Goal: Task Accomplishment & Management: Manage account settings

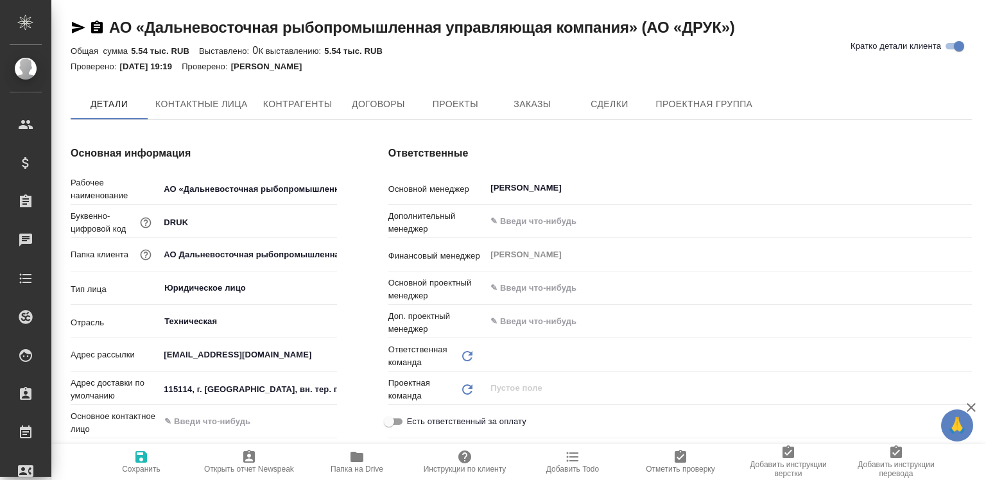
type input "Акционерное общество "Дальневосточная рыбопромышленная управляющая компания""
type input "Крылатское"
type input "Акционерное общество "Дальневосточная рыбопромышленная управляющая компания""
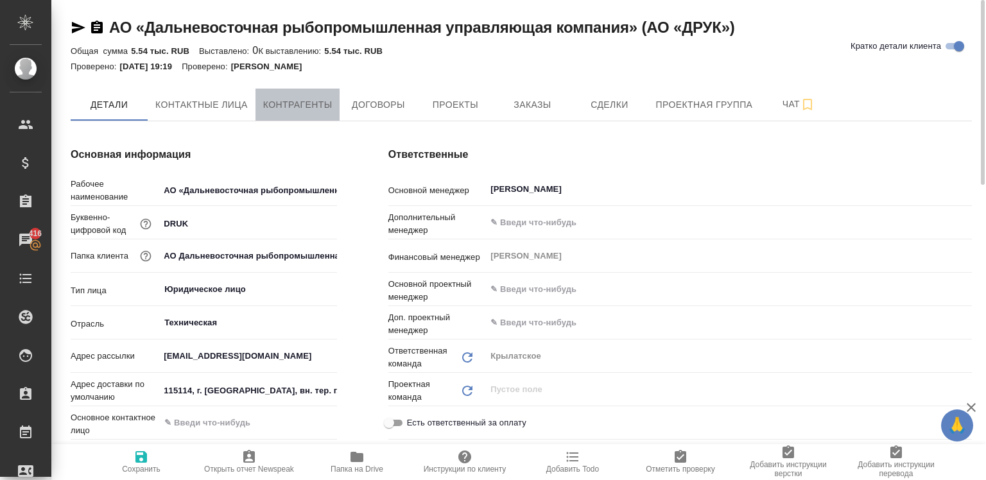
click at [297, 97] on span "Контрагенты" at bounding box center [297, 105] width 69 height 16
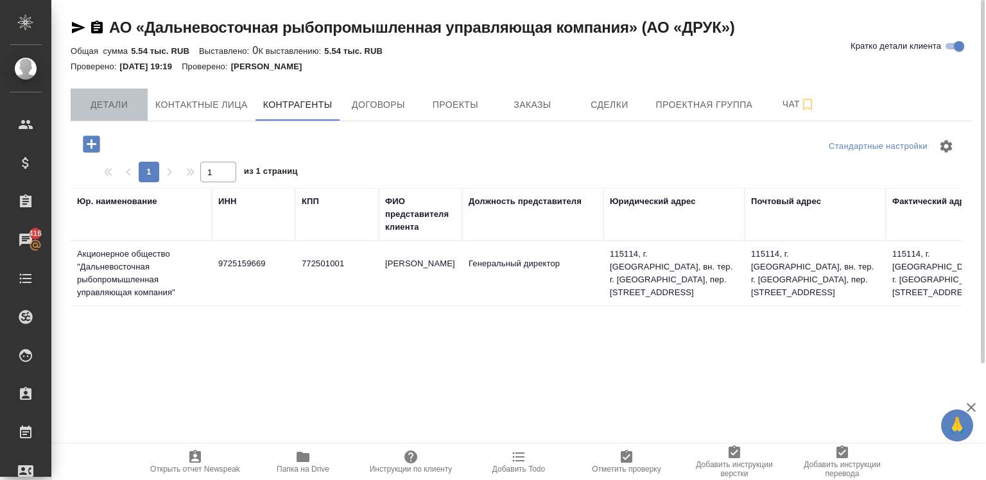
click at [110, 103] on span "Детали" at bounding box center [109, 105] width 62 height 16
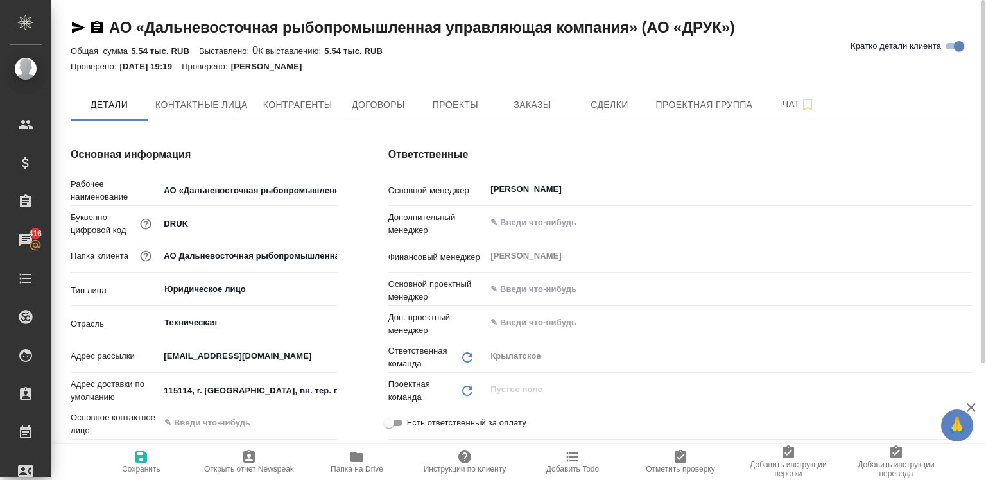
type input "Акционерное общество "Дальневосточная рыбопромышленная управляющая компания""
type textarea "x"
type input "Акционерное общество "Дальневосточная рыбопромышленная управляющая компания""
type textarea "x"
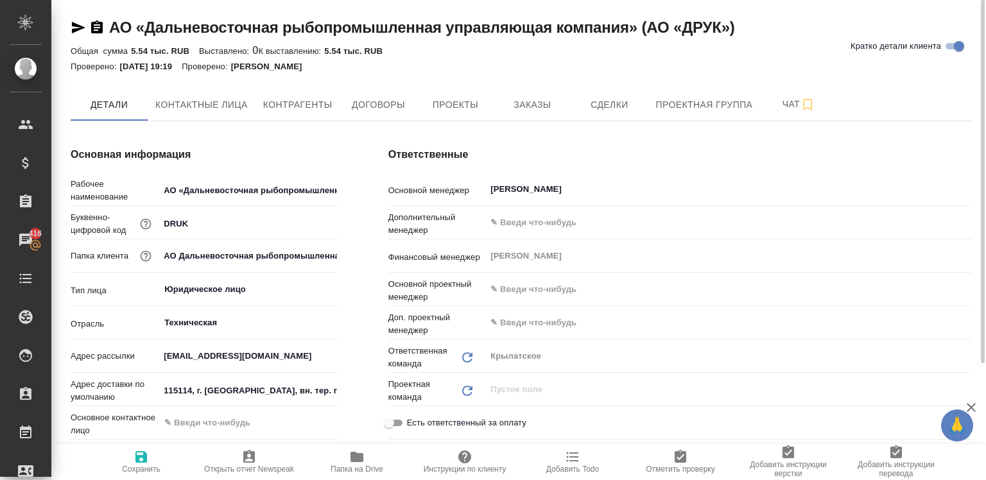
type textarea "x"
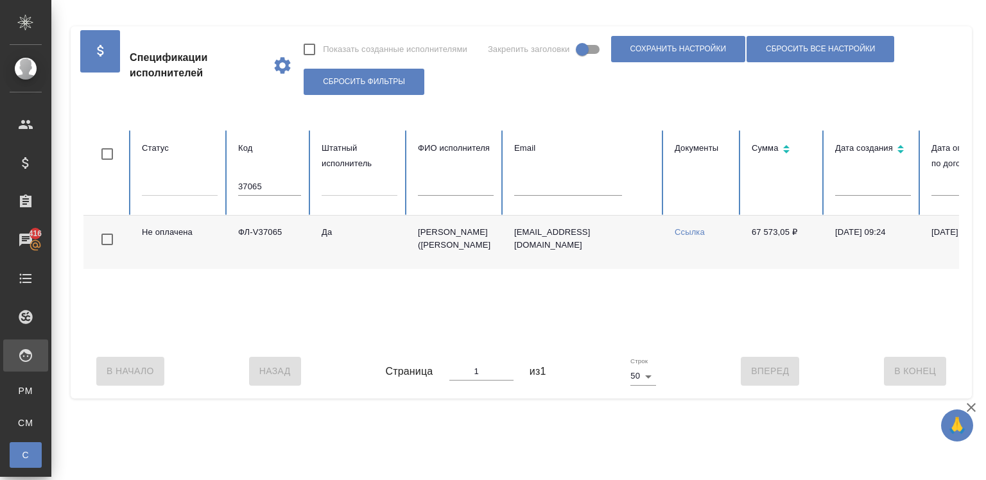
scroll to position [0, 270]
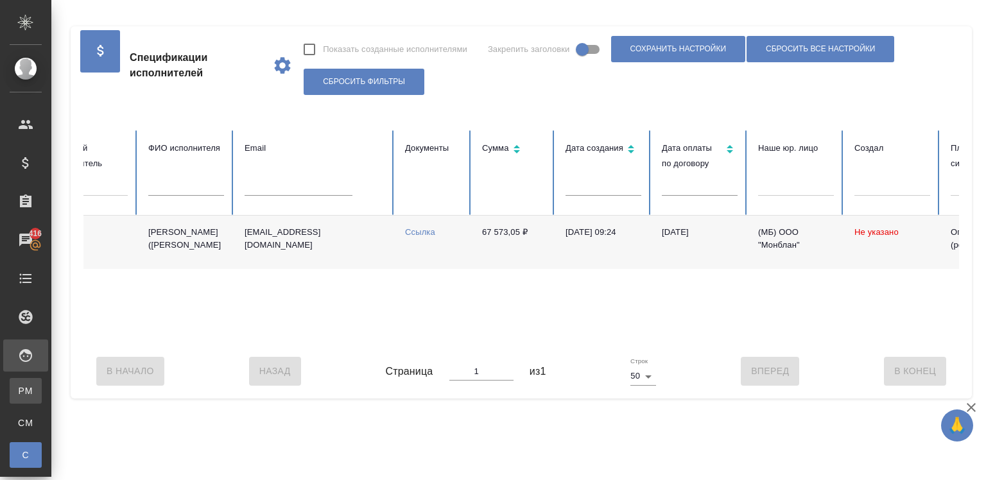
click at [19, 394] on div "Для PM/LQA" at bounding box center [9, 391] width 19 height 13
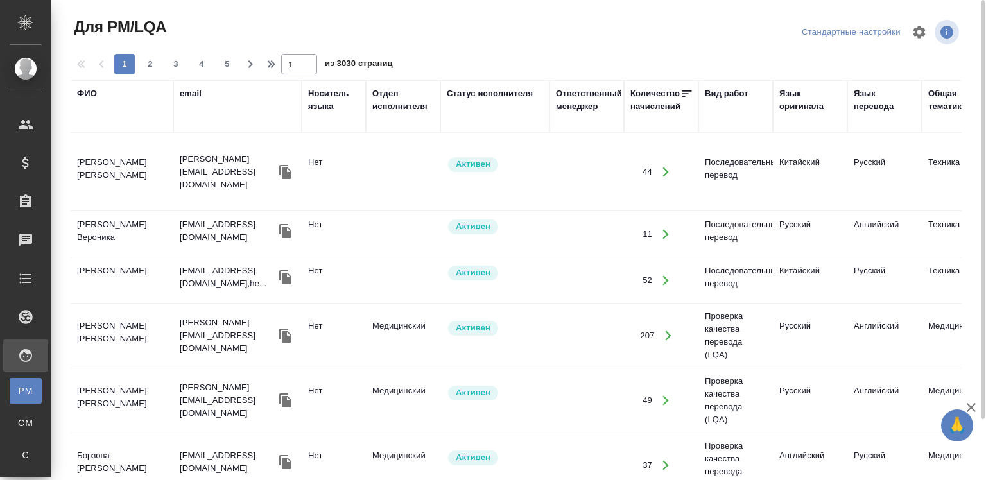
click at [193, 89] on div "email" at bounding box center [191, 93] width 22 height 13
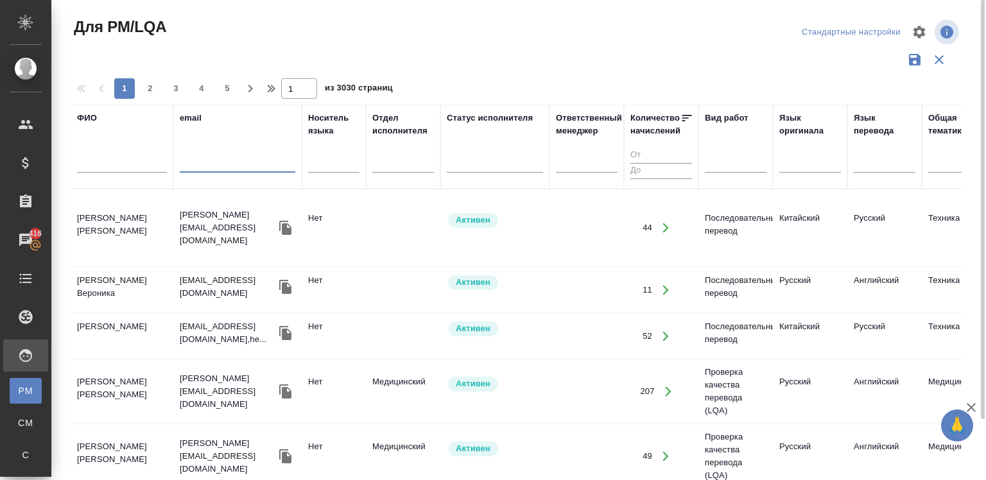
click at [211, 167] on input "text" at bounding box center [238, 165] width 116 height 16
paste input "avichalsingh.translator@gmail.com"
type input "avichalsingh.translator@gmail.com"
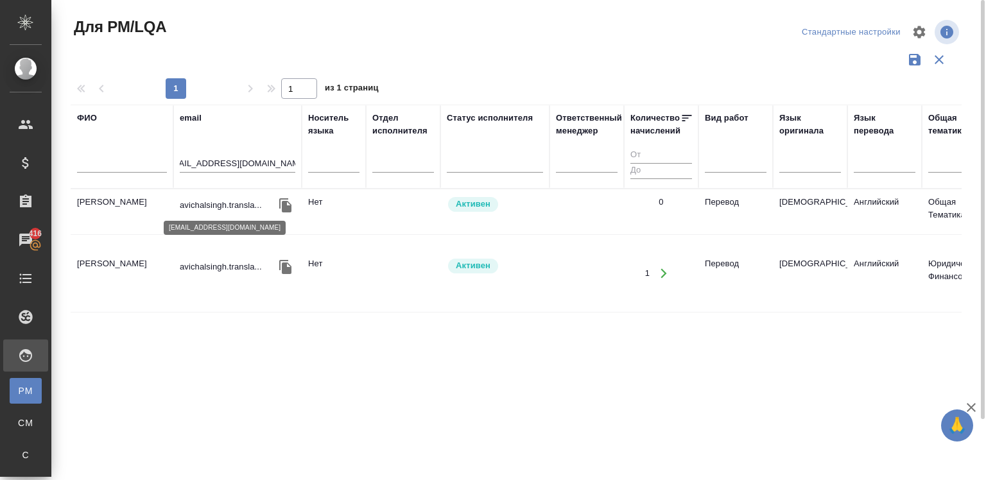
scroll to position [0, 0]
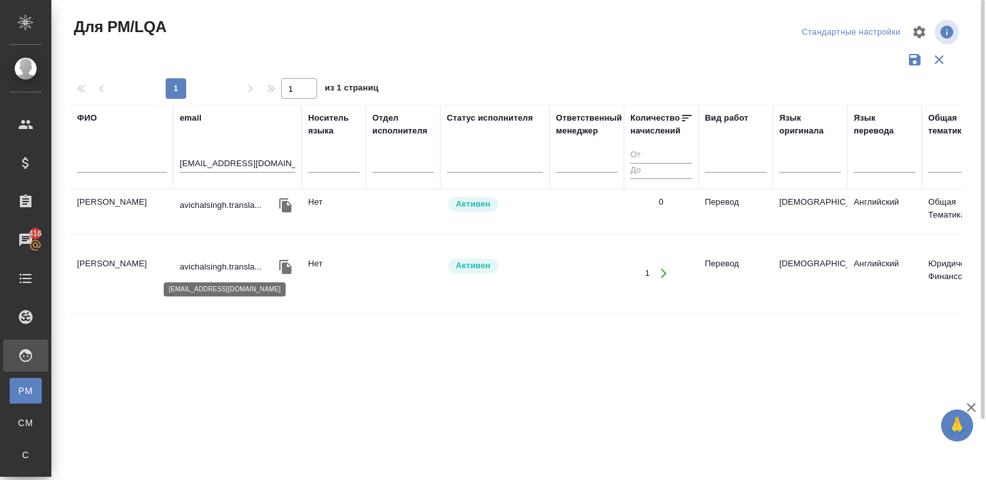
drag, startPoint x: 216, startPoint y: 209, endPoint x: 240, endPoint y: 261, distance: 57.4
click at [240, 261] on p "avichalsingh.transla..." at bounding box center [221, 267] width 82 height 13
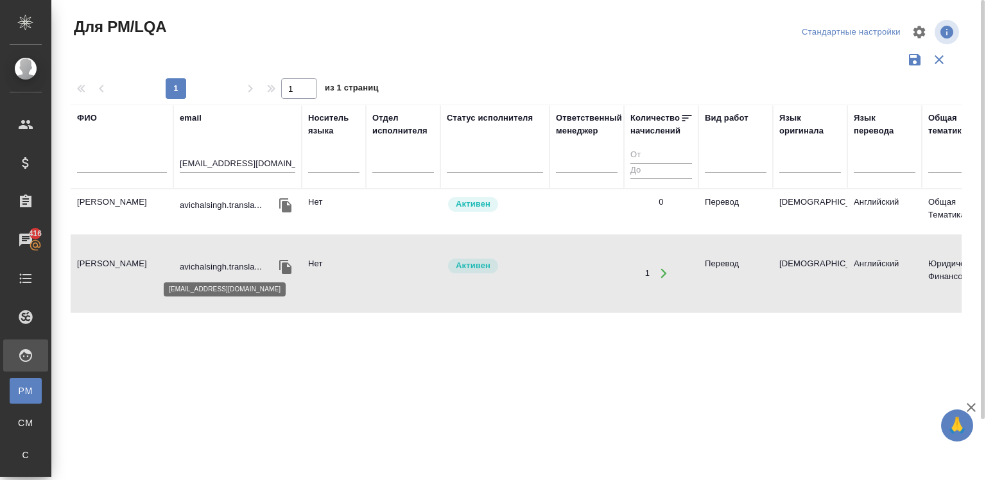
click at [240, 261] on p "avichalsingh.transla..." at bounding box center [221, 267] width 82 height 13
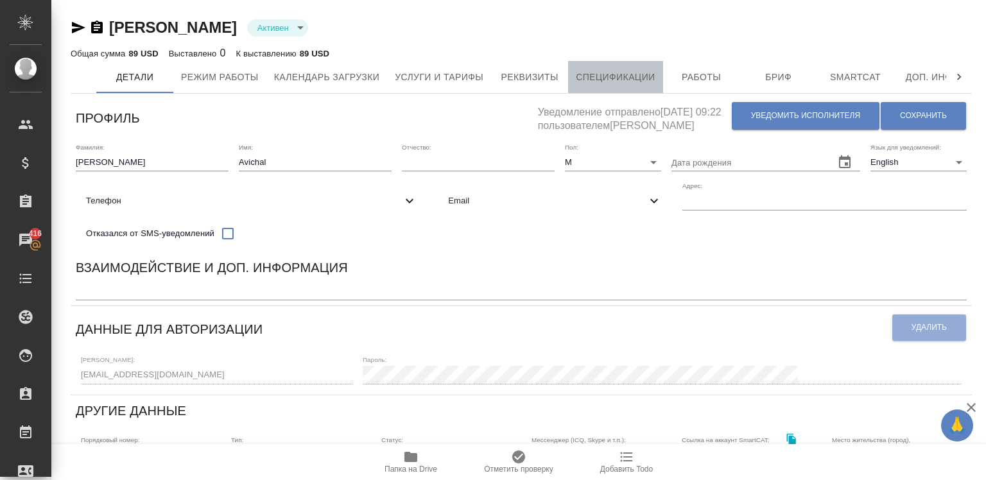
click at [595, 77] on span "Спецификации" at bounding box center [615, 77] width 79 height 16
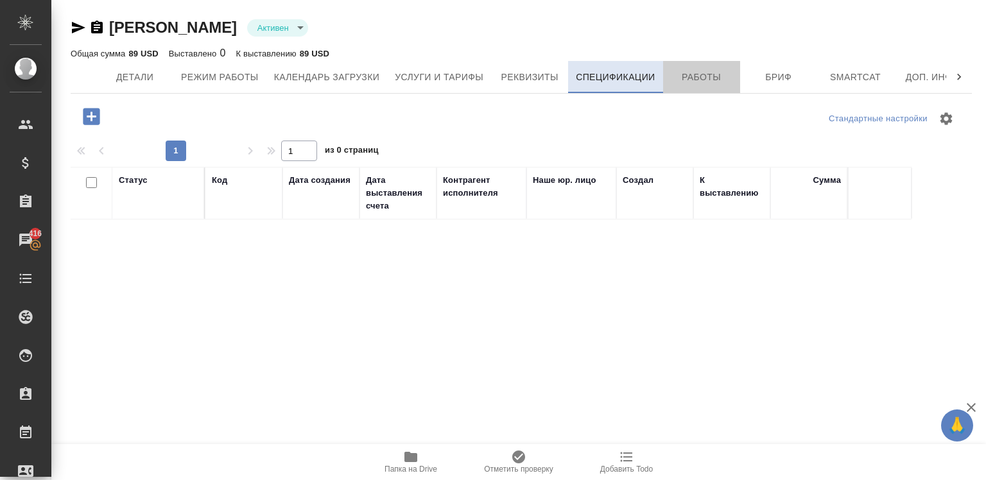
click at [686, 80] on span "Работы" at bounding box center [702, 77] width 62 height 16
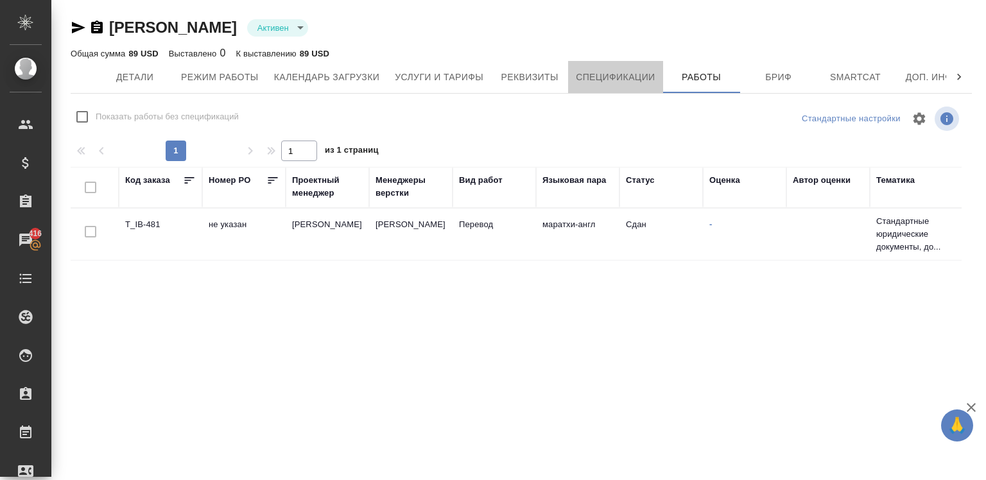
click at [643, 77] on span "Спецификации" at bounding box center [615, 77] width 79 height 16
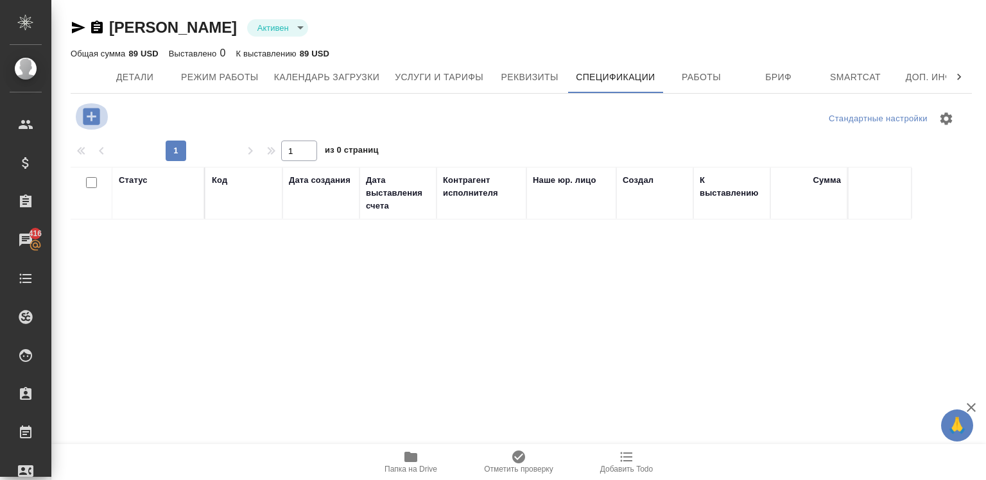
click at [86, 122] on icon "button" at bounding box center [91, 116] width 17 height 17
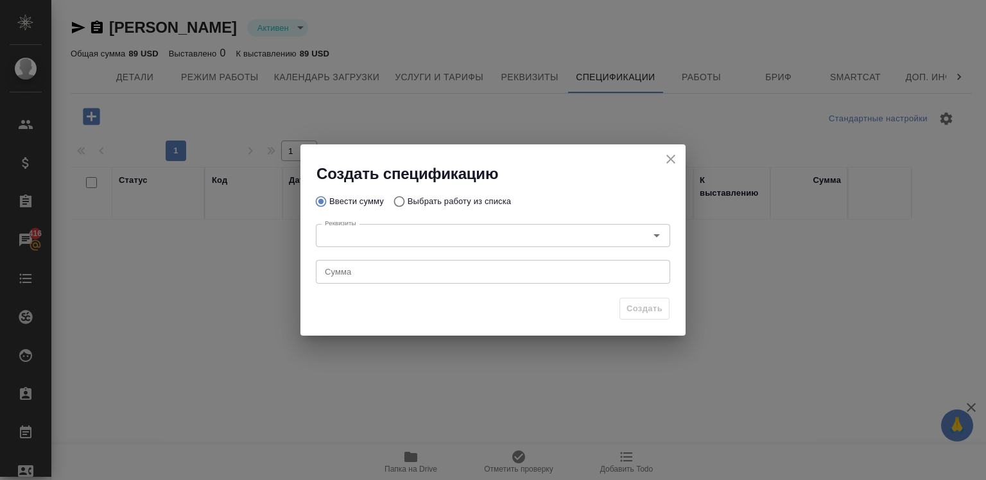
click at [421, 202] on p "Выбрать работу из списка" at bounding box center [459, 201] width 103 height 13
click at [408, 202] on input "Выбрать работу из списка" at bounding box center [397, 201] width 21 height 24
radio input "true"
radio input "false"
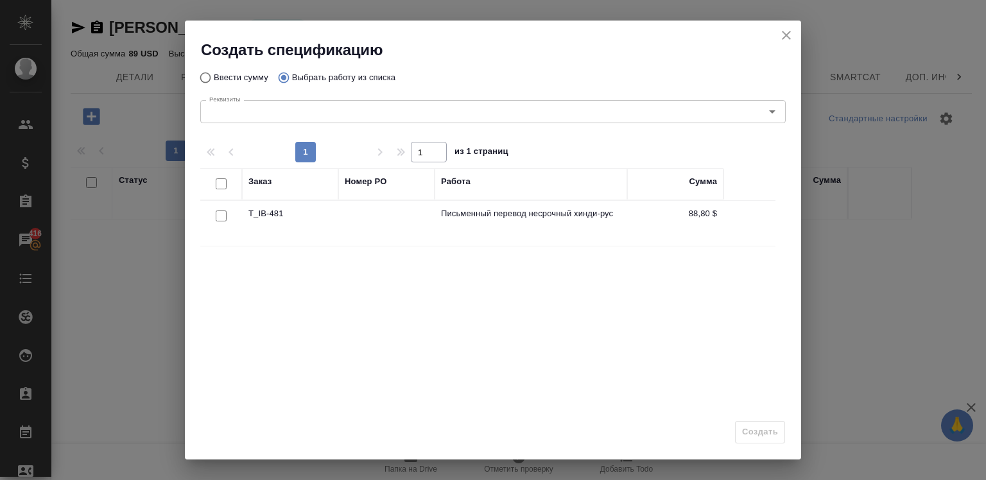
click at [208, 215] on div at bounding box center [221, 216] width 29 height 18
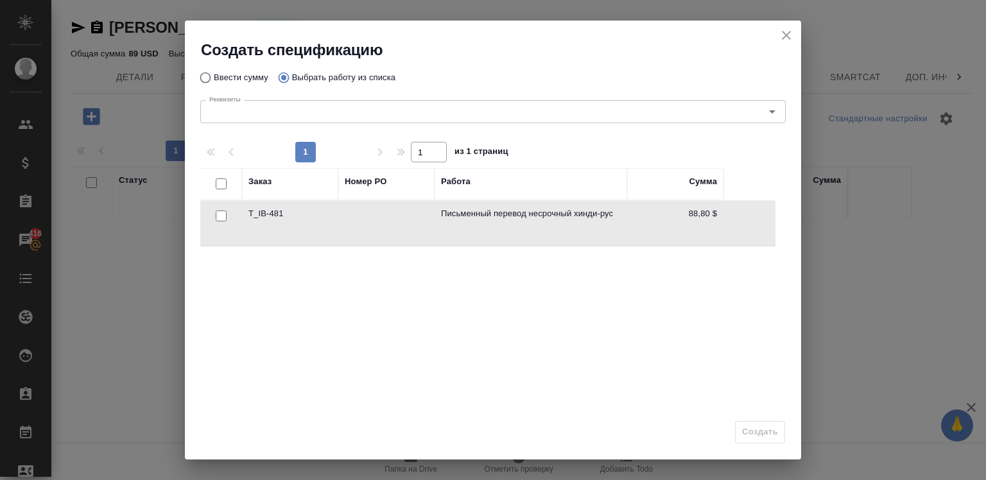
click at [211, 214] on div at bounding box center [221, 216] width 29 height 18
click at [216, 216] on input "checkbox" at bounding box center [221, 216] width 11 height 11
checkbox input "true"
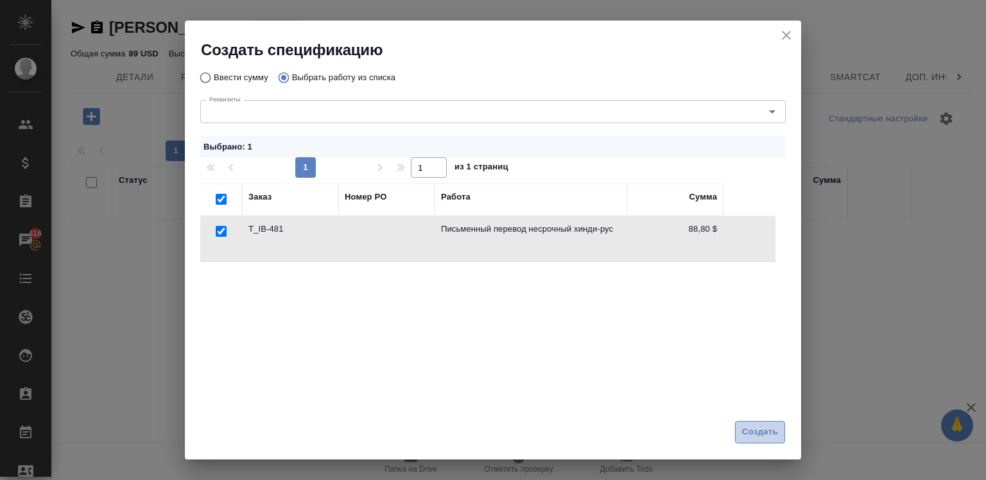
click at [746, 427] on span "Создать" at bounding box center [760, 432] width 36 height 15
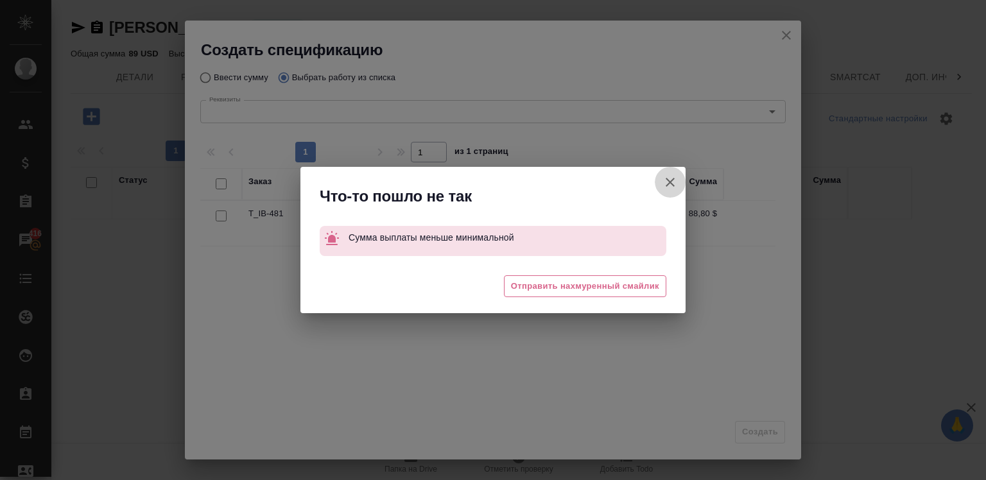
click at [659, 173] on button "Ввести сумму" at bounding box center [670, 182] width 31 height 31
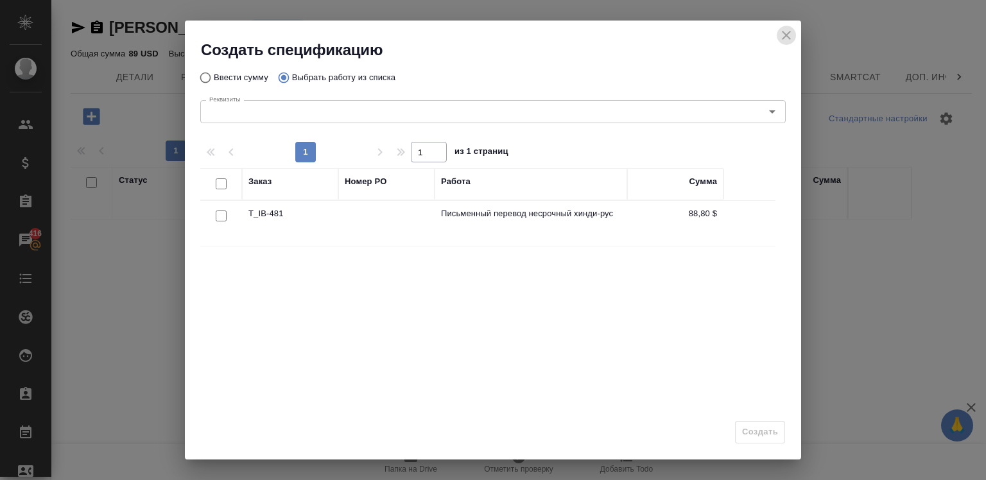
click at [788, 28] on icon "close" at bounding box center [786, 35] width 15 height 15
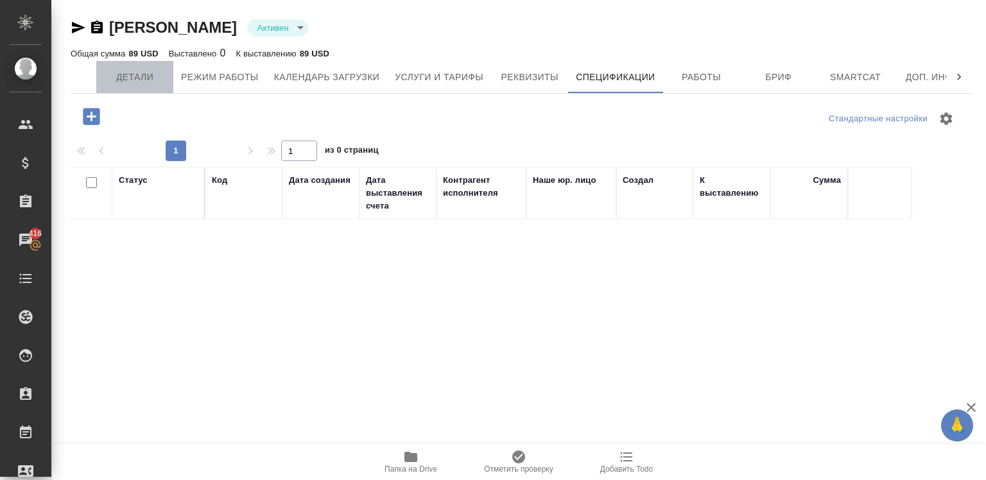
click at [132, 84] on span "Детали" at bounding box center [135, 77] width 62 height 16
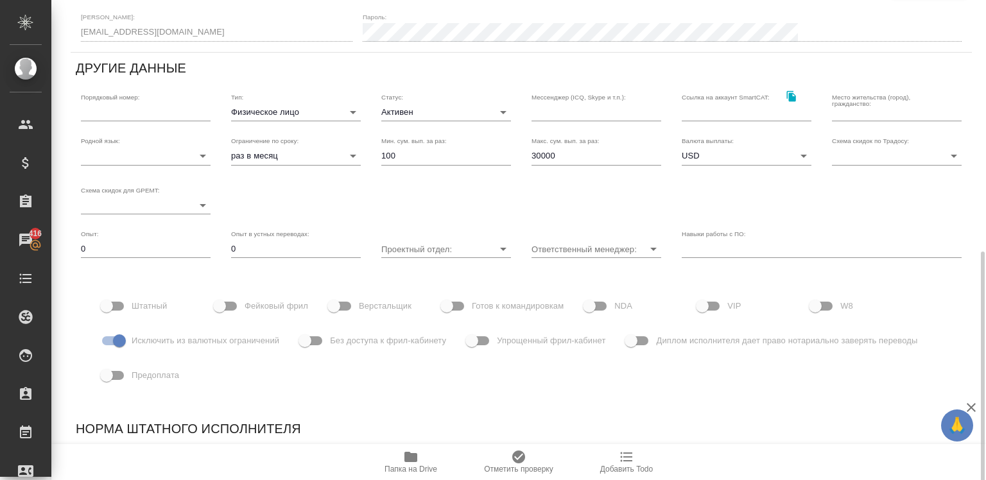
scroll to position [381, 0]
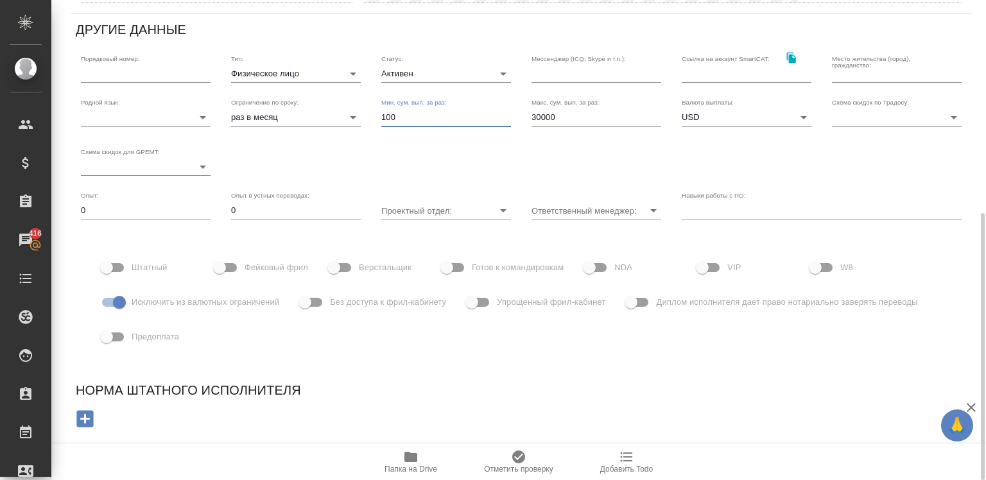
click at [429, 125] on input "100" at bounding box center [446, 118] width 130 height 18
type input "1"
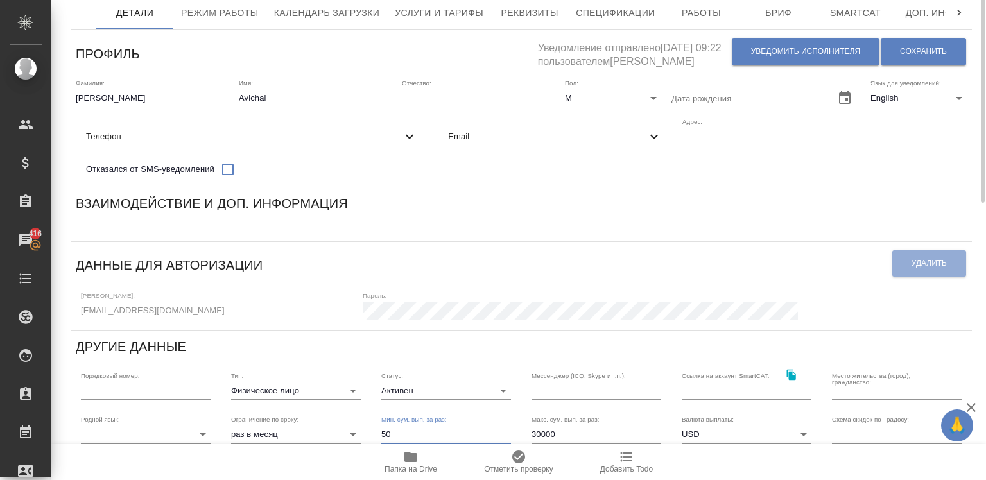
scroll to position [0, 0]
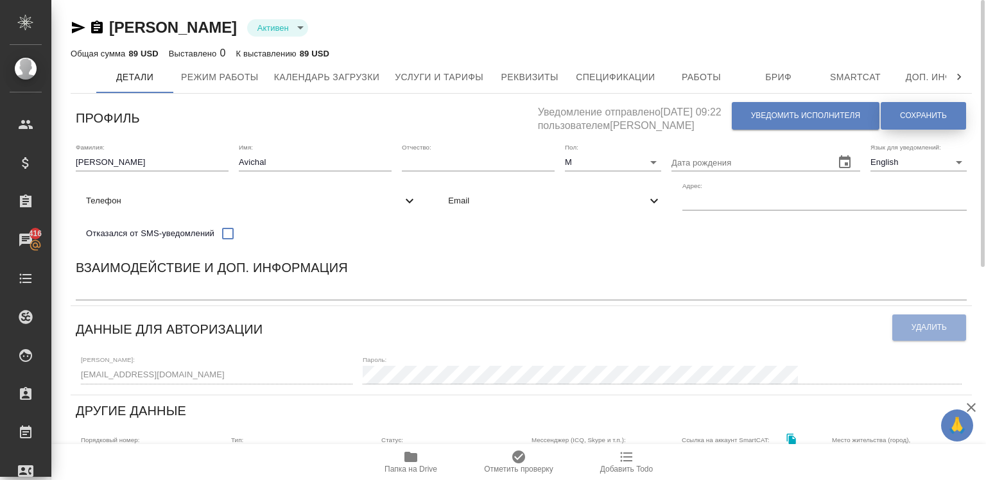
type input "50"
click at [910, 104] on button "Сохранить" at bounding box center [923, 116] width 85 height 28
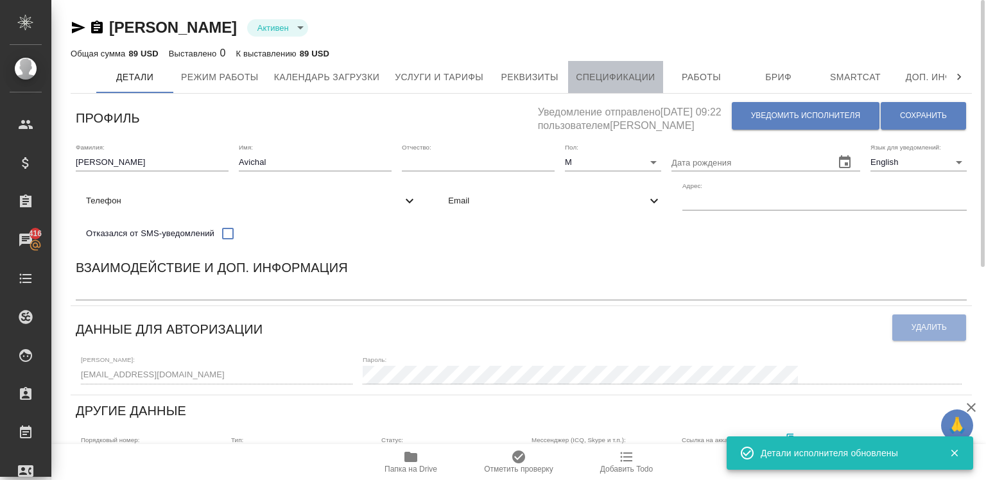
click at [635, 82] on span "Спецификации" at bounding box center [615, 77] width 79 height 16
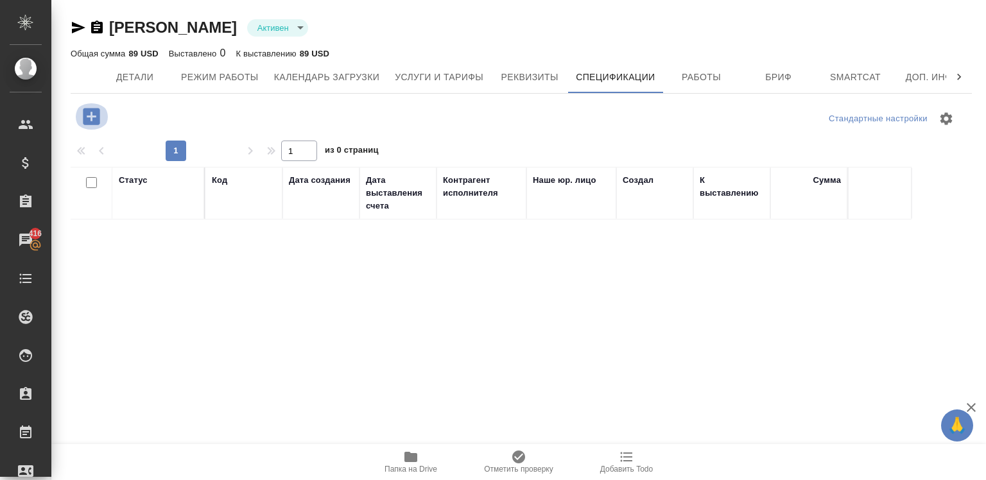
click at [80, 118] on icon "button" at bounding box center [91, 116] width 22 height 22
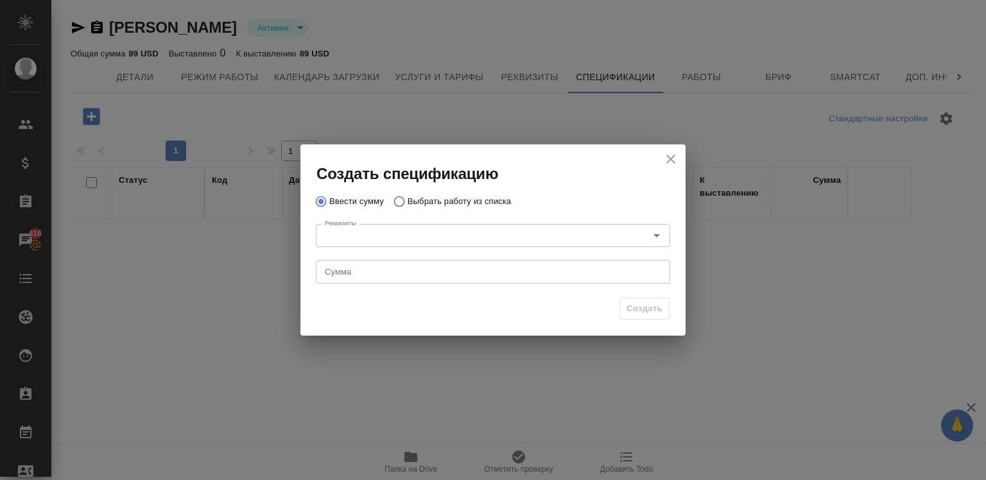
click at [484, 204] on p "Выбрать работу из списка" at bounding box center [459, 201] width 103 height 13
click at [408, 204] on input "Выбрать работу из списка" at bounding box center [397, 201] width 21 height 24
radio input "true"
radio input "false"
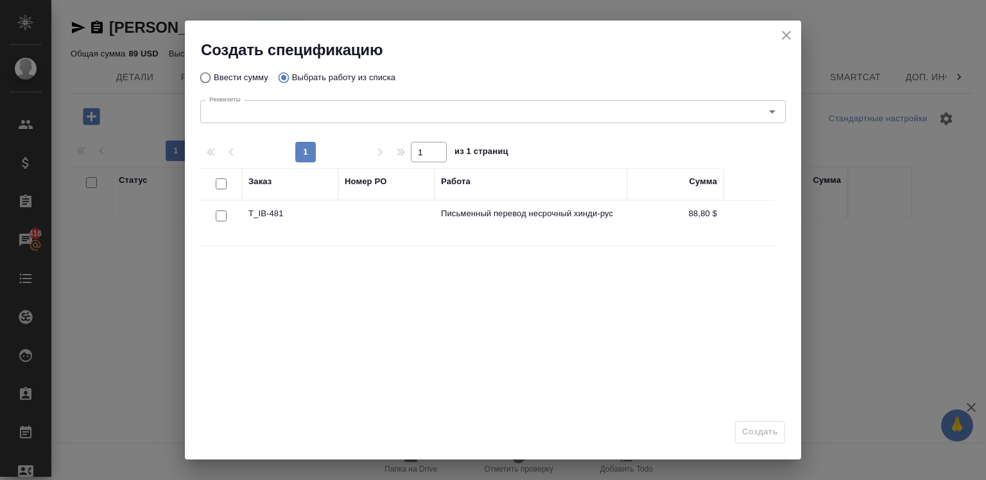
click at [216, 212] on input "checkbox" at bounding box center [221, 216] width 11 height 11
checkbox input "true"
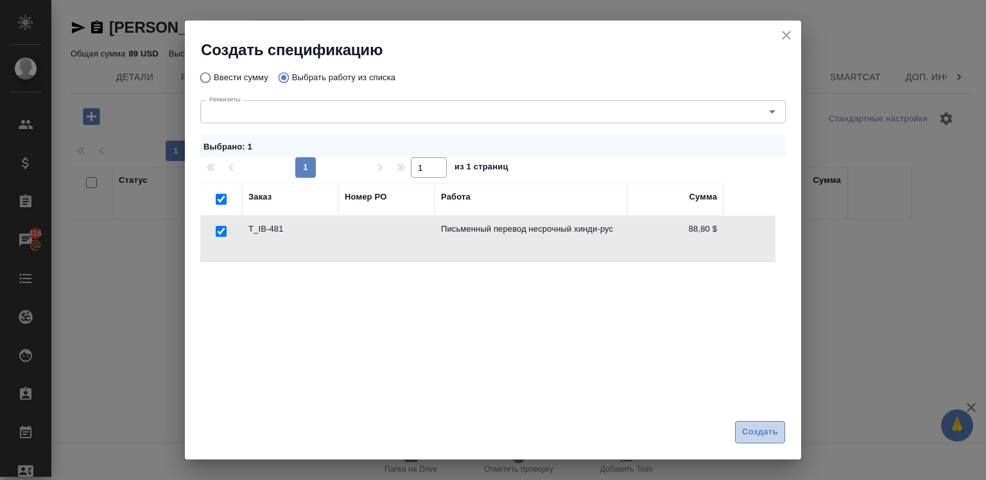
click at [757, 428] on span "Создать" at bounding box center [760, 432] width 36 height 15
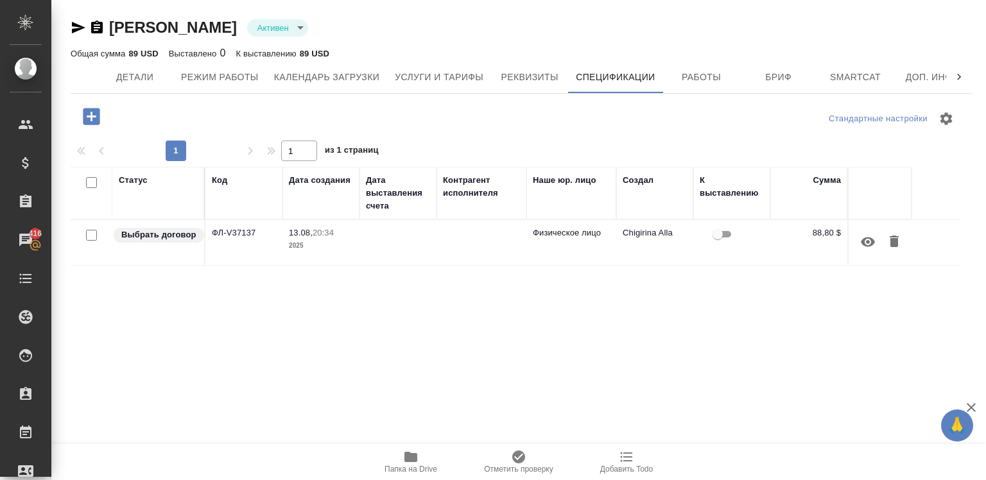
click at [425, 242] on td at bounding box center [398, 242] width 77 height 45
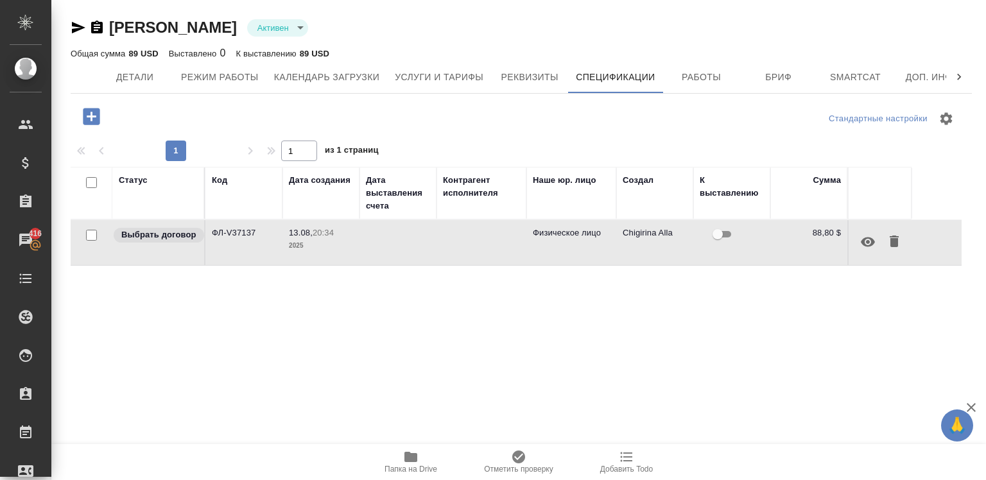
click at [425, 242] on td at bounding box center [398, 242] width 77 height 45
click at [144, 72] on span "Детали" at bounding box center [135, 77] width 62 height 16
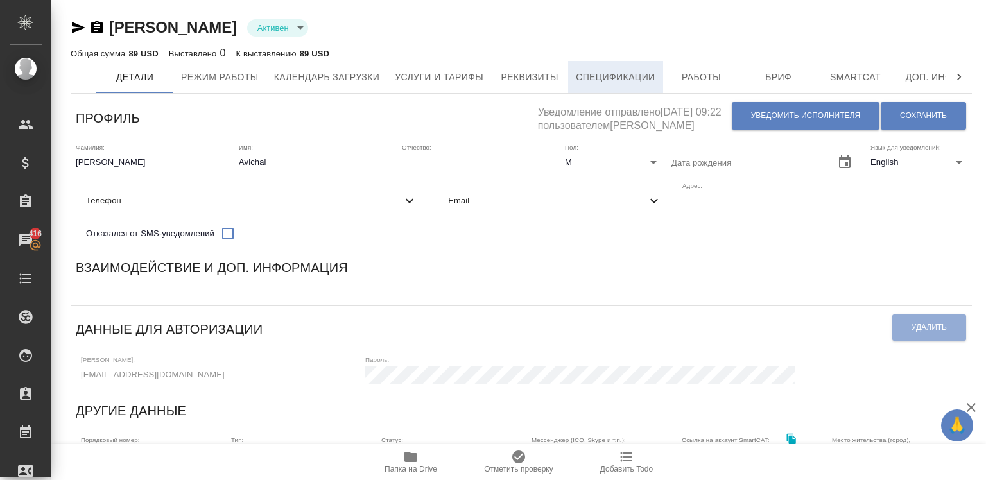
click at [604, 80] on span "Спецификации" at bounding box center [615, 77] width 79 height 16
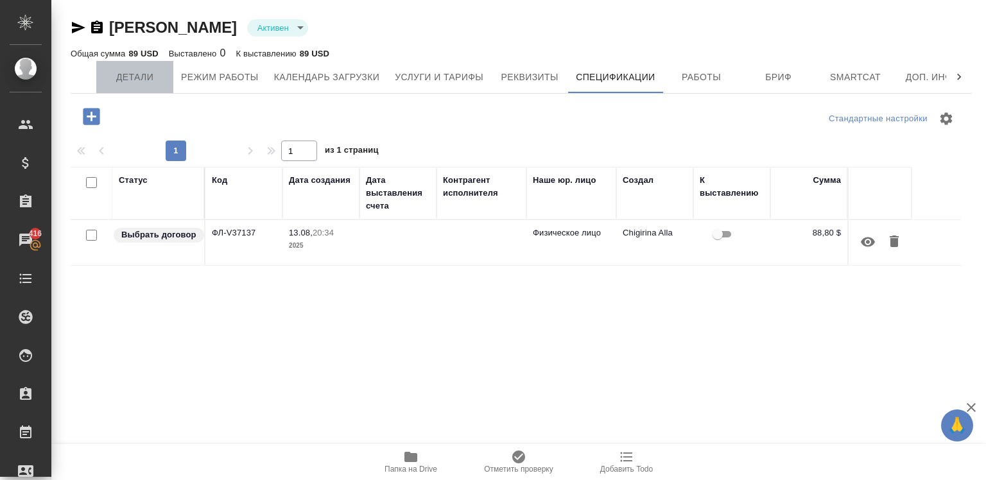
click at [144, 72] on span "Детали" at bounding box center [135, 77] width 62 height 16
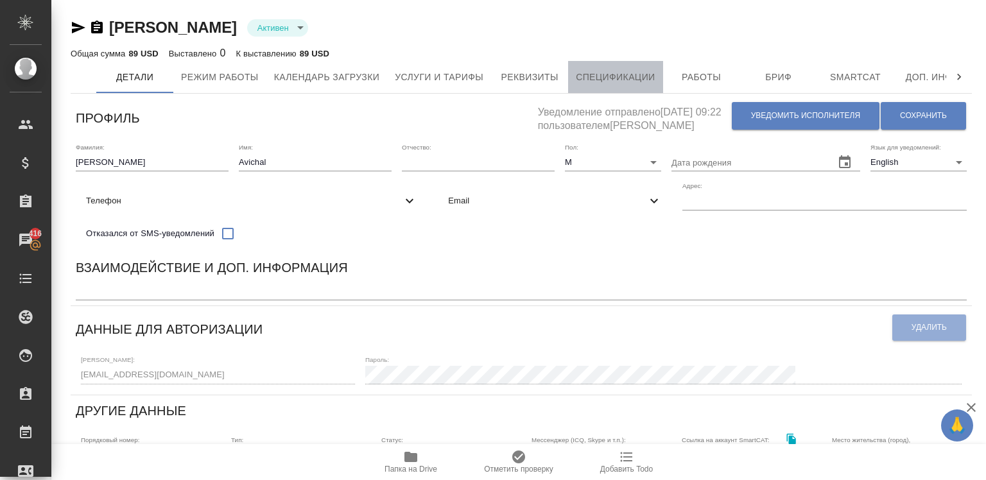
click at [595, 66] on button "Спецификации" at bounding box center [615, 77] width 94 height 32
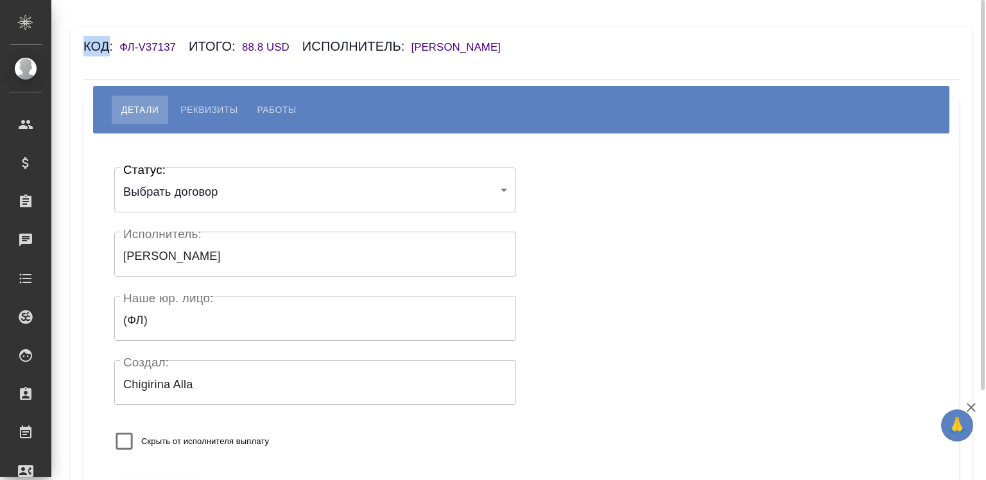
drag, startPoint x: 109, startPoint y: 46, endPoint x: 474, endPoint y: 71, distance: 366.8
click at [474, 71] on div "Код: ФЛ-V37137 Итого: 88.8 USD Исполнитель: Singh Avichal Детали Реквизиты Рабо…" at bounding box center [521, 295] width 901 height 538
copy div "Код"
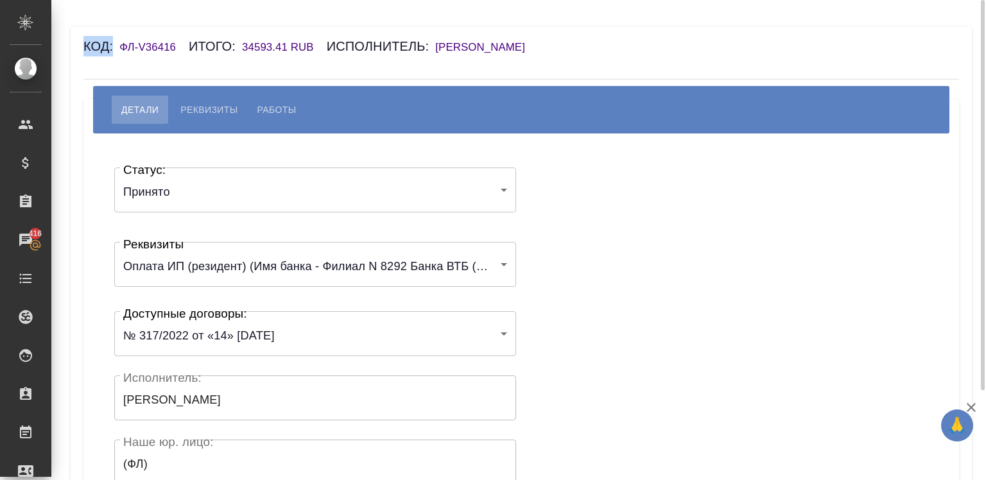
drag, startPoint x: 112, startPoint y: 44, endPoint x: 539, endPoint y: 61, distance: 426.7
click at [539, 61] on div "Код: ФЛ-V36416 Итого: 34593.41 RUB Исполнитель: [PERSON_NAME] Работы Статус: Пр…" at bounding box center [521, 367] width 901 height 682
copy div "Код:"
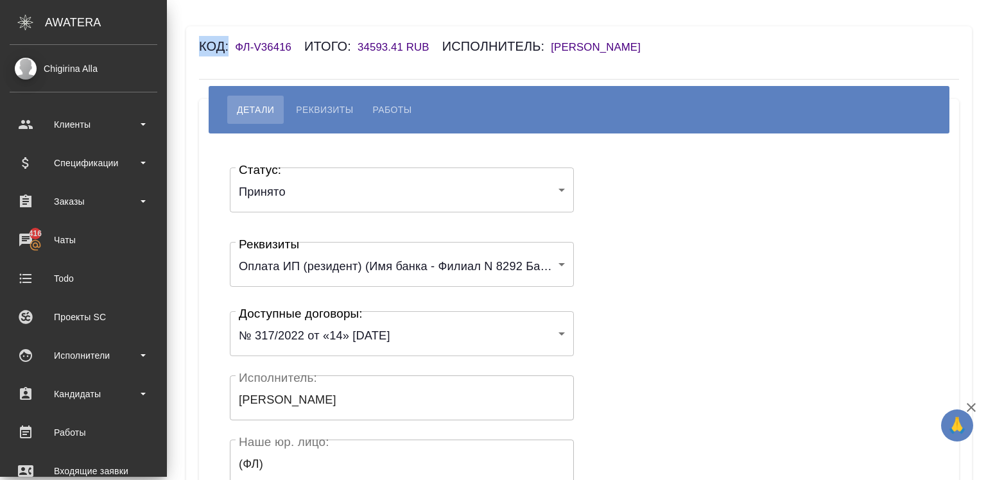
click at [572, 37] on div "Код: ФЛ-V36416 Итого: 34593.41 RUB Исполнитель: [PERSON_NAME]" at bounding box center [516, 46] width 634 height 21
click at [573, 39] on div "Код: ФЛ-V36416 Итого: 34593.41 RUB Исполнитель: [PERSON_NAME]" at bounding box center [516, 46] width 634 height 21
click at [591, 49] on h6 "[PERSON_NAME]" at bounding box center [602, 47] width 103 height 12
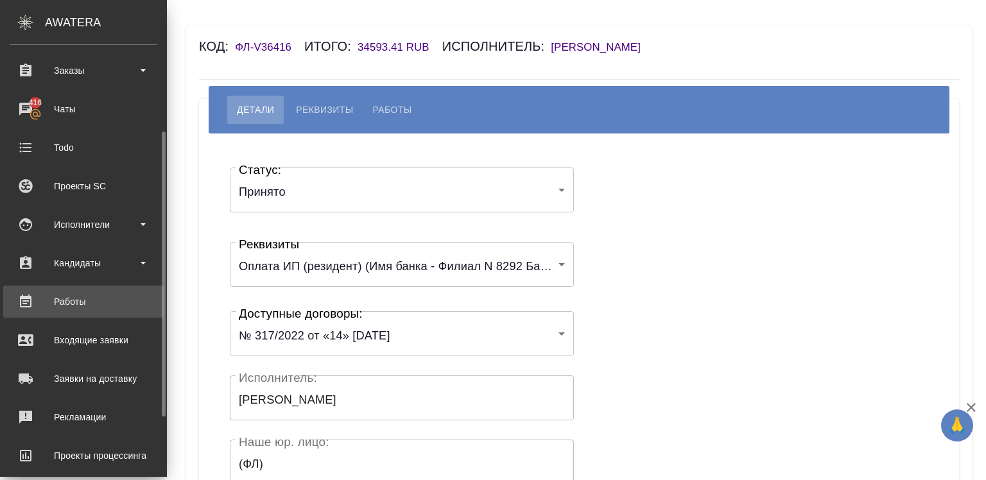
scroll to position [131, 0]
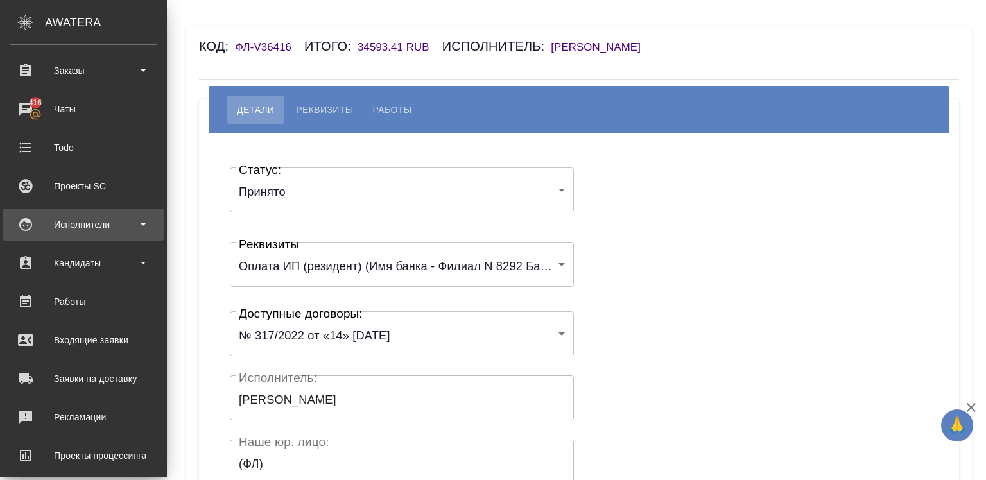
click at [109, 221] on div "Исполнители" at bounding box center [84, 224] width 148 height 19
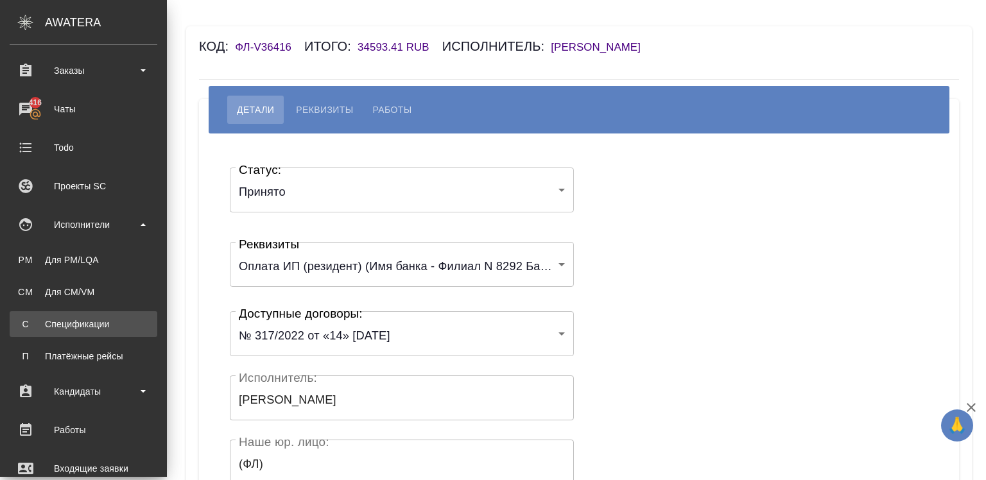
click at [85, 327] on div "Спецификации" at bounding box center [83, 324] width 135 height 13
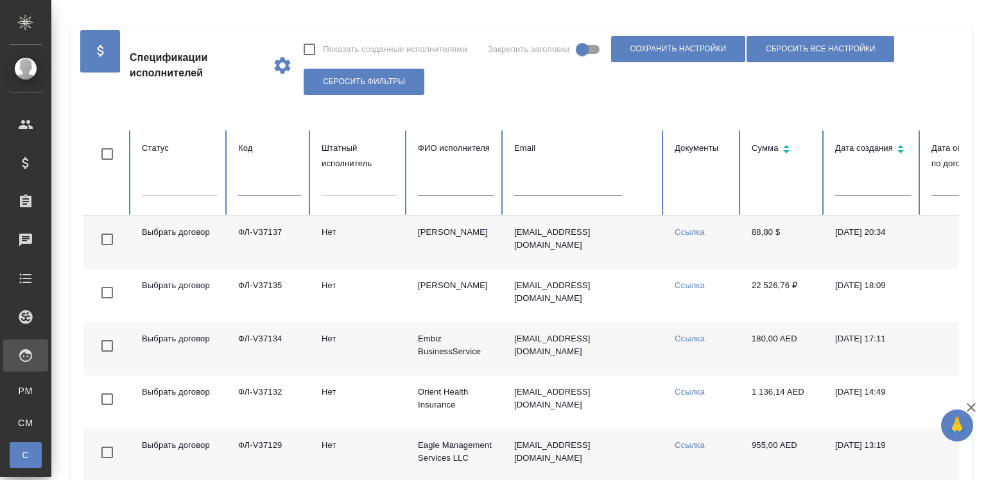
checkbox input "false"
click at [268, 180] on input "text" at bounding box center [269, 187] width 63 height 18
type input "36416"
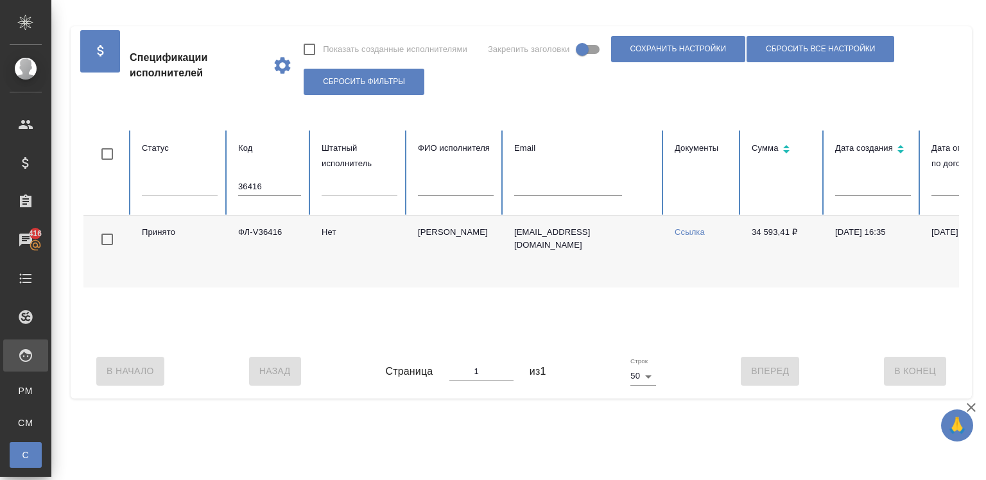
click at [674, 232] on td "Ссылка" at bounding box center [703, 252] width 77 height 72
click at [674, 229] on td "Ссылка" at bounding box center [703, 252] width 77 height 72
click at [675, 230] on link "Ссылка" at bounding box center [690, 232] width 30 height 10
drag, startPoint x: 741, startPoint y: 232, endPoint x: 789, endPoint y: 229, distance: 48.3
click at [790, 230] on td "34 593,41 ₽" at bounding box center [783, 252] width 83 height 72
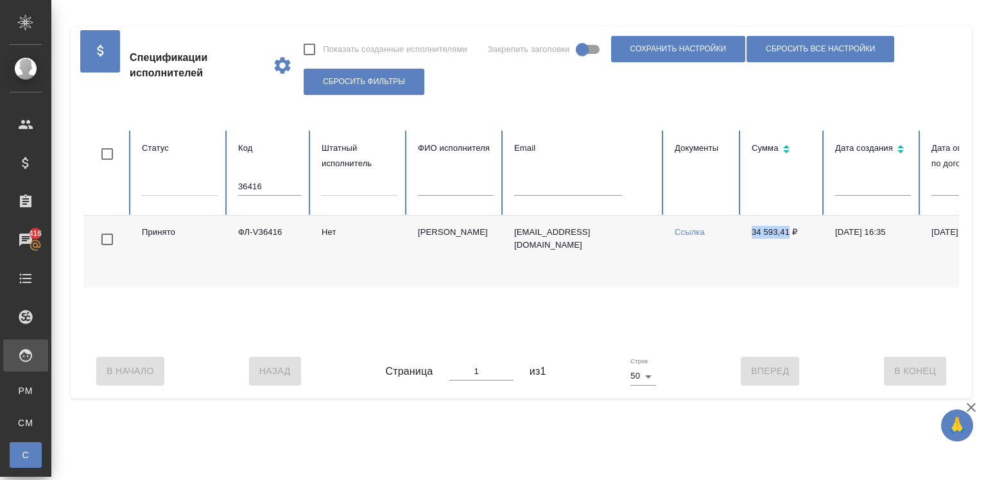
copy td "34 593,41"
click at [269, 178] on input "36416" at bounding box center [269, 187] width 63 height 18
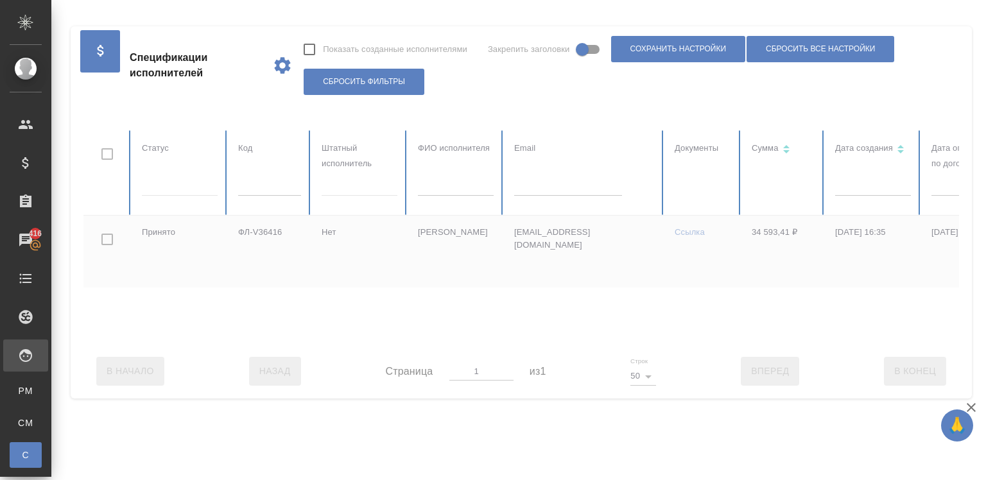
click at [434, 182] on div at bounding box center [770, 237] width 1375 height 214
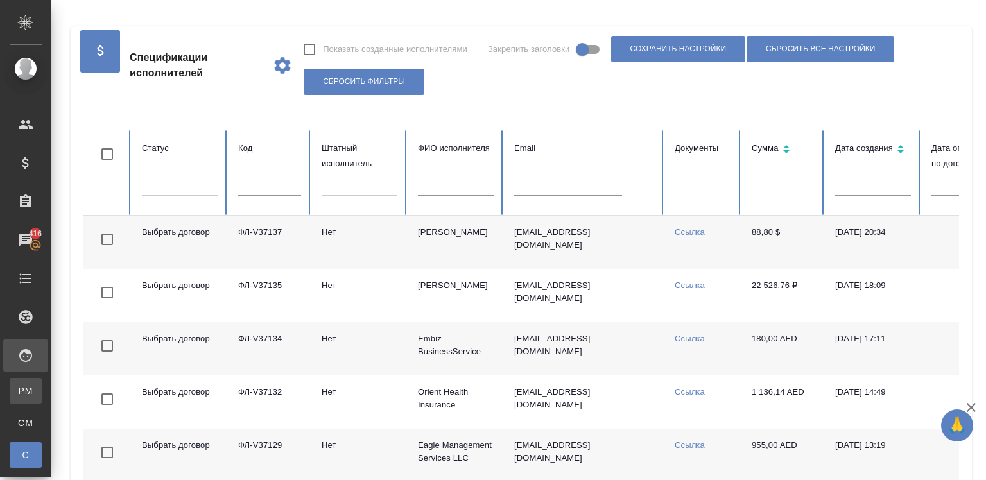
click at [12, 385] on link "PM Для PM/LQA" at bounding box center [26, 391] width 32 height 26
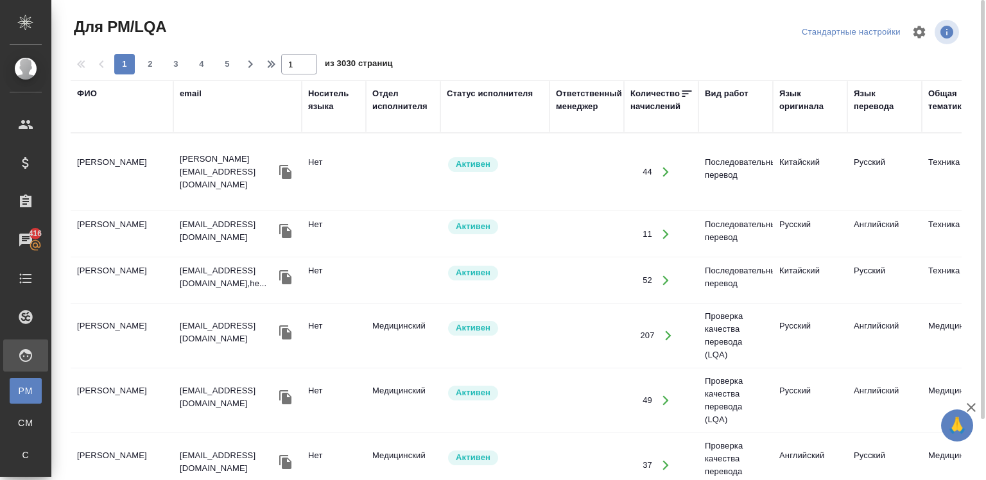
click at [90, 118] on div "ФИО" at bounding box center [122, 106] width 90 height 39
click at [81, 94] on div "ФИО" at bounding box center [87, 93] width 20 height 13
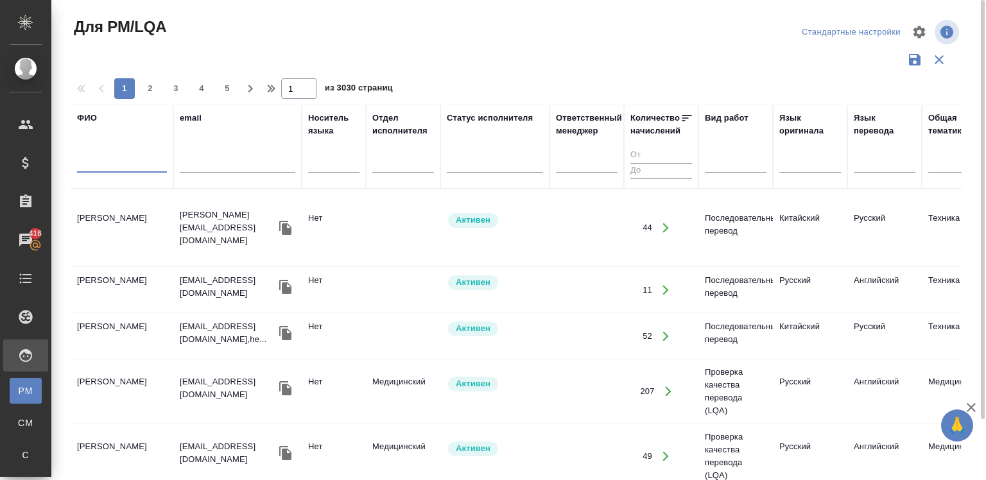
click at [93, 170] on input "text" at bounding box center [122, 165] width 90 height 16
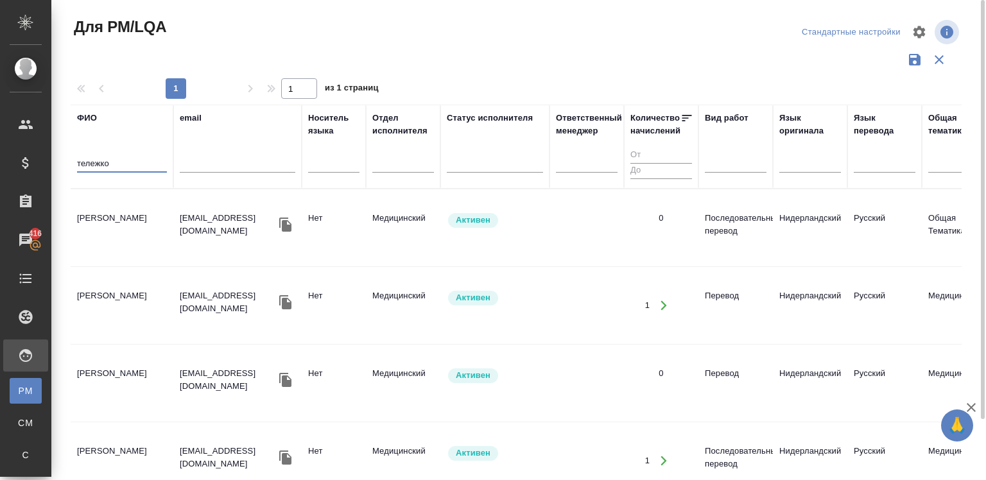
type input "тележко"
click at [143, 218] on td "Тележко Юлия Георгиевна" at bounding box center [122, 227] width 103 height 45
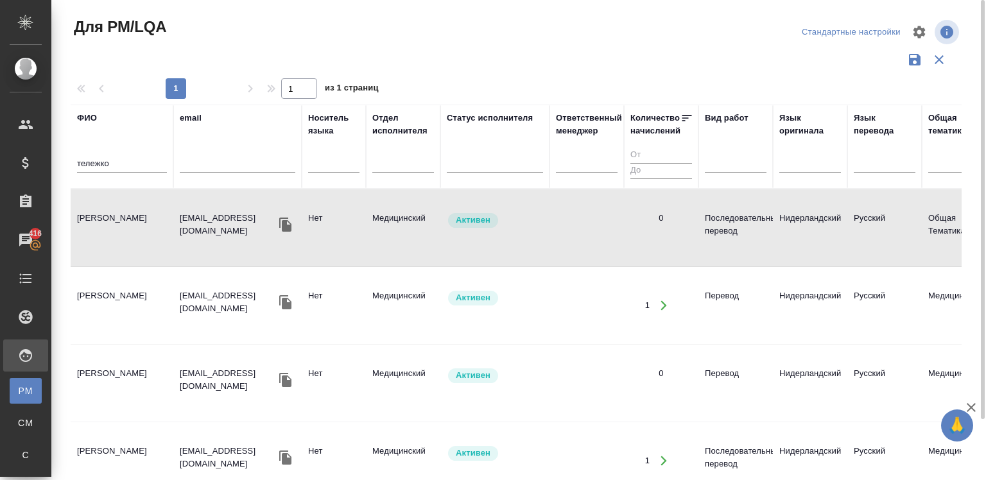
click at [143, 218] on td "Тележко Юлия Георгиевна" at bounding box center [122, 227] width 103 height 45
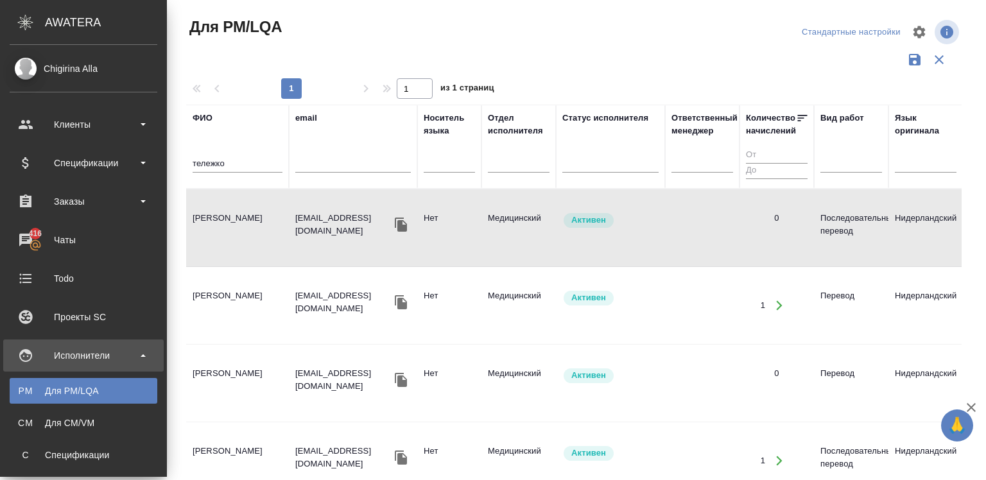
click at [174, 288] on div "Для PM/LQA Стандартные настройки 1 1 из 1 страниц ФИО тележко email Носитель яз…" at bounding box center [576, 287] width 819 height 574
click at [195, 250] on td "Тележко Юлия Георгиевна" at bounding box center [237, 227] width 103 height 45
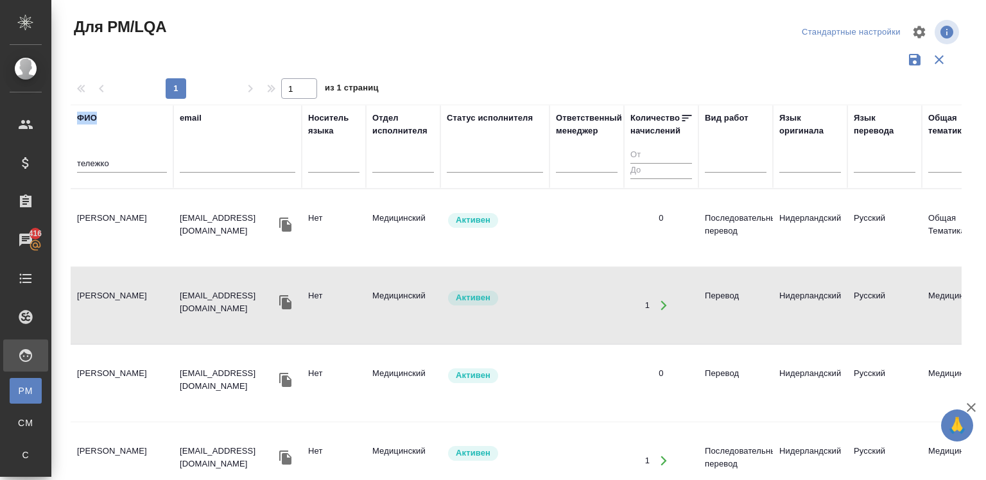
click at [237, 234] on td "tjulia74@yandex.ru" at bounding box center [237, 227] width 128 height 45
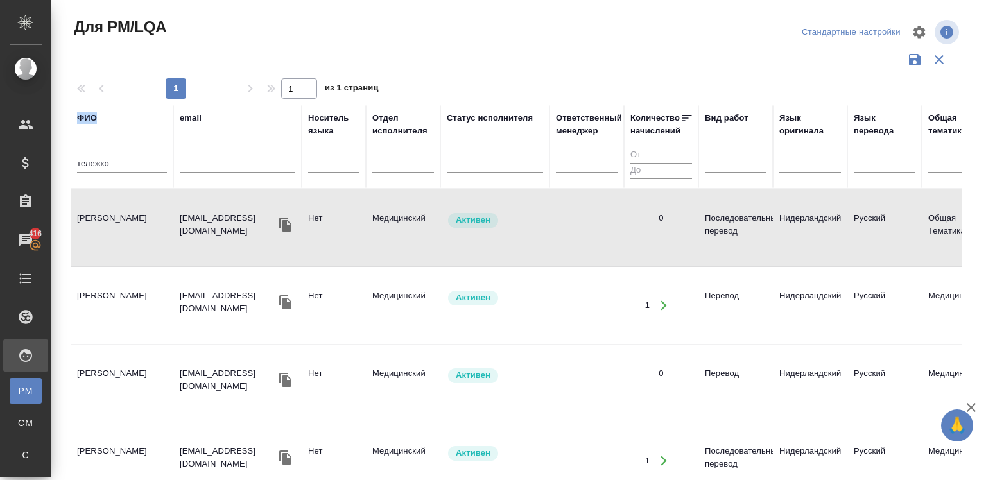
click at [237, 234] on td "tjulia74@yandex.ru" at bounding box center [237, 227] width 128 height 45
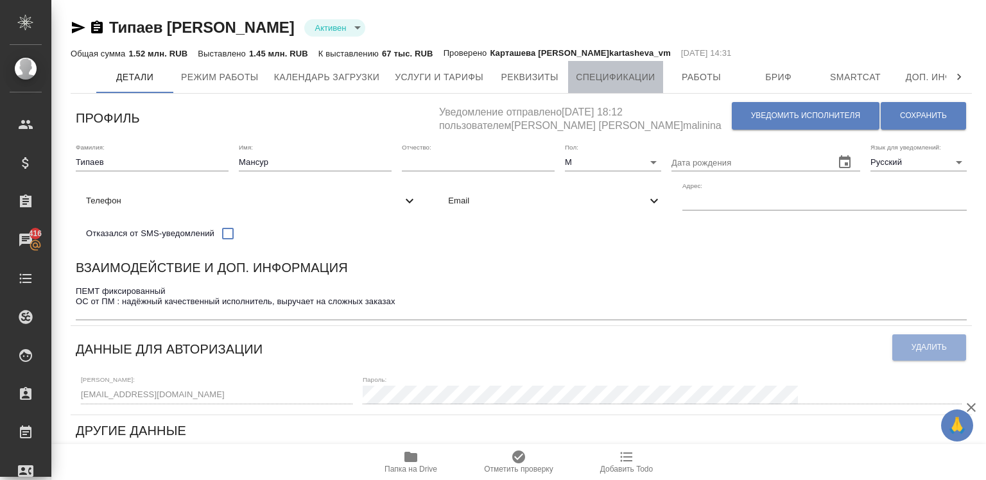
click at [582, 71] on span "Спецификации" at bounding box center [615, 77] width 79 height 16
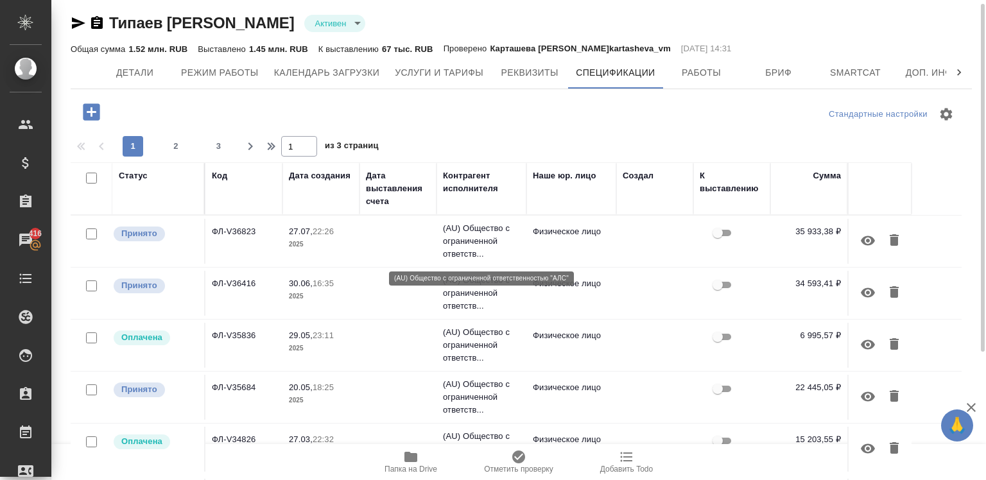
scroll to position [5, 0]
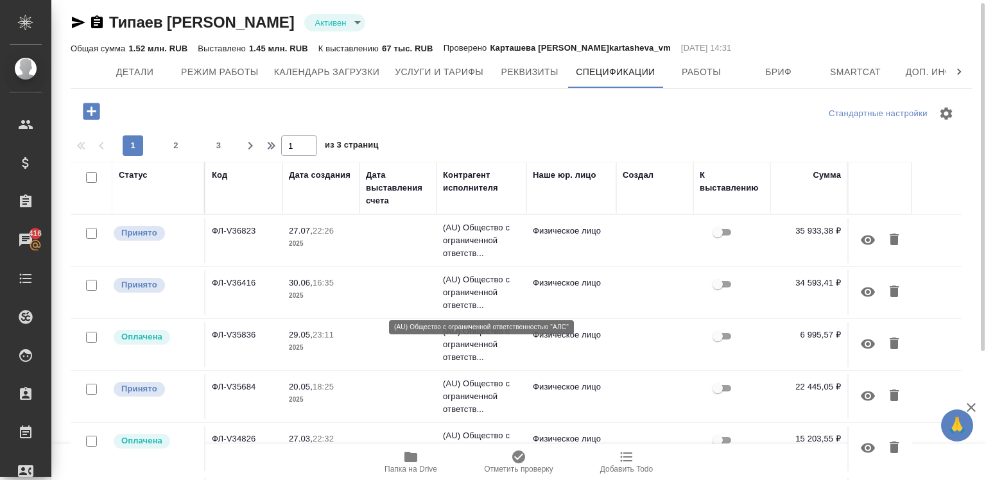
click at [464, 285] on p "(AU) Общество с ограниченной ответств..." at bounding box center [481, 293] width 77 height 39
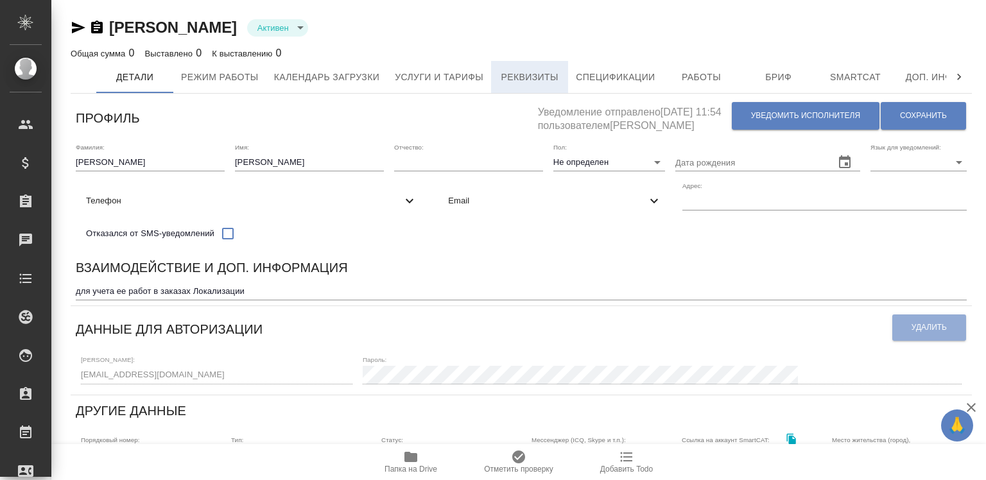
click at [527, 77] on span "Реквизиты" at bounding box center [530, 77] width 62 height 16
select select "10"
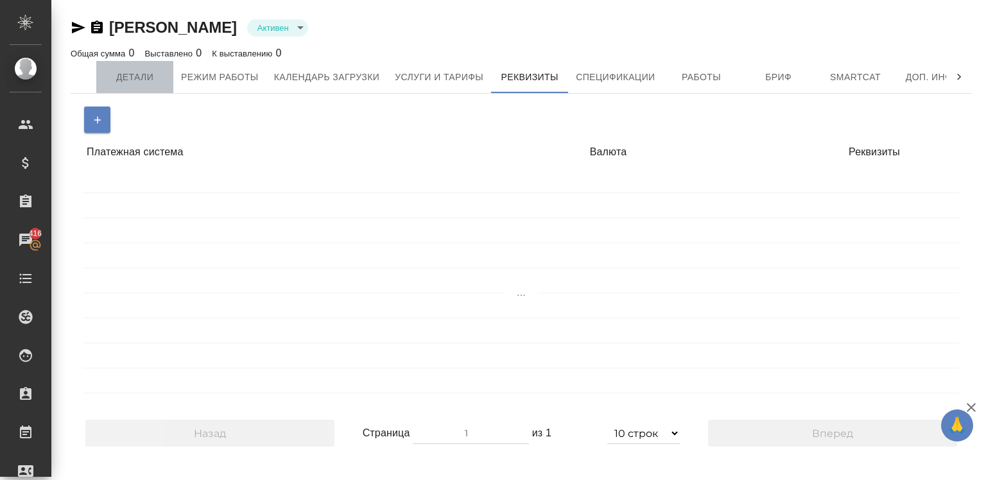
click at [129, 81] on span "Детали" at bounding box center [135, 77] width 62 height 16
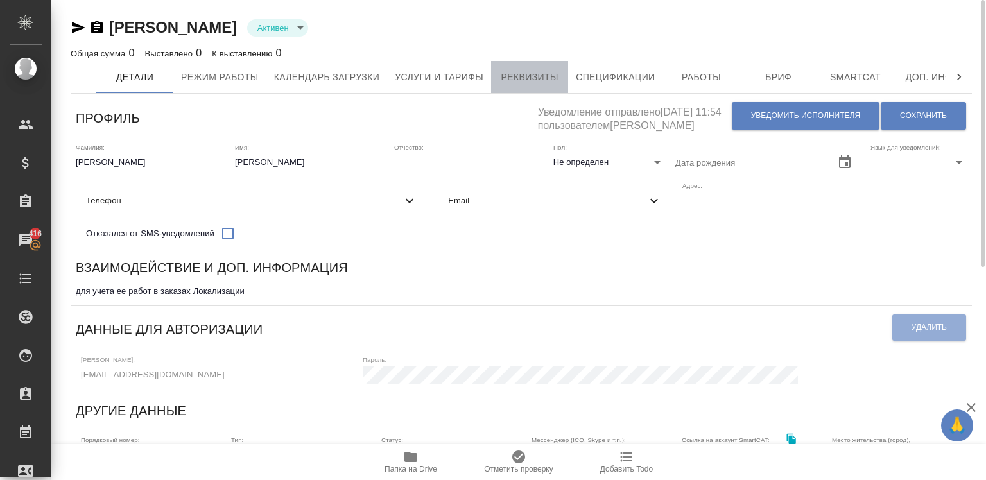
click at [523, 72] on span "Реквизиты" at bounding box center [530, 77] width 62 height 16
select select "10"
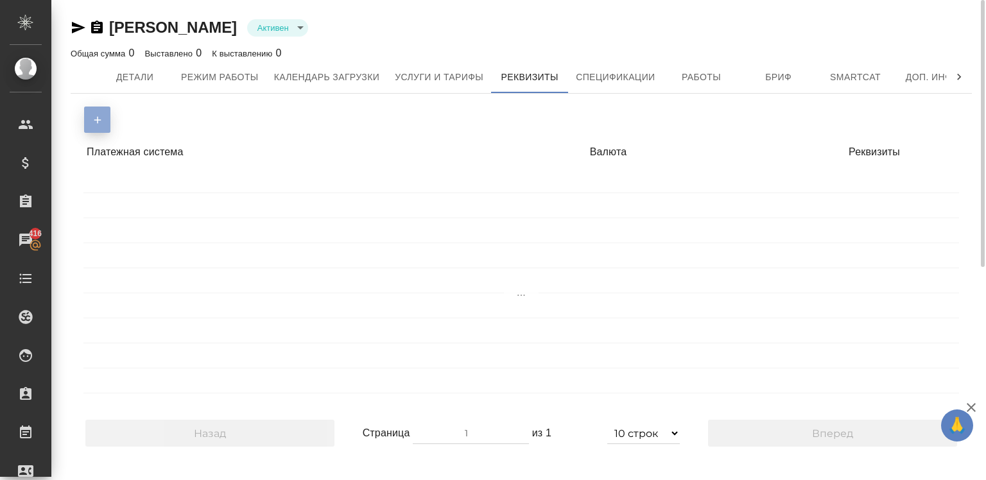
click at [89, 120] on button "button" at bounding box center [97, 120] width 26 height 26
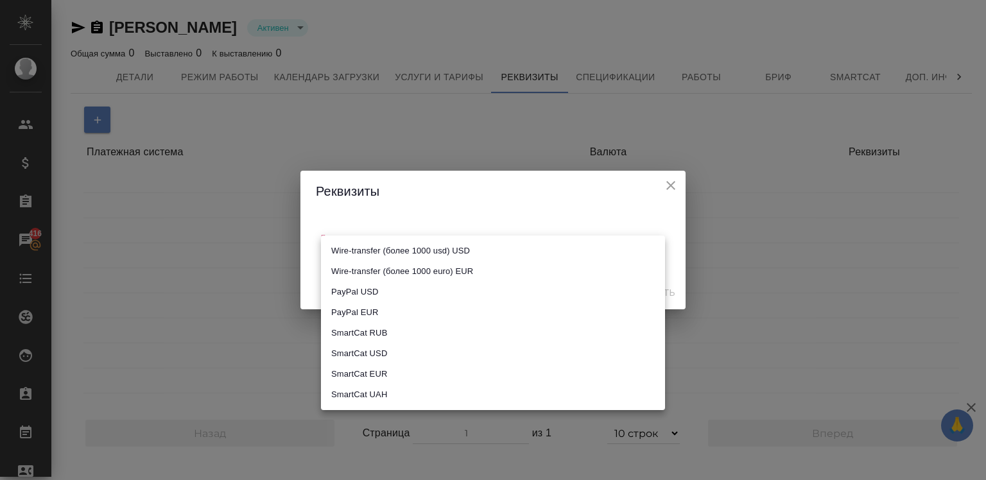
click at [415, 251] on body "🙏 .cls-1 fill:#fff; AWATERA Chigirina Alla Клиенты Спецификации Заказы 416 Чаты…" at bounding box center [493, 240] width 986 height 480
click at [658, 139] on div at bounding box center [493, 240] width 986 height 480
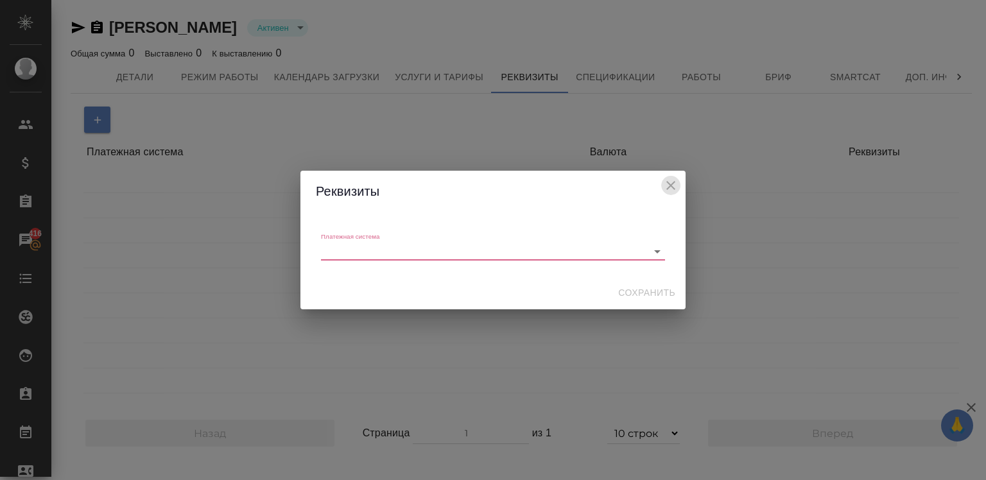
click at [668, 181] on icon "close" at bounding box center [670, 185] width 15 height 15
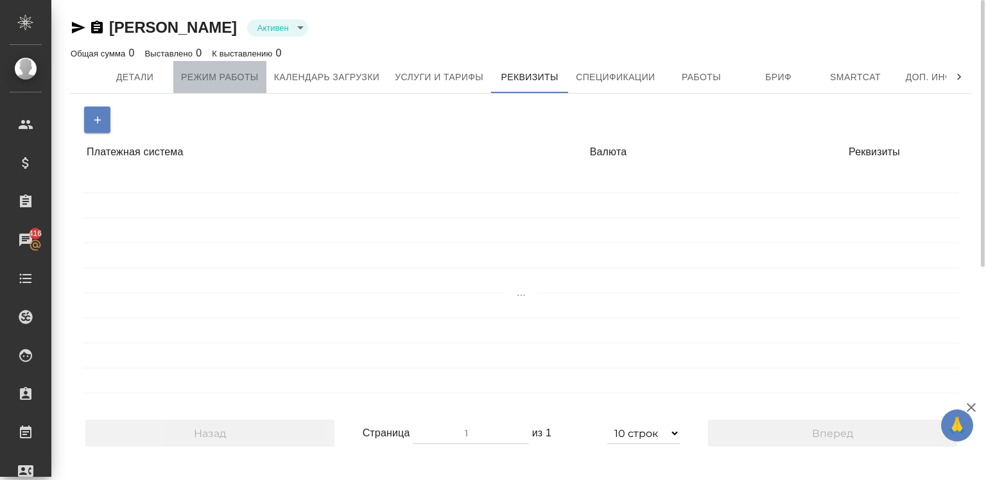
click at [222, 70] on span "Режим работы" at bounding box center [220, 77] width 78 height 16
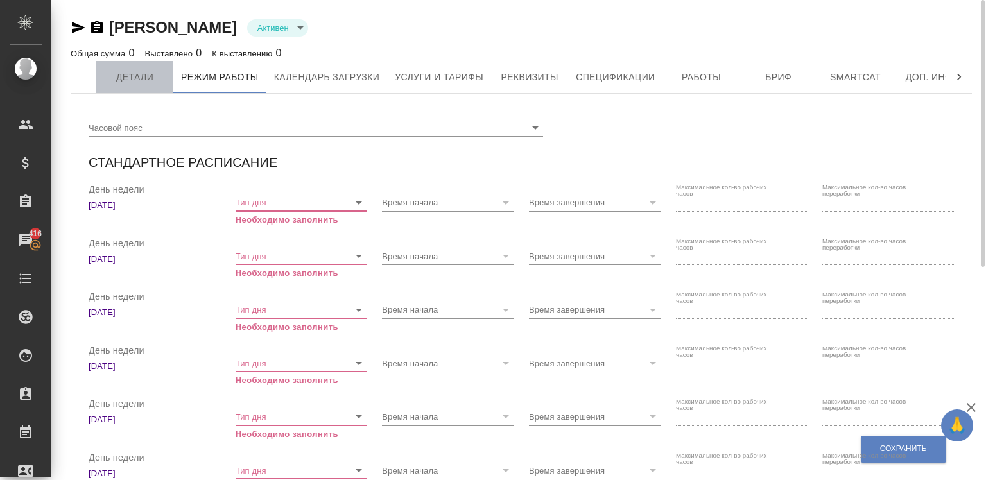
checkbox input "true"
click at [137, 80] on span "Детали" at bounding box center [135, 77] width 62 height 16
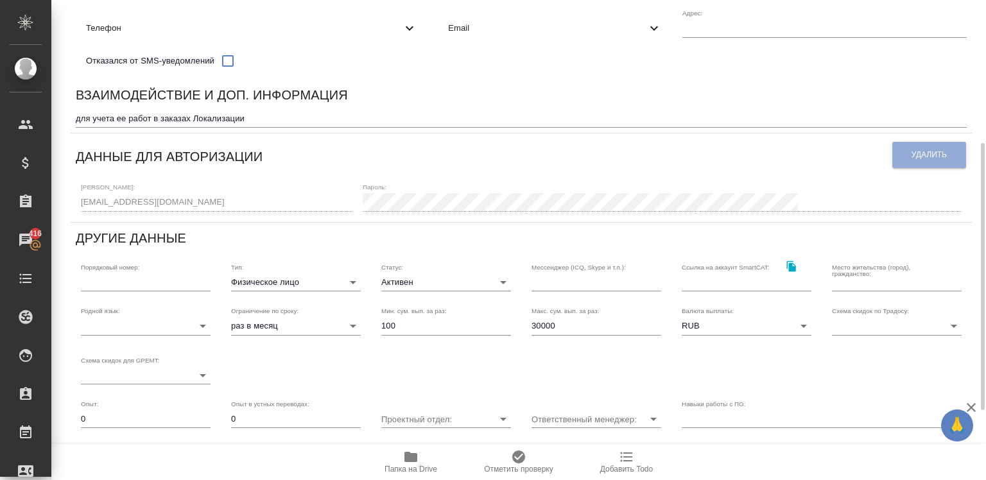
scroll to position [203, 0]
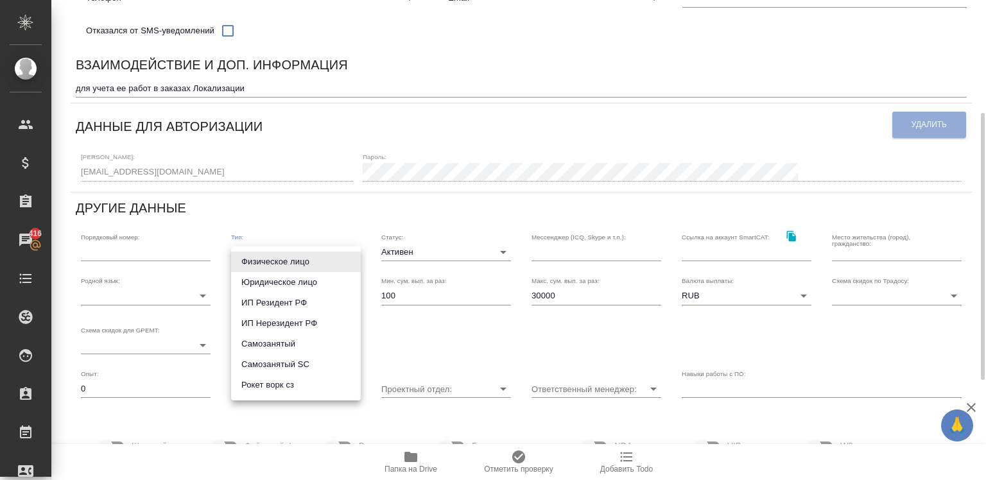
click at [336, 262] on body "🙏 .cls-1 fill:#fff; AWATERA Chigirina Alla Клиенты Спецификации Заказы 416 Чаты…" at bounding box center [493, 240] width 986 height 480
click at [280, 385] on li "Рокет ворк сз" at bounding box center [296, 385] width 130 height 21
type input "rocketWorkSelfEmployed"
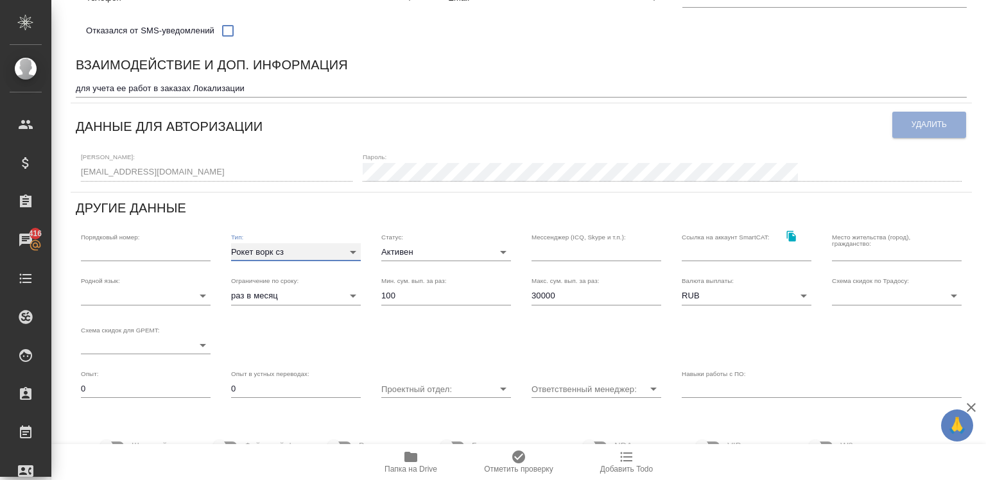
scroll to position [0, 0]
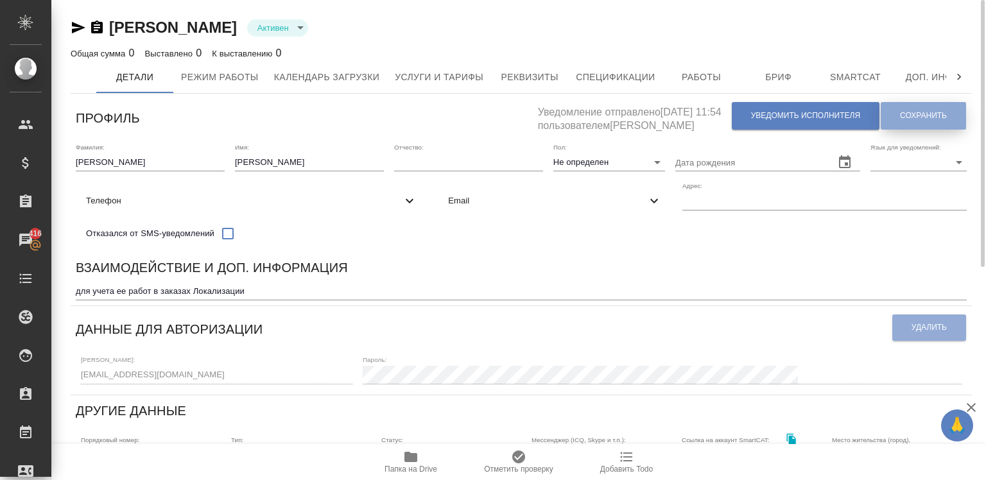
click at [935, 111] on span "Сохранить" at bounding box center [923, 115] width 47 height 11
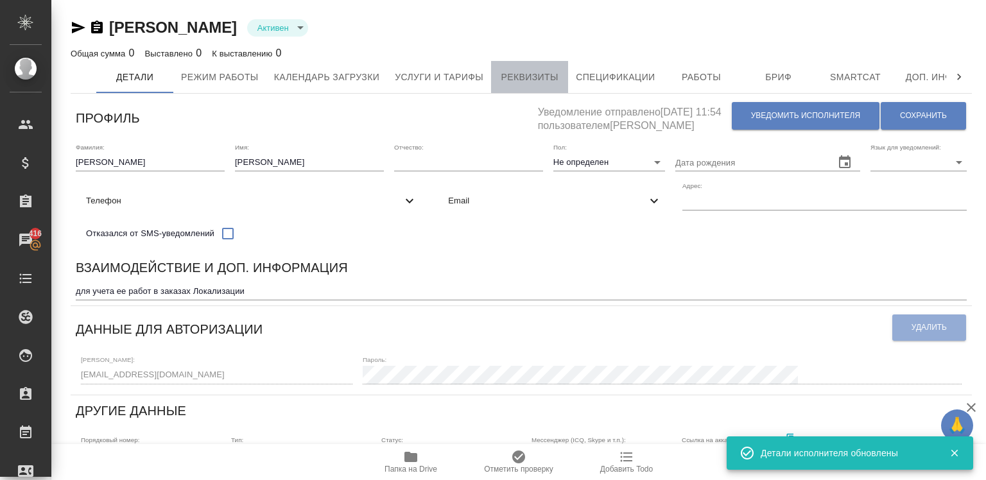
click at [541, 75] on span "Реквизиты" at bounding box center [530, 77] width 62 height 16
select select "10"
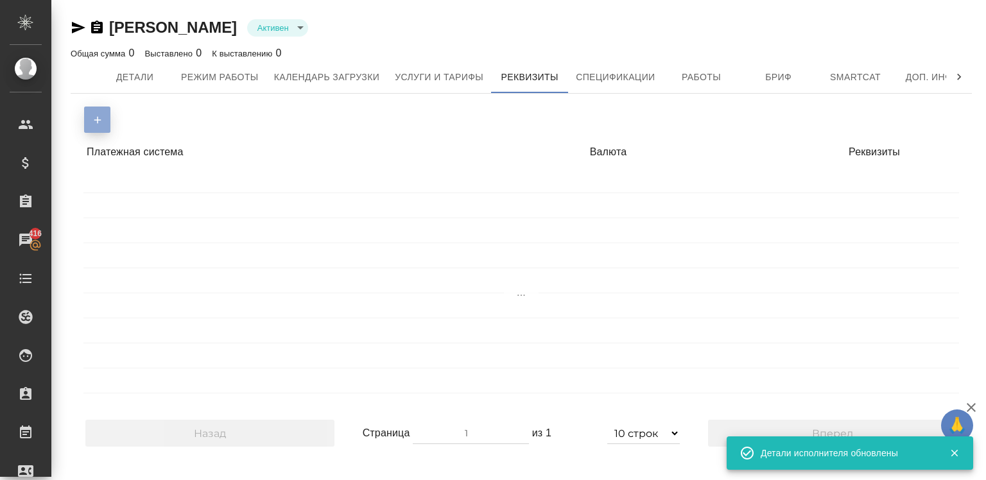
click at [88, 121] on button "button" at bounding box center [97, 120] width 26 height 26
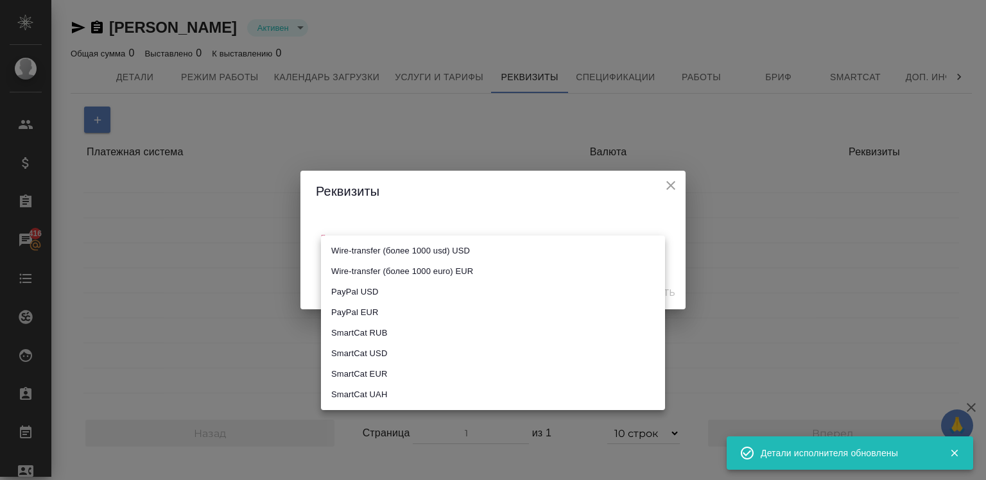
click at [343, 249] on body "🙏 .cls-1 fill:#fff; AWATERA Chigirina Alla Клиенты Спецификации Заказы 416 Чаты…" at bounding box center [493, 240] width 986 height 480
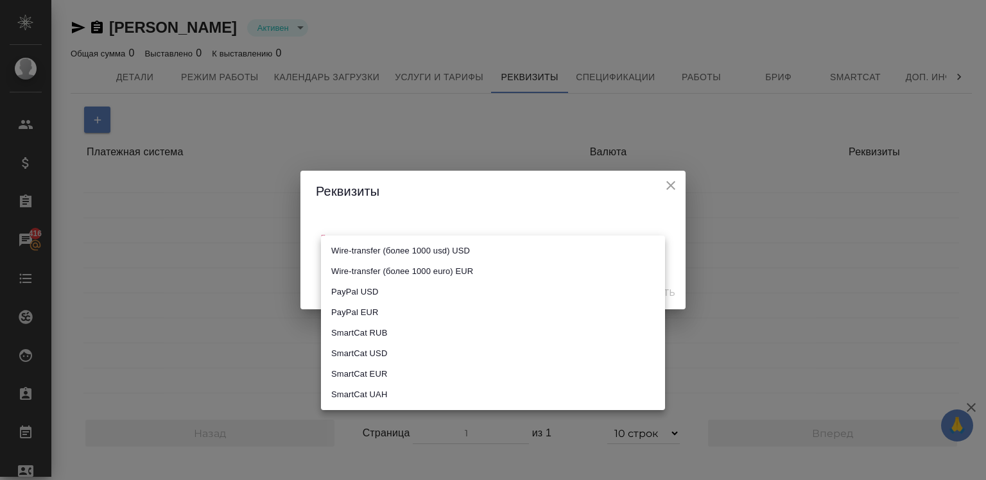
click at [678, 181] on div at bounding box center [493, 240] width 986 height 480
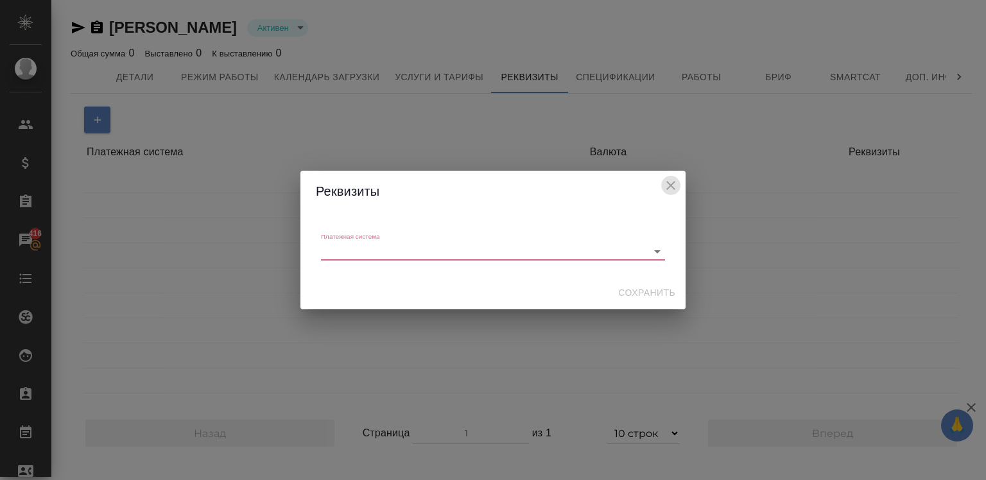
drag, startPoint x: 675, startPoint y: 181, endPoint x: 668, endPoint y: 180, distance: 7.8
click at [668, 180] on icon "close" at bounding box center [670, 185] width 15 height 15
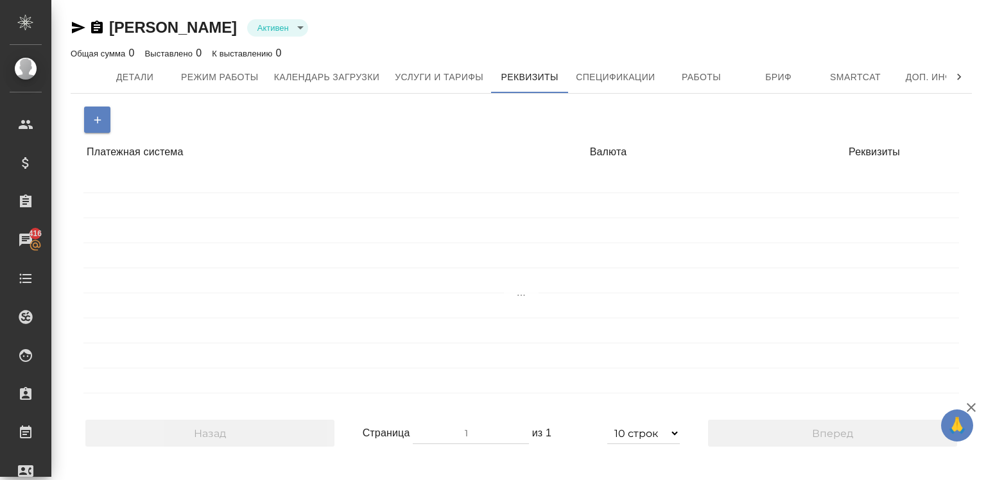
click at [668, 180] on body "🙏 .cls-1 fill:#fff; AWATERA Chigirina Alla Клиенты Спецификации Заказы 416 Чаты…" at bounding box center [493, 240] width 986 height 480
select select "10"
click at [95, 117] on icon "button" at bounding box center [98, 120] width 12 height 12
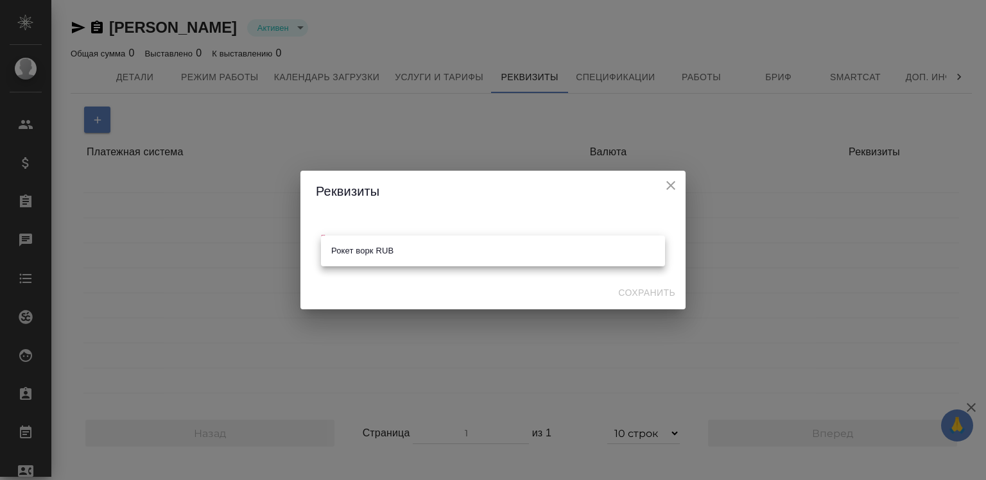
click at [343, 251] on body "🙏 .cls-1 fill:#fff; AWATERA Chigirina Alla Клиенты Спецификации Заказы Чаты Tod…" at bounding box center [493, 240] width 986 height 480
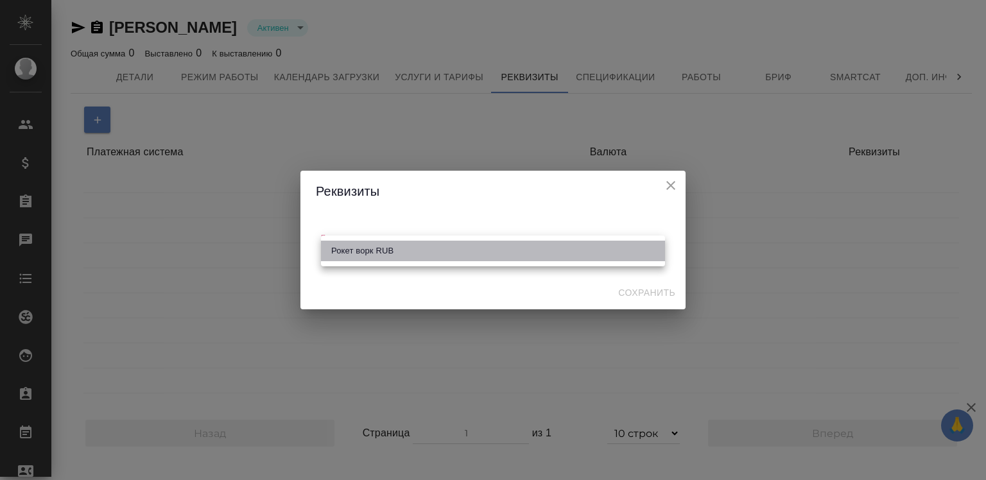
click at [343, 251] on li "Рокет ворк RUB" at bounding box center [493, 251] width 344 height 21
type input "6466777e709b4e87b592d8c4"
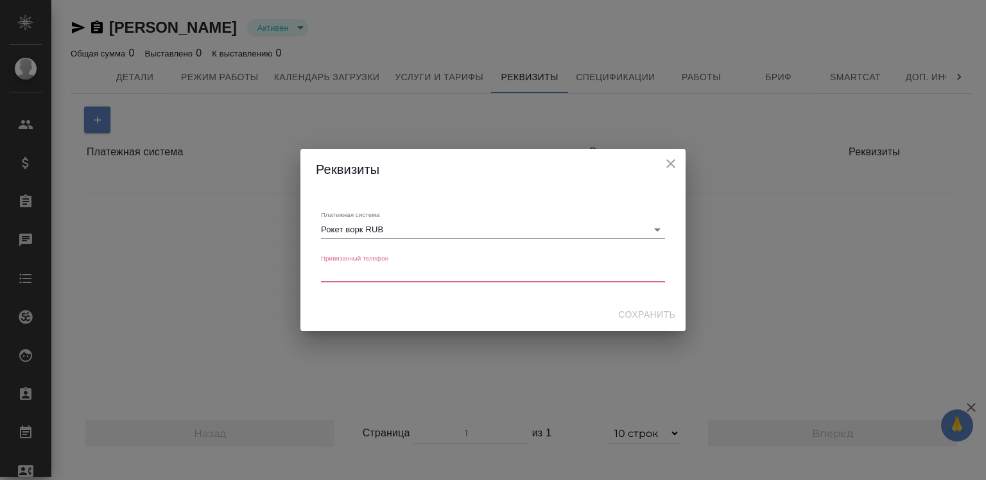
click at [411, 278] on div "x" at bounding box center [493, 274] width 344 height 18
click at [662, 161] on button "close" at bounding box center [670, 163] width 19 height 19
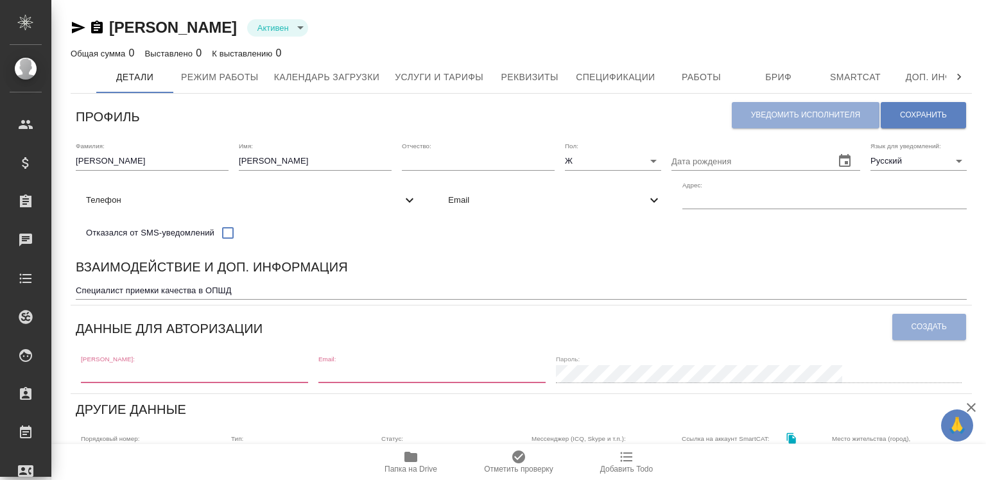
click at [448, 207] on span "Email" at bounding box center [547, 200] width 198 height 13
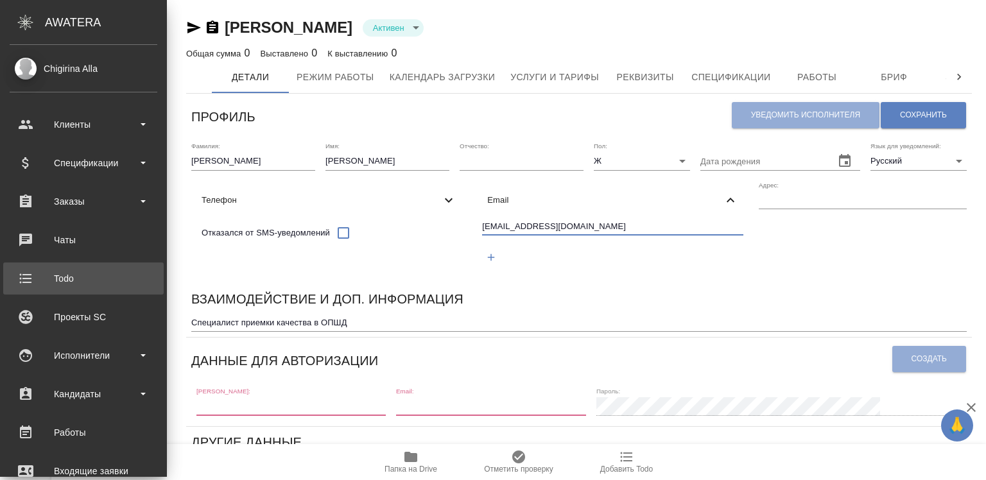
drag, startPoint x: 175, startPoint y: 261, endPoint x: 40, endPoint y: 270, distance: 135.1
click at [40, 270] on div ".cls-1 fill:#fff; AWATERA Chigirina Alla Клиенты Спецификации Заказы Чаты Todo …" at bounding box center [493, 240] width 986 height 480
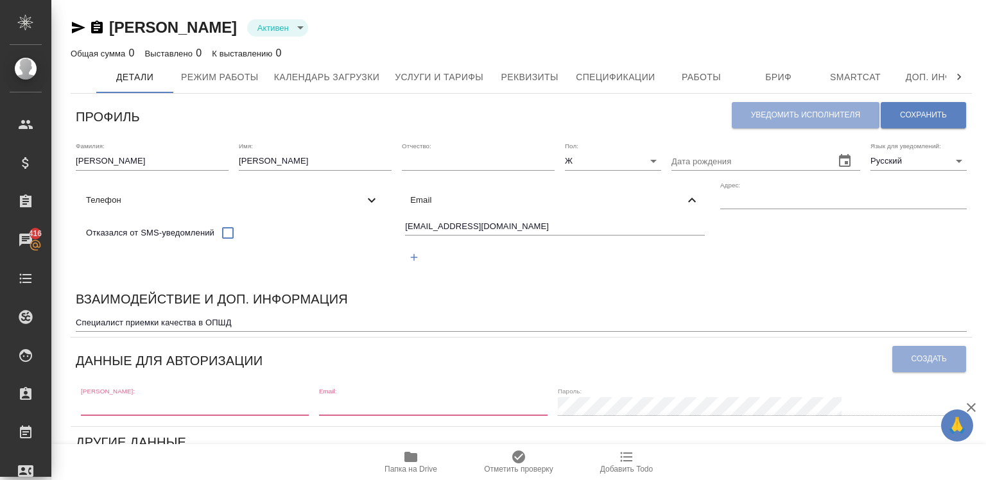
click at [493, 274] on div "v.alilekova@awatera.com" at bounding box center [554, 243] width 309 height 59
click at [783, 117] on div "Уведомить исполнителя Сохранить" at bounding box center [849, 115] width 236 height 33
click at [688, 121] on div "Профиль" at bounding box center [404, 115] width 656 height 33
click at [745, 110] on div "Уведомить исполнителя Сохранить" at bounding box center [849, 115] width 236 height 33
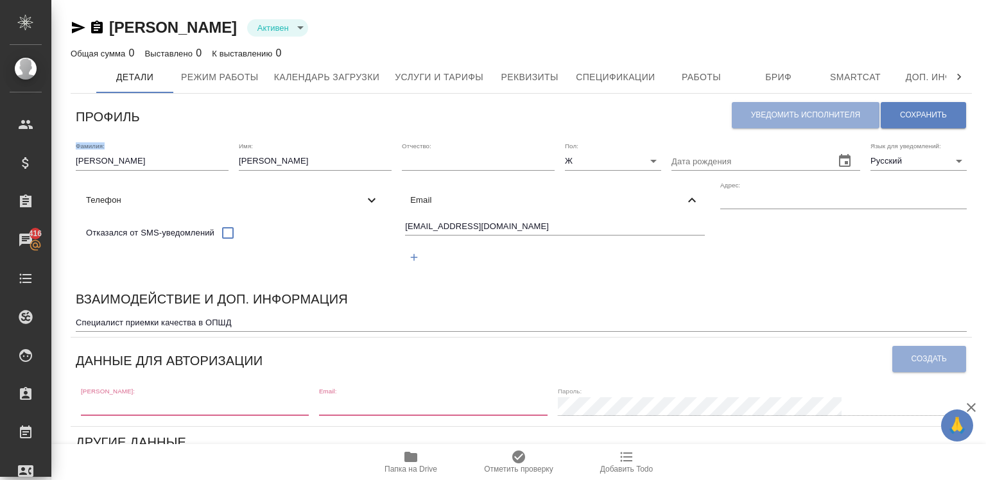
click at [745, 110] on div "Уведомить исполнителя Сохранить" at bounding box center [849, 115] width 236 height 33
click at [672, 170] on div "Дата рождения" at bounding box center [766, 156] width 189 height 28
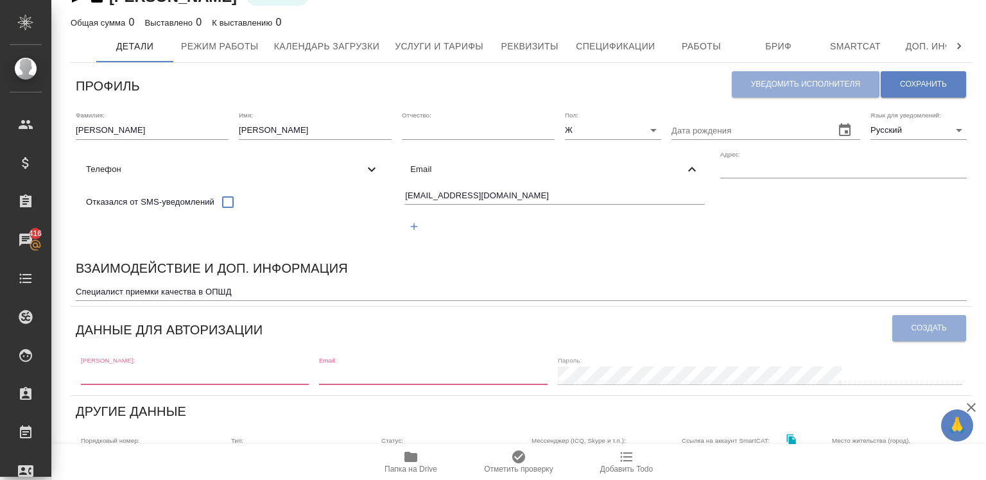
drag, startPoint x: 218, startPoint y: 393, endPoint x: 370, endPoint y: 413, distance: 152.8
click at [370, 390] on div "Логин: Email: Пароль:" at bounding box center [521, 370] width 891 height 40
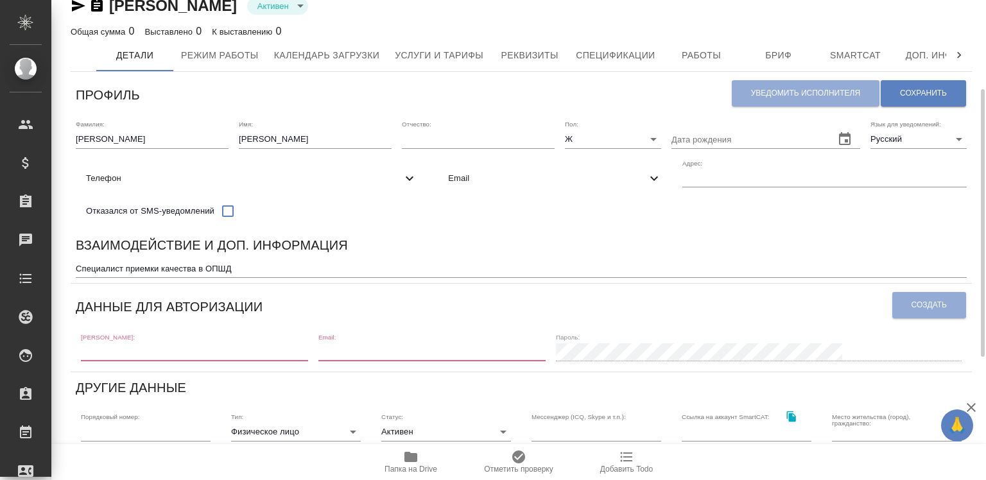
scroll to position [15, 0]
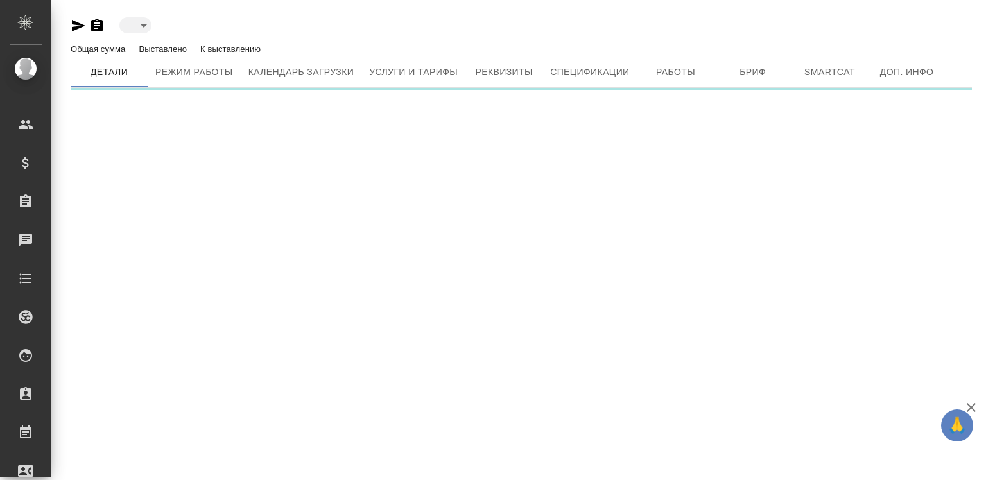
type input "active"
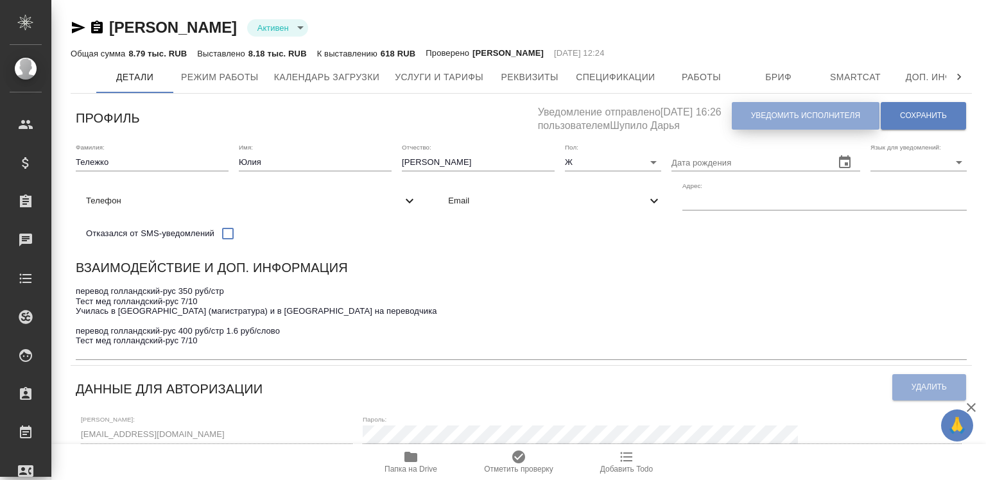
click at [759, 108] on button "Уведомить исполнителя" at bounding box center [806, 116] width 148 height 28
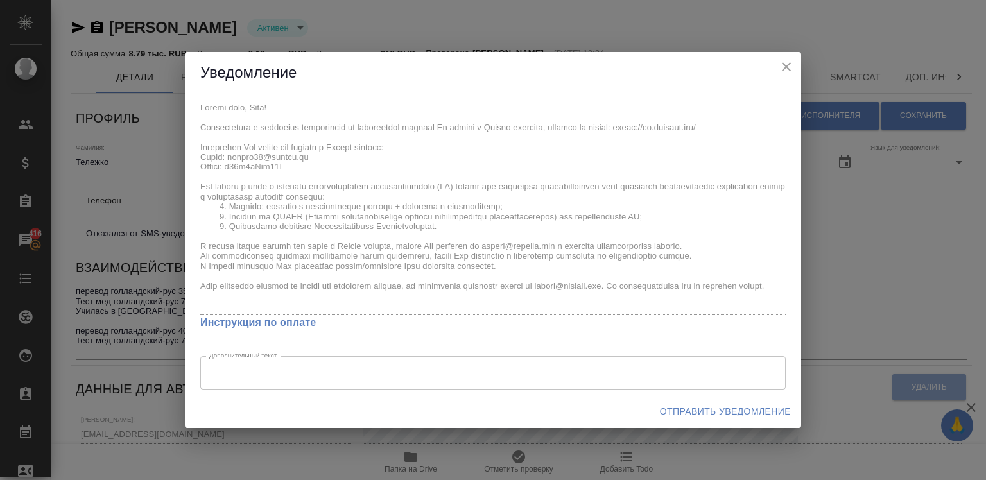
click at [284, 161] on div "x Инструкция по оплате Дополнительный текст x Дополнительный текст" at bounding box center [493, 244] width 616 height 301
click at [290, 162] on div "x Инструкция по оплате Дополнительный текст x Дополнительный текст" at bounding box center [493, 244] width 616 height 301
click at [195, 144] on div "x Инструкция по оплате Дополнительный текст x Дополнительный текст" at bounding box center [493, 244] width 616 height 301
click at [694, 405] on span "Отправить уведомление" at bounding box center [725, 412] width 131 height 16
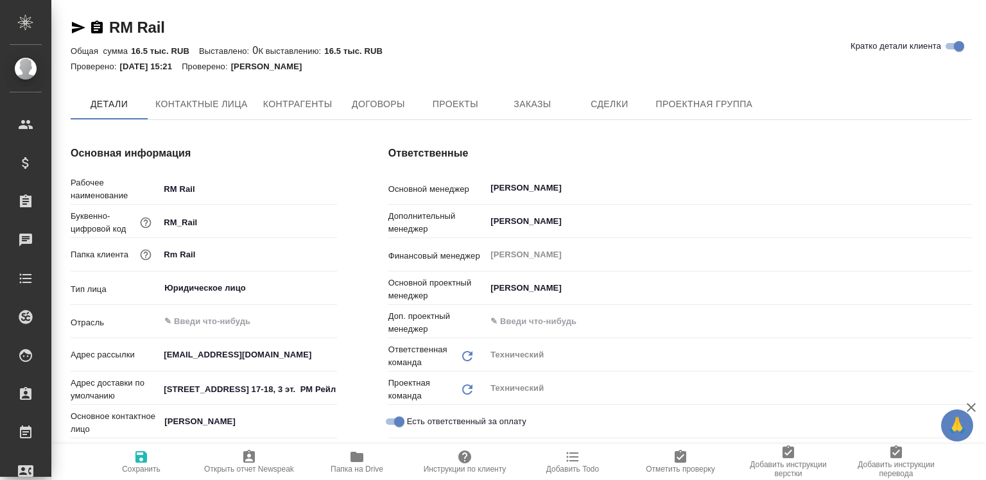
type textarea "x"
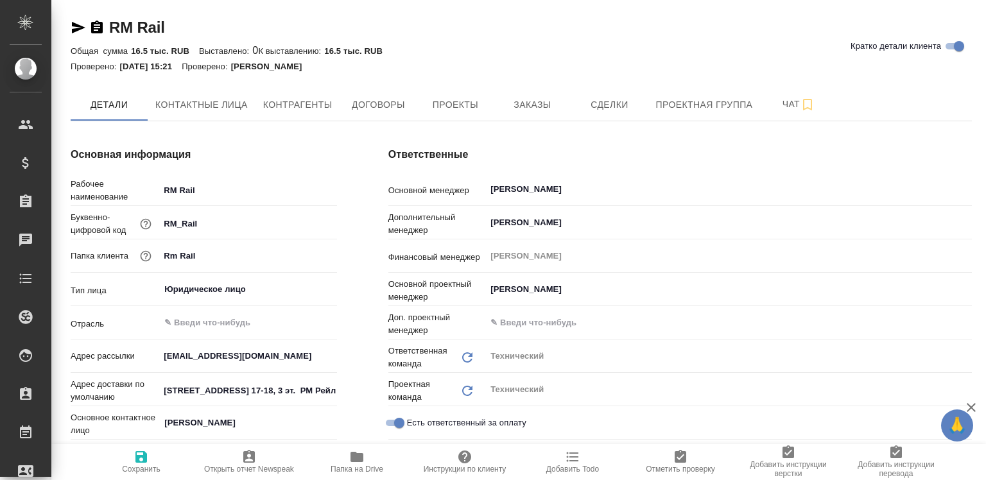
type textarea "x"
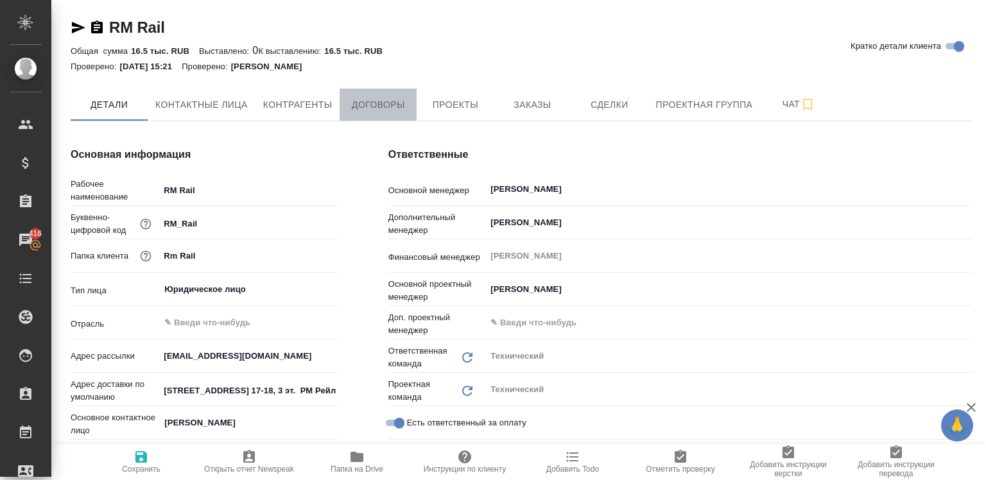
click at [372, 95] on button "Договоры" at bounding box center [378, 105] width 77 height 32
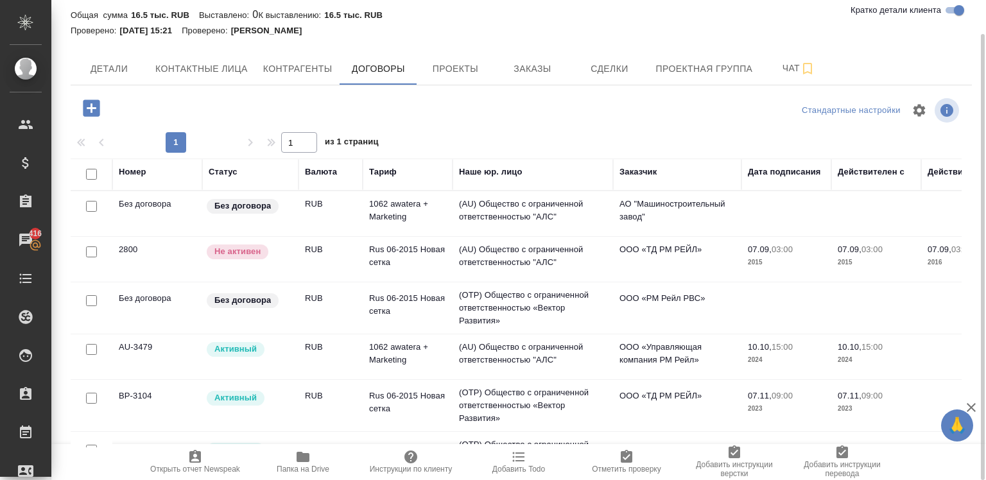
scroll to position [142, 0]
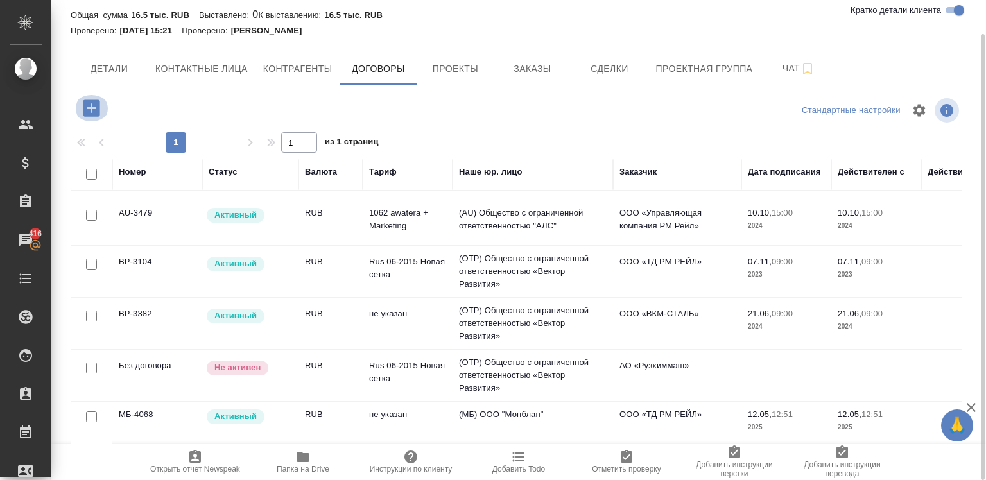
click at [80, 113] on icon "button" at bounding box center [91, 108] width 22 height 22
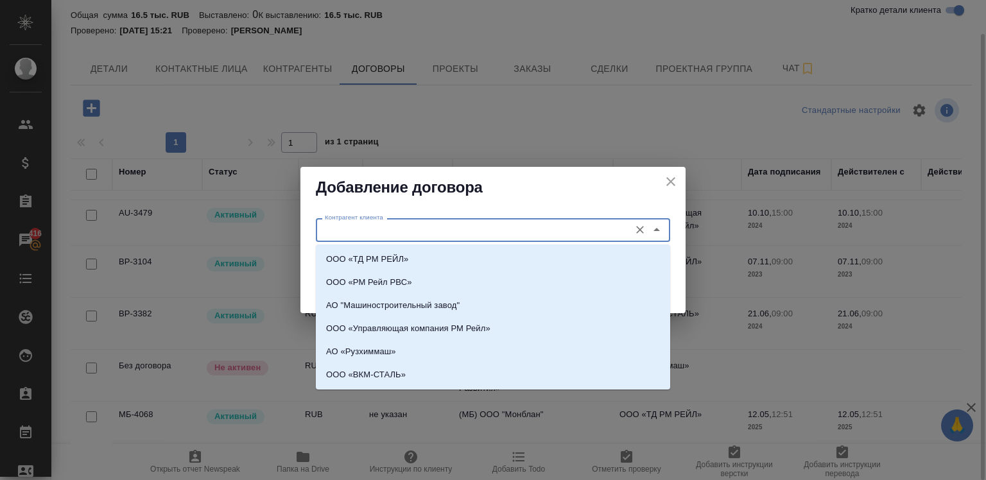
click at [408, 236] on input "Контрагент клиента" at bounding box center [472, 229] width 304 height 15
click at [409, 278] on p "ООО «РМ Рейл РВС»" at bounding box center [369, 282] width 86 height 13
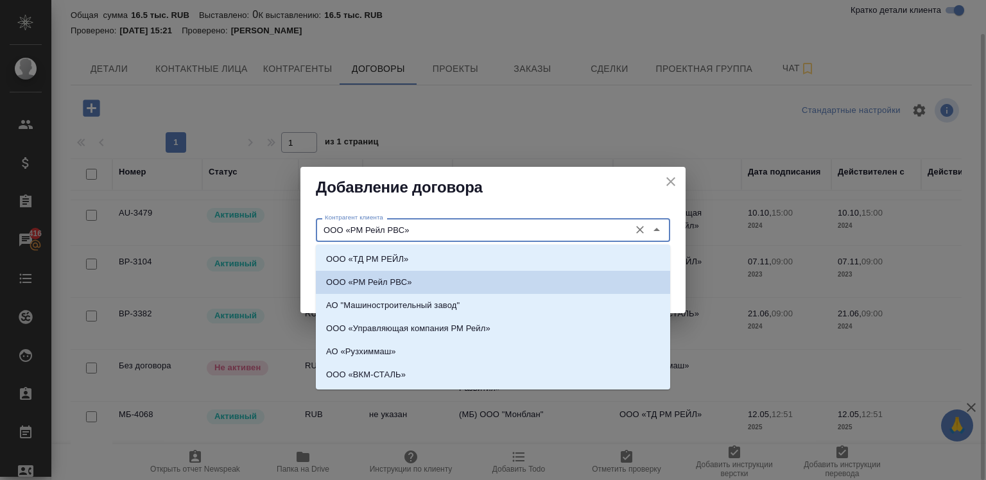
click at [444, 226] on input "ООО «РМ Рейл РВС»" at bounding box center [472, 229] width 304 height 15
click at [388, 257] on p "ООО «ТД РМ РЕЙЛ»" at bounding box center [367, 259] width 82 height 13
type input "ООО «ТД РМ РЕЙЛ»"
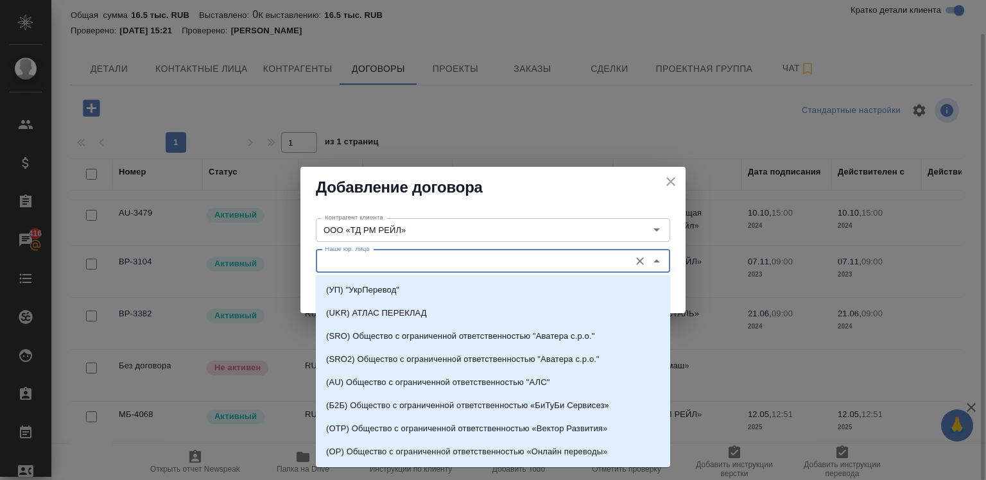
click at [388, 257] on input "Наше юр. лицо" at bounding box center [472, 261] width 304 height 15
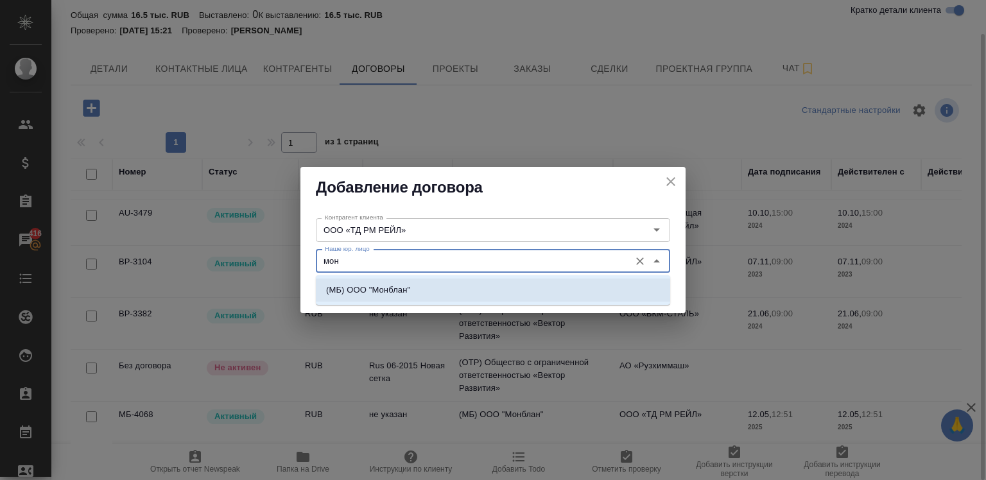
click at [385, 279] on li "(МБ) ООО "Монблан"" at bounding box center [493, 290] width 354 height 23
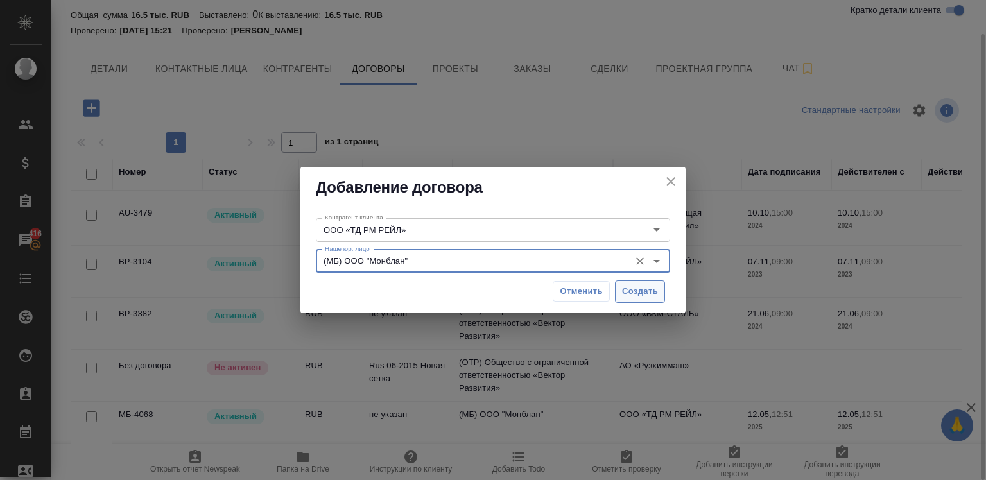
type input "(МБ) ООО "Монблан""
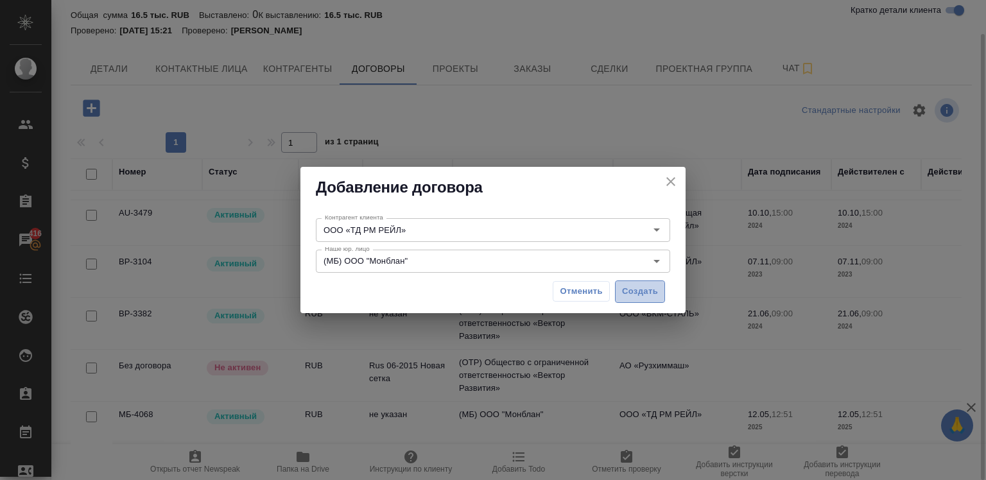
click at [616, 291] on button "Создать" at bounding box center [640, 292] width 50 height 22
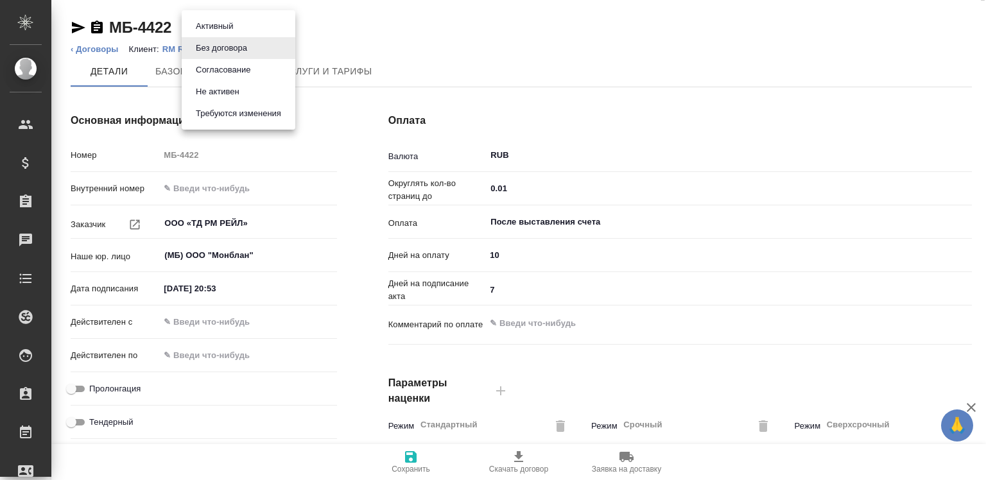
click at [227, 22] on body "🙏 .cls-1 fill:#fff; AWATERA Chigirina Alla Клиенты Спецификации Заказы Чаты Tod…" at bounding box center [493, 240] width 986 height 480
click at [185, 318] on div at bounding box center [493, 240] width 986 height 480
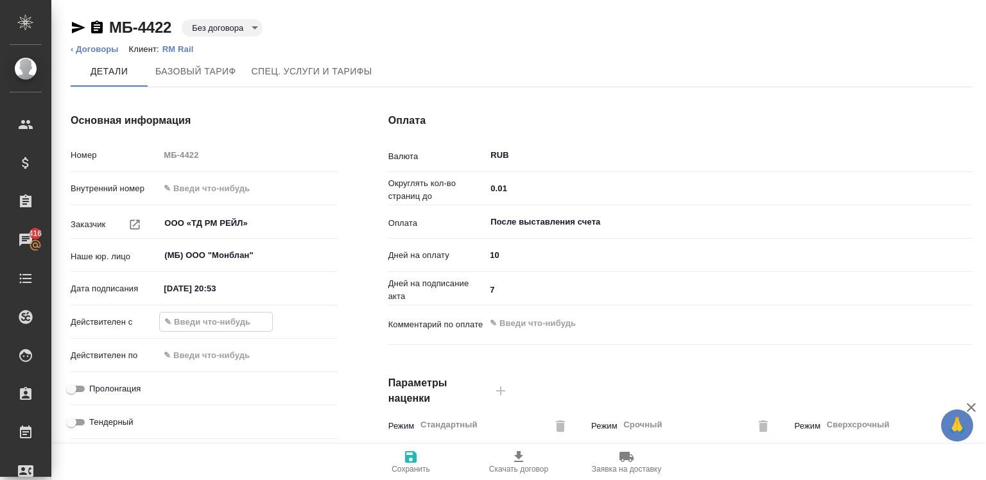
click at [185, 318] on input "text" at bounding box center [216, 322] width 112 height 19
type input "13.08.2025 09:00"
click at [230, 285] on input "13.08.2025 20:53" at bounding box center [216, 288] width 112 height 19
type input "13.08.2025 09:00"
click at [113, 381] on div "Пролонгация" at bounding box center [137, 389] width 133 height 16
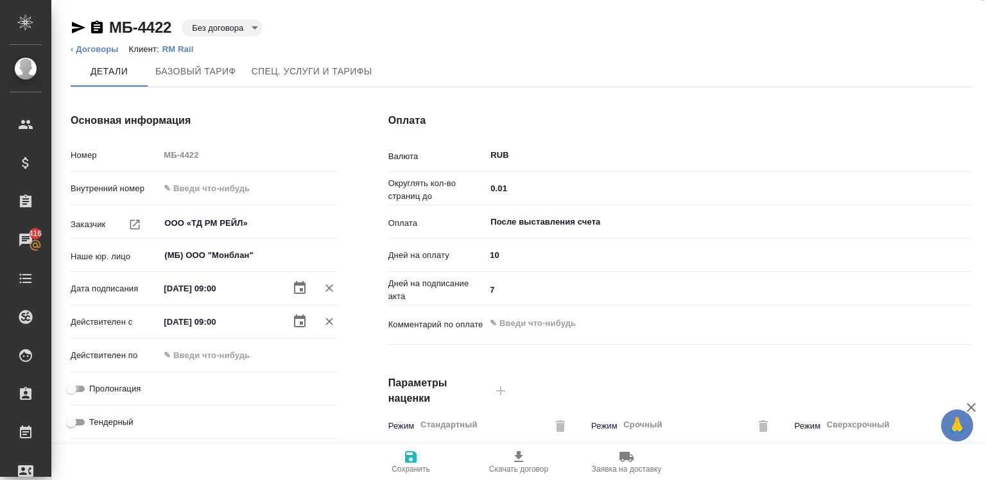
click at [68, 390] on input "Пролонгация" at bounding box center [71, 388] width 46 height 15
checkbox input "true"
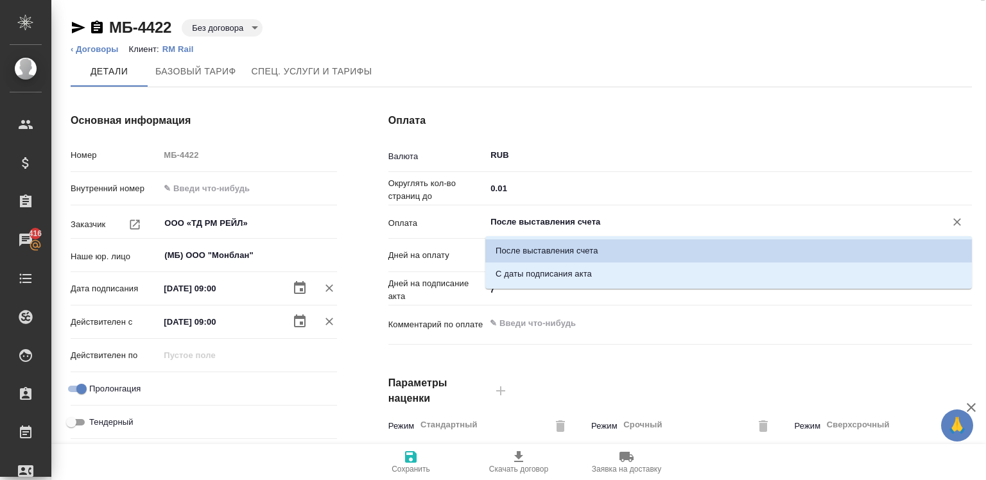
click at [502, 222] on input "После выставления счета" at bounding box center [707, 221] width 436 height 15
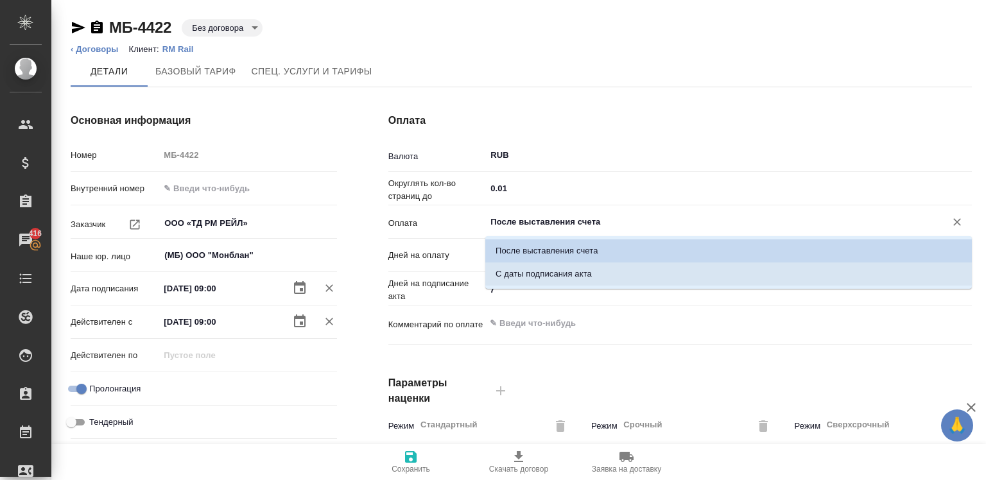
click at [515, 271] on p "С даты подписания акта" at bounding box center [544, 274] width 96 height 13
type input "С даты подписания акта"
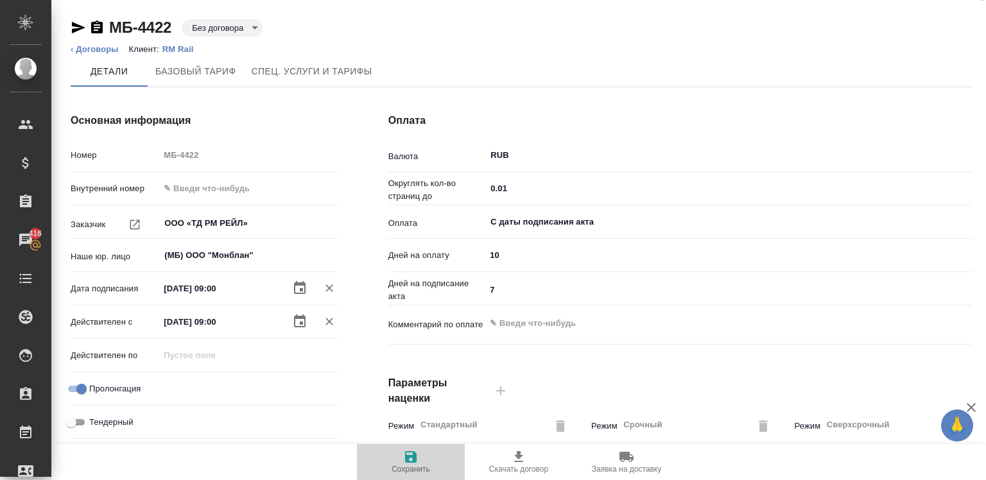
click at [397, 458] on span "Сохранить" at bounding box center [411, 461] width 92 height 24
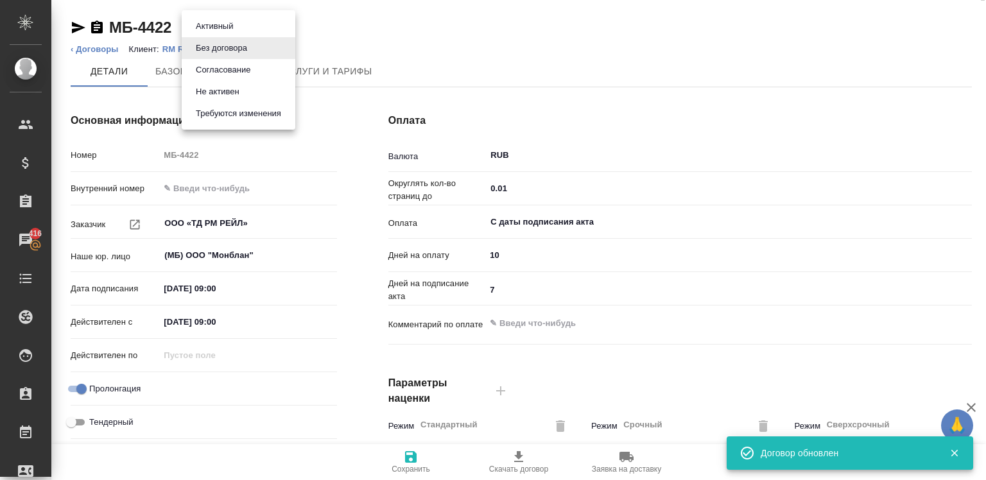
click at [239, 28] on body "🙏 .cls-1 fill:#fff; AWATERA Chigirina Alla Клиенты Спецификации Заказы 416 Чаты…" at bounding box center [493, 240] width 986 height 480
click at [243, 31] on li "Активный" at bounding box center [239, 26] width 114 height 22
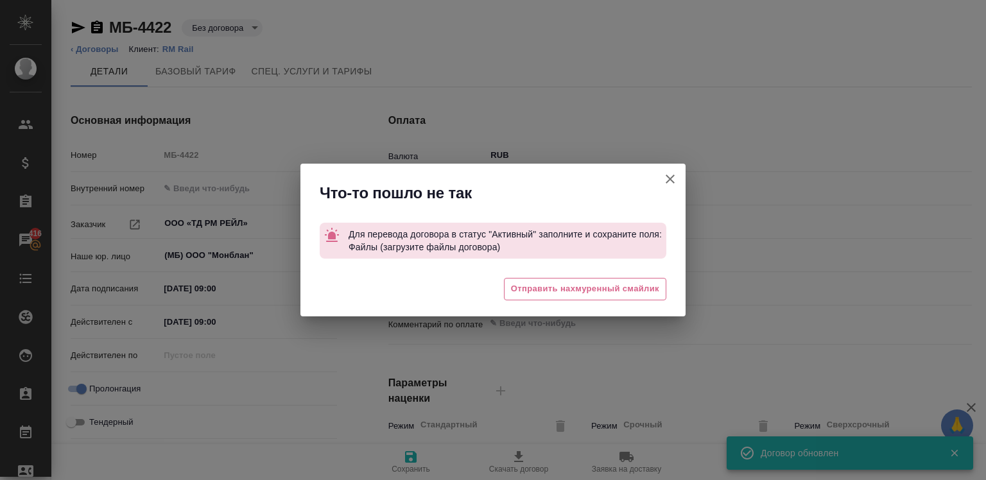
click at [239, 26] on div "Что-то пошло не так Для перевода договора в статус "Активный" заполните и сохра…" at bounding box center [493, 240] width 986 height 480
click at [666, 178] on icon "button" at bounding box center [670, 178] width 15 height 15
type textarea "x"
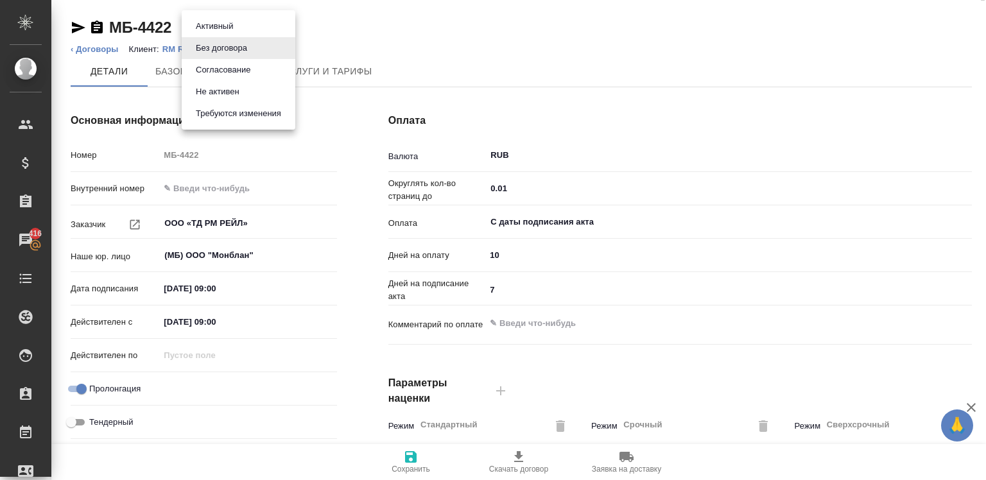
click at [225, 33] on body "🙏 .cls-1 fill:#fff; AWATERA Chigirina Alla Клиенты Спецификации Заказы 416 Чаты…" at bounding box center [493, 240] width 986 height 480
click at [231, 33] on button "Согласование" at bounding box center [214, 26] width 45 height 14
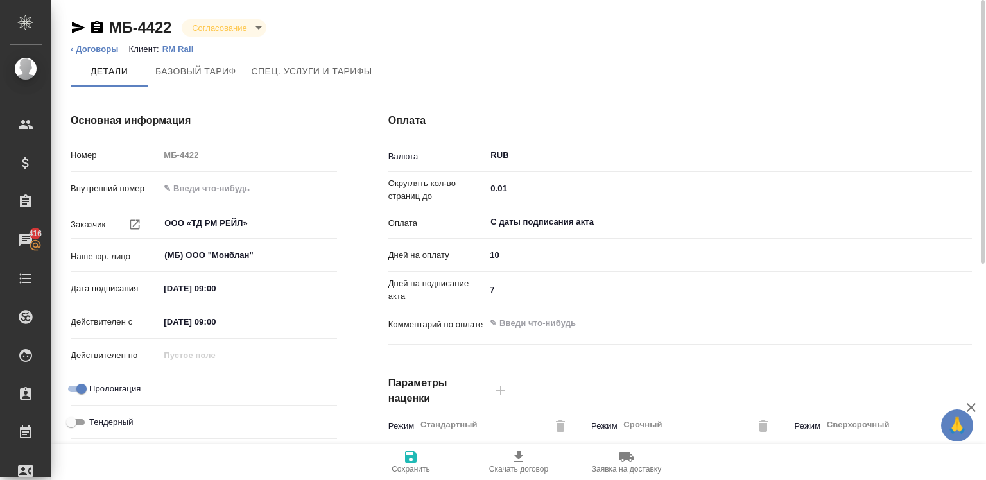
click at [82, 51] on link "‹ Договоры" at bounding box center [95, 49] width 48 height 10
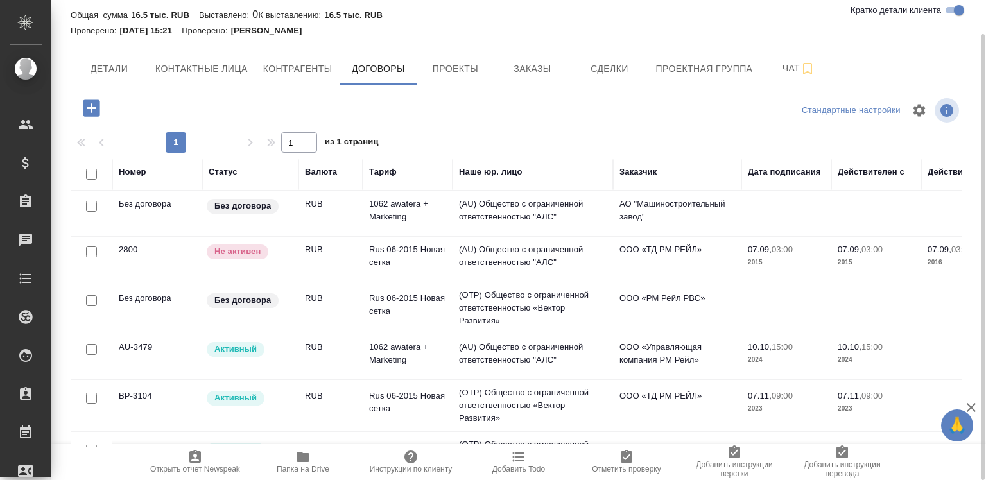
scroll to position [187, 0]
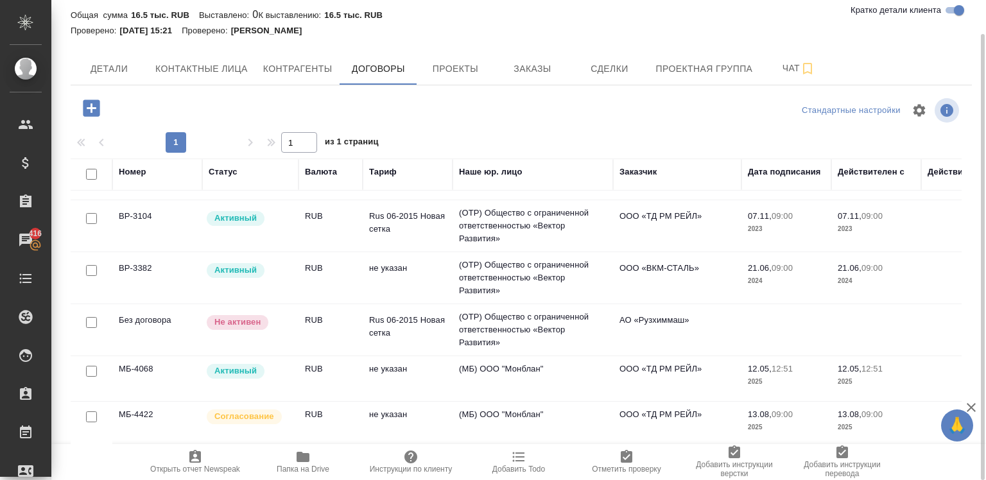
click at [344, 57] on td "RUB" at bounding box center [331, 34] width 64 height 45
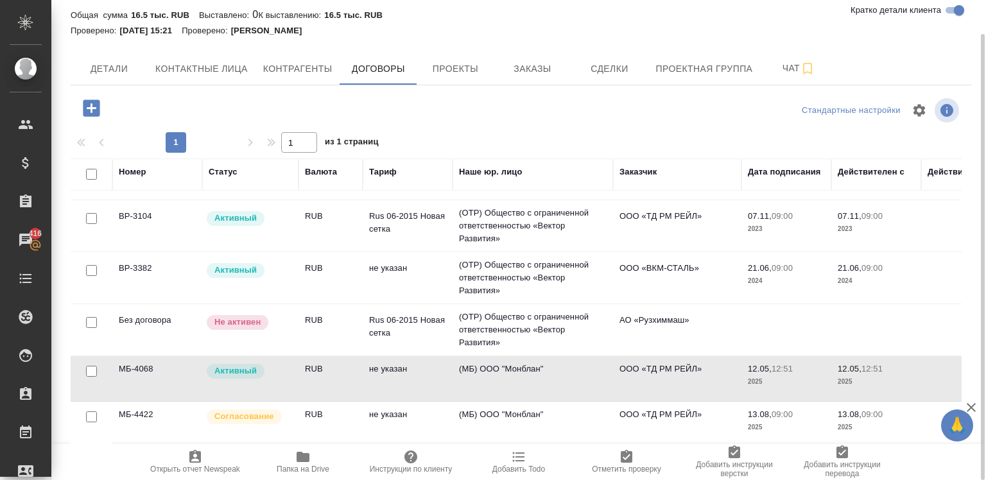
click at [270, 411] on p "Согласование" at bounding box center [244, 416] width 60 height 13
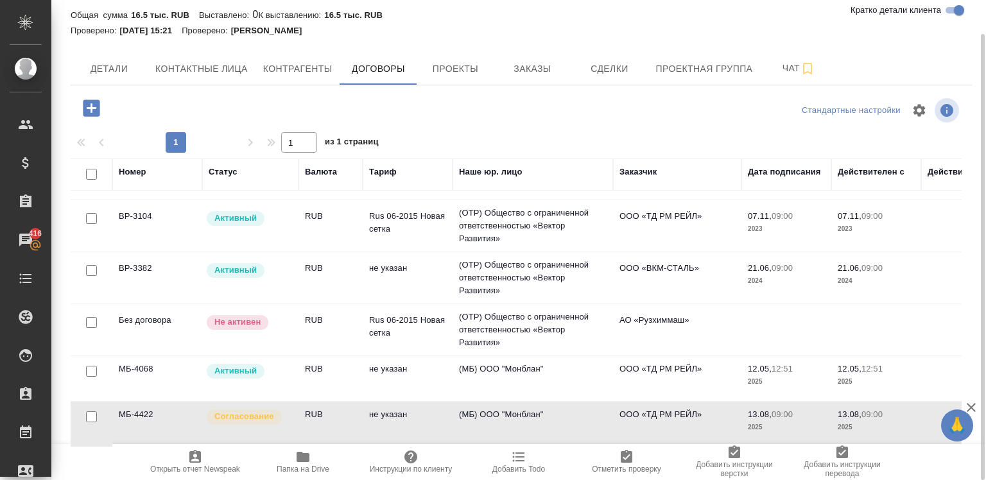
click at [270, 411] on p "Согласование" at bounding box center [244, 416] width 60 height 13
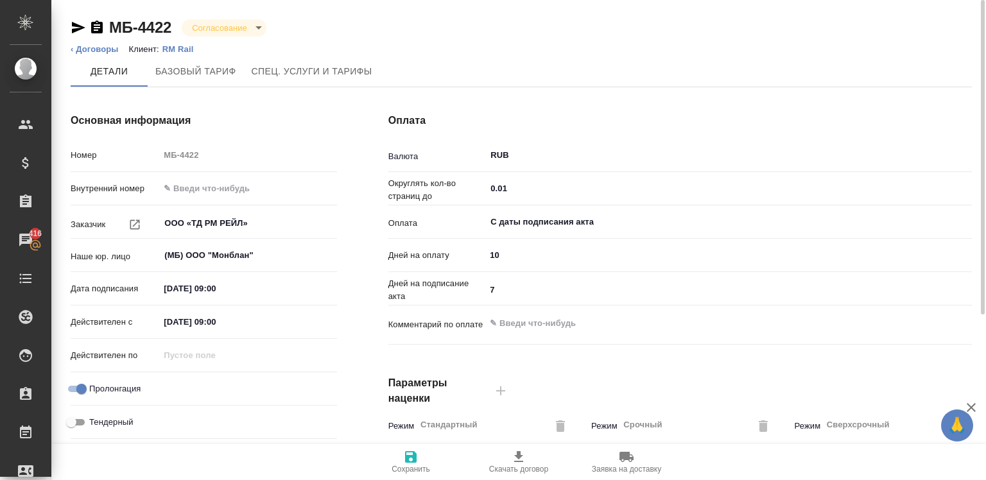
click at [85, 381] on div "Пролонгация" at bounding box center [137, 389] width 133 height 16
click at [77, 385] on input "Пролонгация" at bounding box center [81, 388] width 46 height 15
checkbox input "false"
click at [412, 462] on icon "button" at bounding box center [411, 457] width 12 height 12
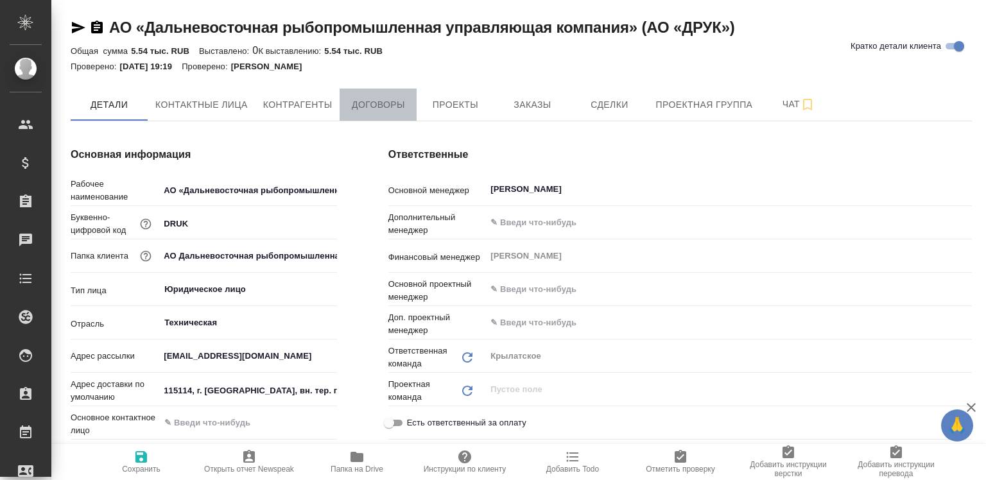
click at [374, 102] on span "Договоры" at bounding box center [378, 105] width 62 height 16
type input "Акционерное общество "Дальневосточная рыбопромышленная управляющая компания""
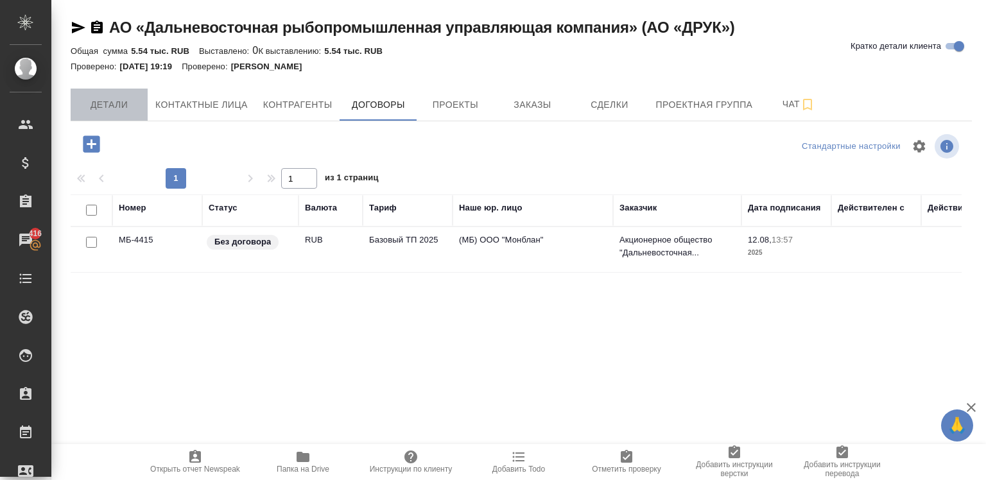
click at [107, 94] on button "Детали" at bounding box center [109, 105] width 77 height 32
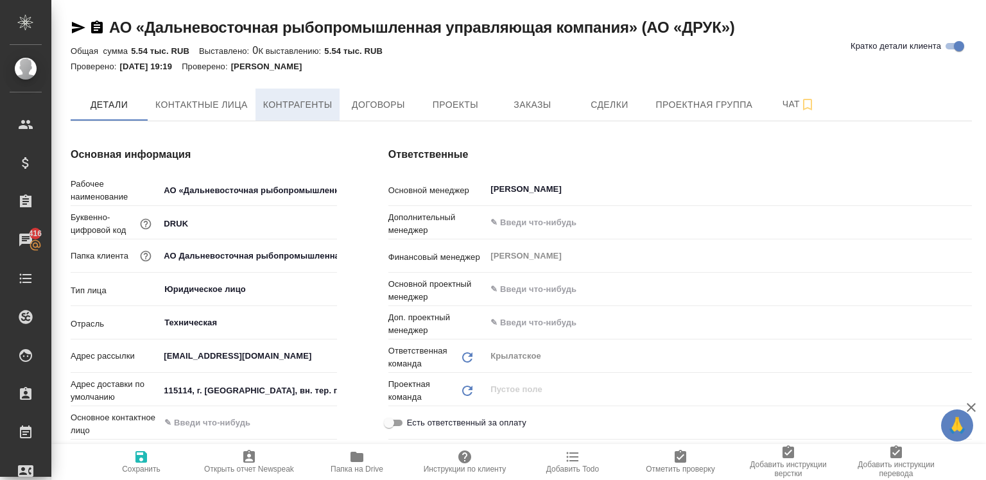
type input "Акционерное общество "Дальневосточная рыбопромышленная управляющая компания""
type textarea "x"
type input "Акционерное общество "Дальневосточная рыбопромышленная управляющая компания""
type textarea "x"
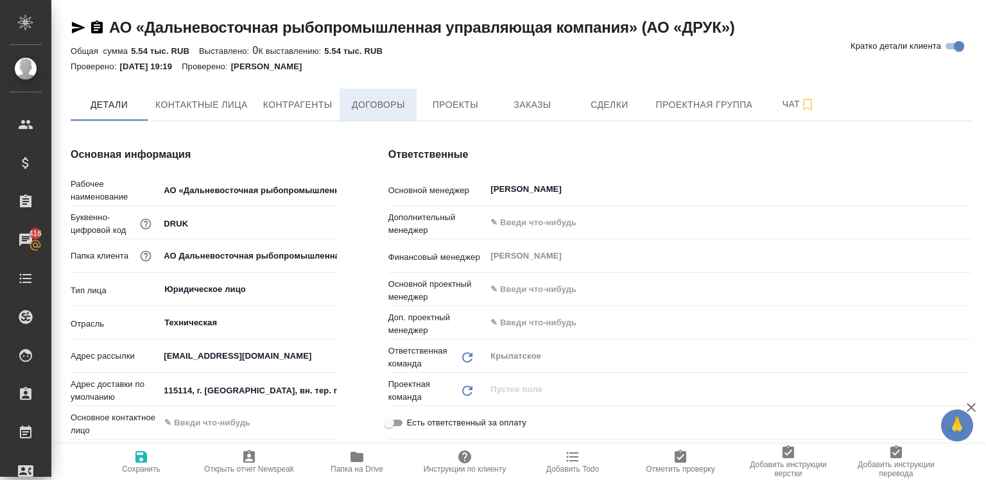
type textarea "x"
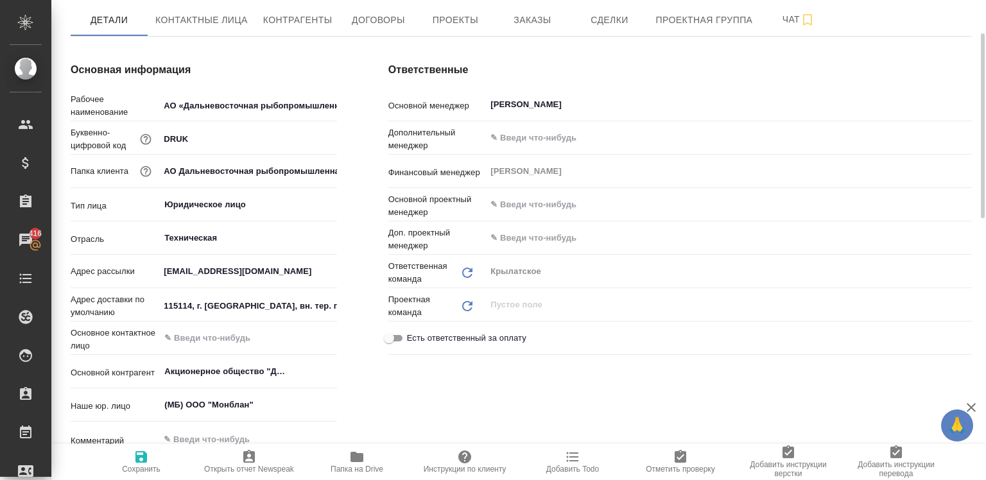
scroll to position [85, 0]
drag, startPoint x: 185, startPoint y: 270, endPoint x: 246, endPoint y: 270, distance: 61.0
click at [246, 270] on input "aodruk@aodruk.ru" at bounding box center [248, 270] width 176 height 19
click at [288, 259] on div "Адрес рассылки aodruk@aodruk.ru" at bounding box center [204, 270] width 266 height 22
drag, startPoint x: 185, startPoint y: 270, endPoint x: 239, endPoint y: 277, distance: 55.0
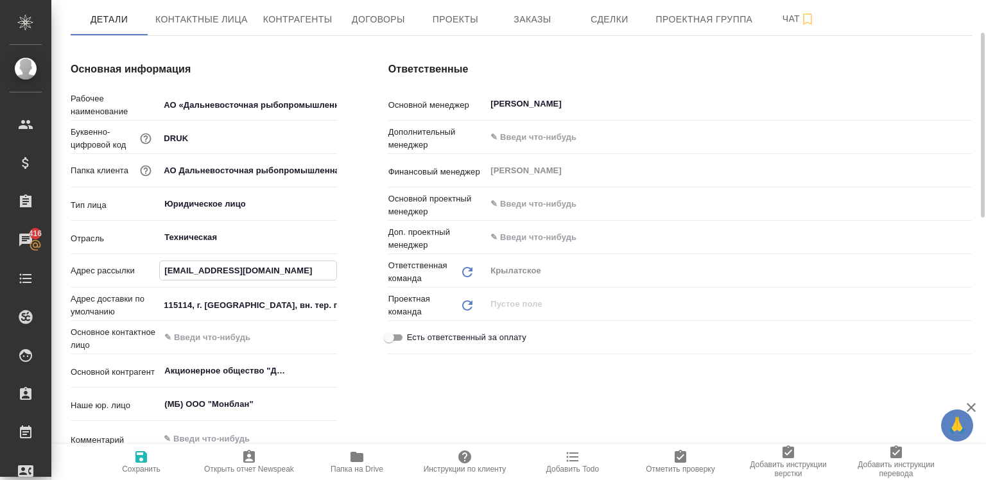
click at [239, 277] on input "aodruk@aodruk.ru" at bounding box center [248, 270] width 176 height 19
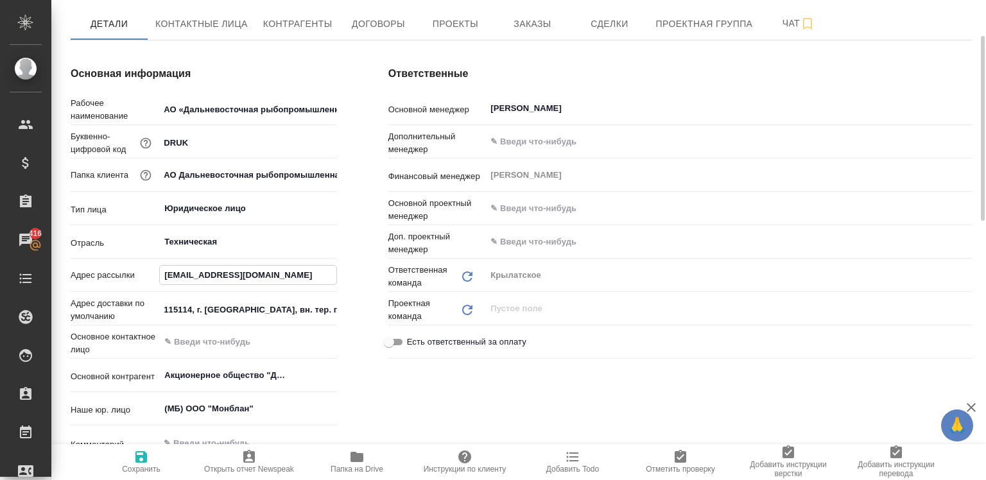
scroll to position [74, 0]
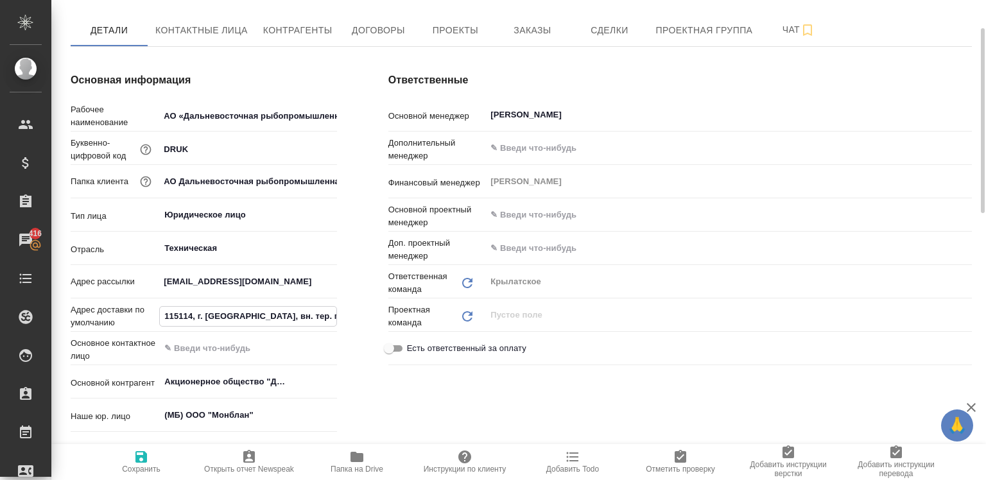
click at [291, 313] on input "115114, г. Москва, вн. тер. г. муниципальный округ Даниловский, пер. 1-й Дербен…" at bounding box center [248, 316] width 176 height 19
drag, startPoint x: 291, startPoint y: 313, endPoint x: 354, endPoint y: 311, distance: 63.6
click at [354, 311] on div "Основная информация Рабочее наименование АО «Дальневосточная рыбопромышленная у…" at bounding box center [204, 311] width 318 height 528
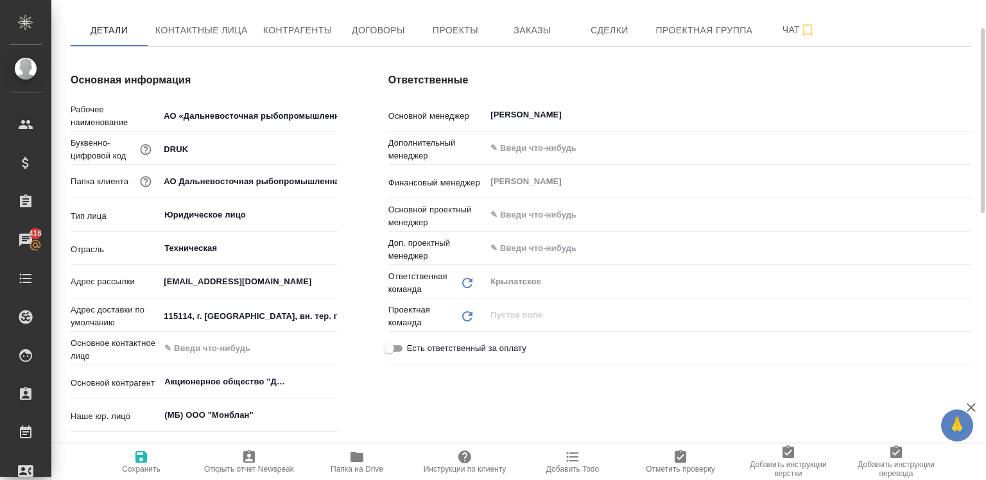
click at [349, 238] on div "Основная информация Рабочее наименование АО «Дальневосточная рыбопромышленная у…" at bounding box center [204, 311] width 318 height 528
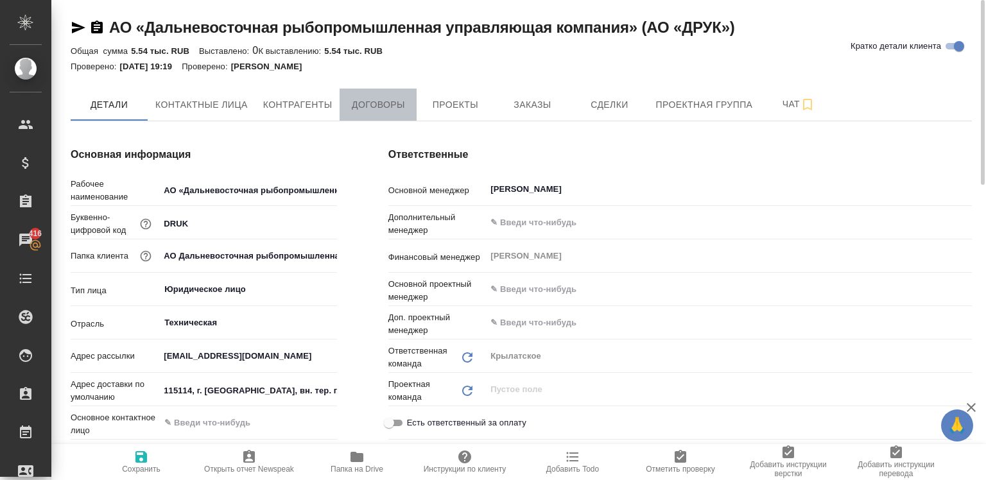
click at [342, 105] on button "Договоры" at bounding box center [378, 105] width 77 height 32
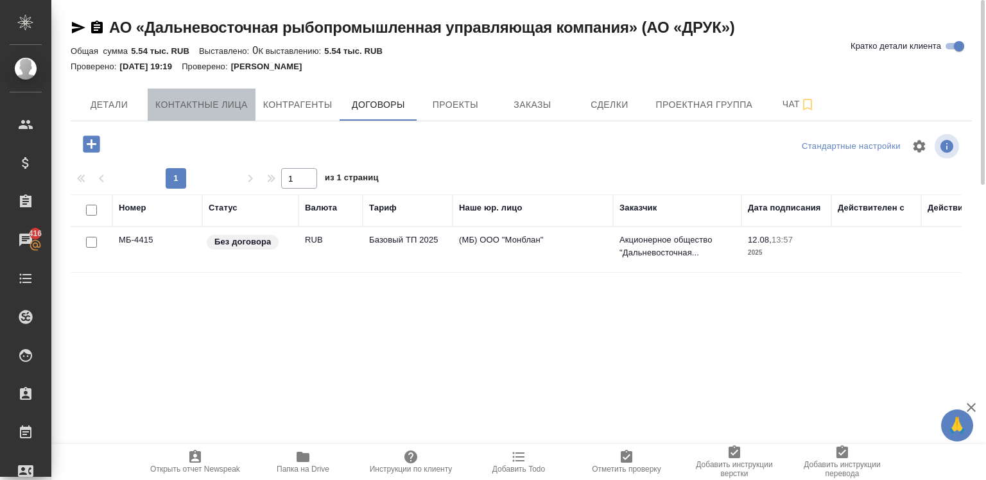
click at [218, 103] on span "Контактные лица" at bounding box center [201, 105] width 92 height 16
select select "RU"
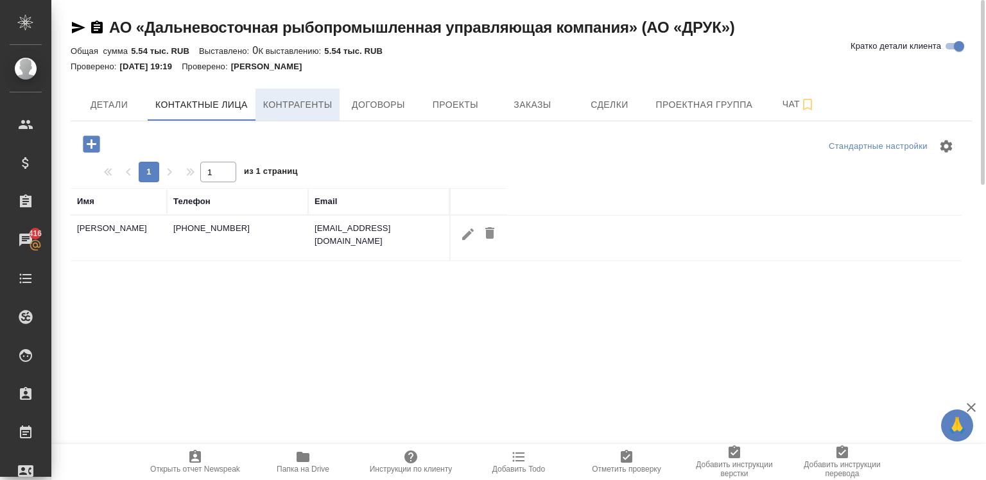
click at [293, 105] on span "Контрагенты" at bounding box center [297, 105] width 69 height 16
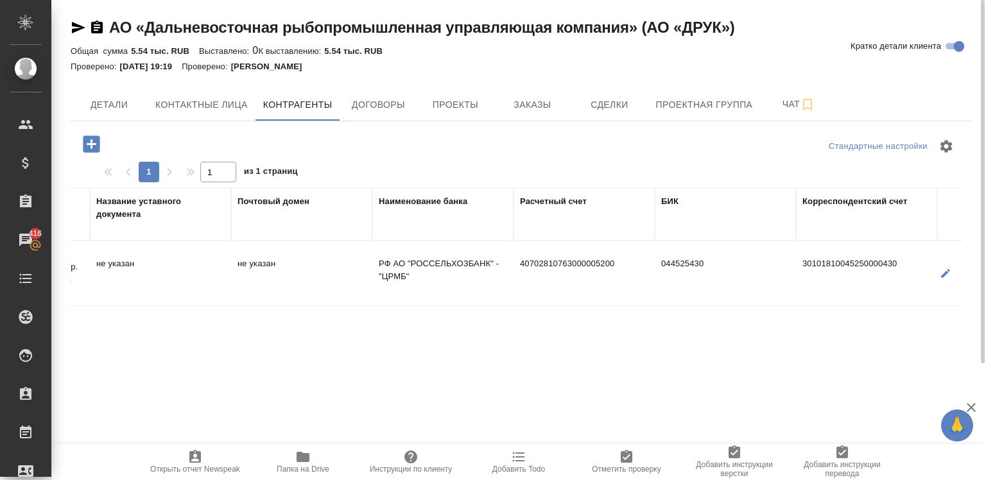
click at [681, 249] on tr "Акционерное общество "Дальневосточная рыбопромышленная управляющая компания" 97…" at bounding box center [63, 273] width 1860 height 65
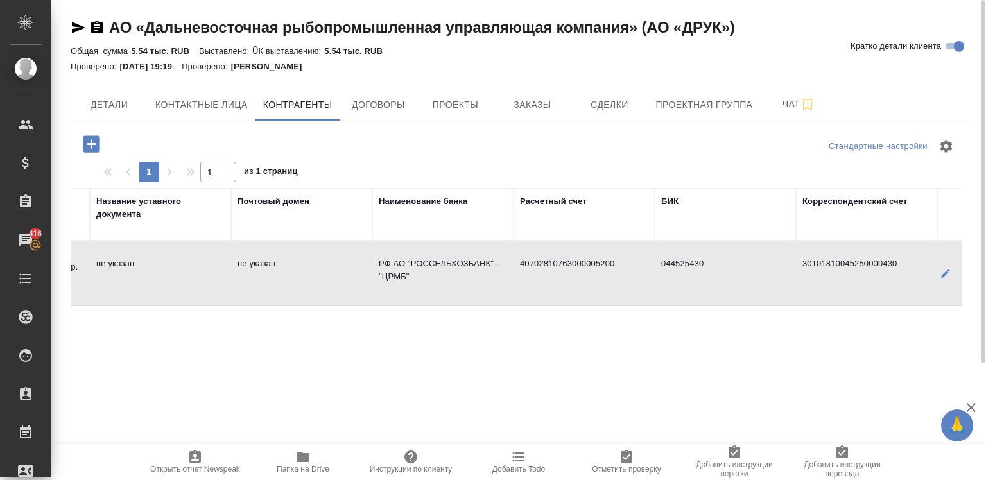
scroll to position [0, 969]
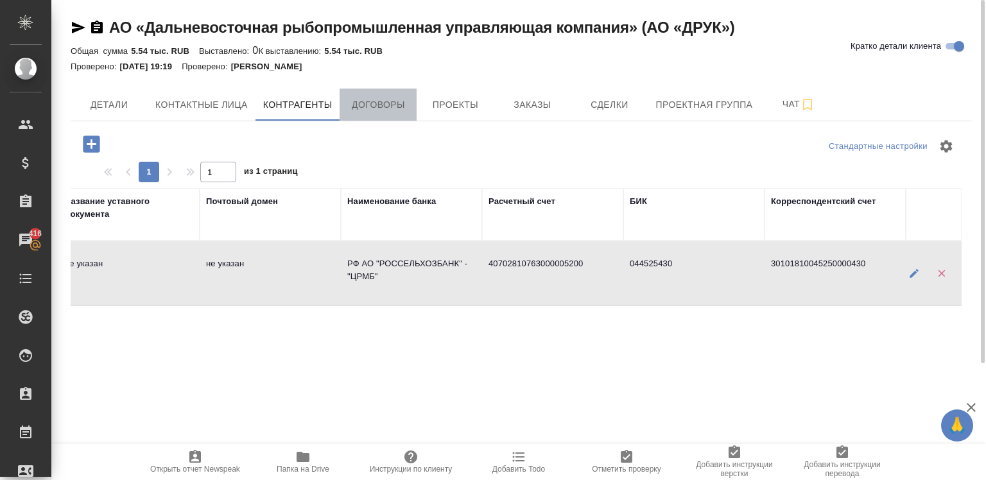
click at [358, 105] on span "Договоры" at bounding box center [378, 105] width 62 height 16
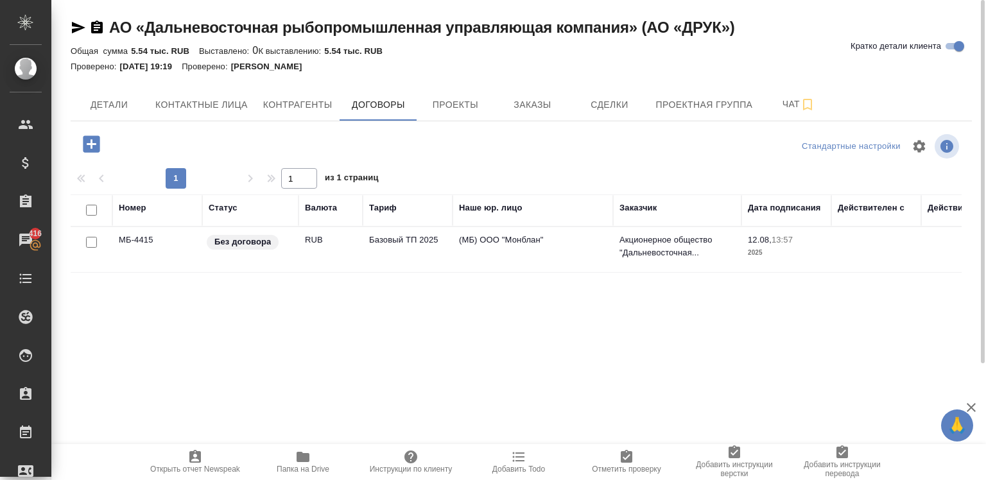
click at [244, 256] on td "Без договора" at bounding box center [250, 249] width 96 height 45
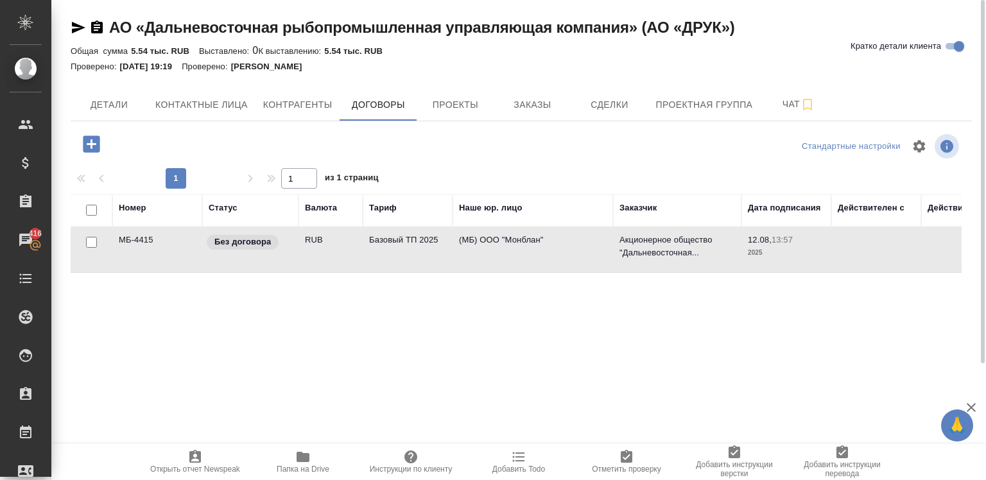
click at [244, 256] on td "Без договора" at bounding box center [250, 249] width 96 height 45
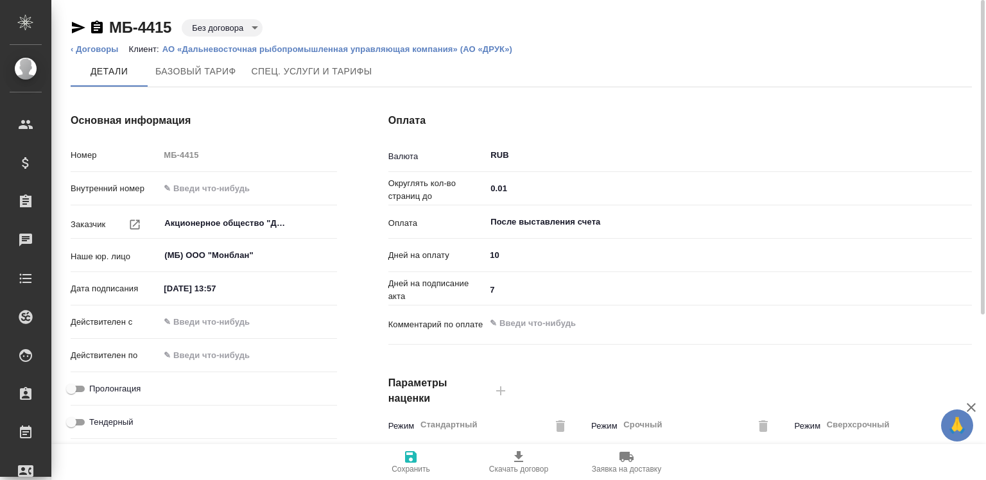
click at [175, 305] on hr at bounding box center [204, 305] width 266 height 1
click at [166, 289] on input "[DATE] 13:57" at bounding box center [216, 288] width 112 height 19
type input "Акционерное общество "Дальневосточная рыбопромышленная управляющая компания""
type input "10.82.0251 35:7_"
type input "Акционерное общество "Дальневосточная рыбопромышленная управляющая компания""
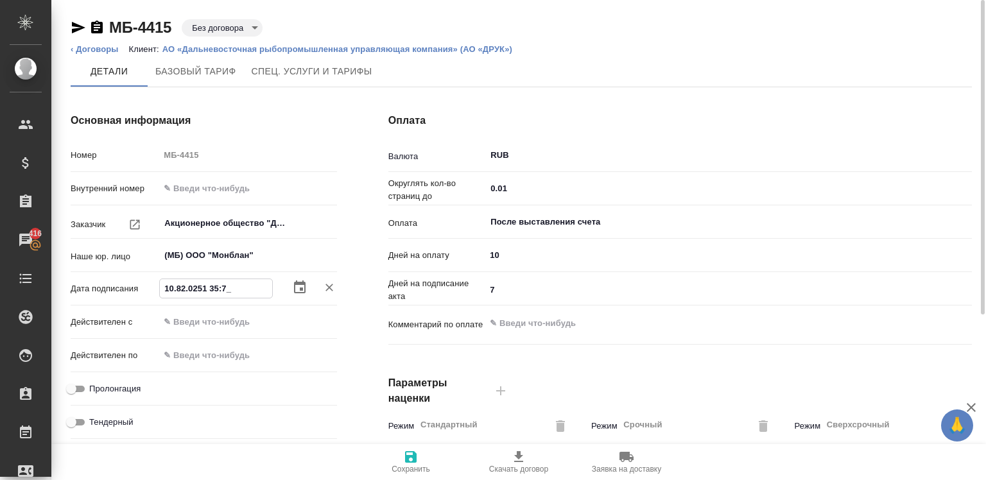
type input "[DATE] 13:57"
type input "Акционерное общество "Дальневосточная рыбопромышленная управляющая компания""
type input "10.82.0251 35:7_"
type input "Акционерное общество "Дальневосточная рыбопромышленная управляющая компания""
type input "[DATE] 13:57"
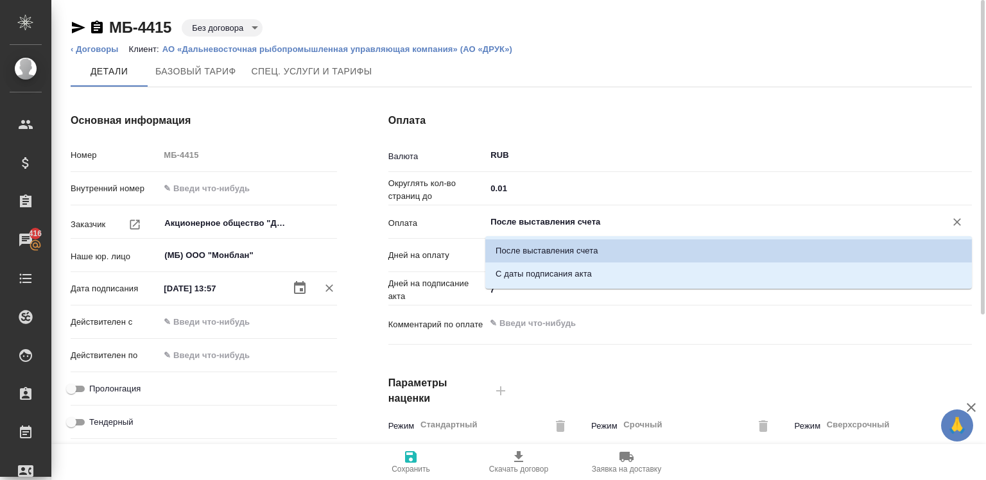
click at [494, 215] on input "После выставления счета" at bounding box center [707, 221] width 436 height 15
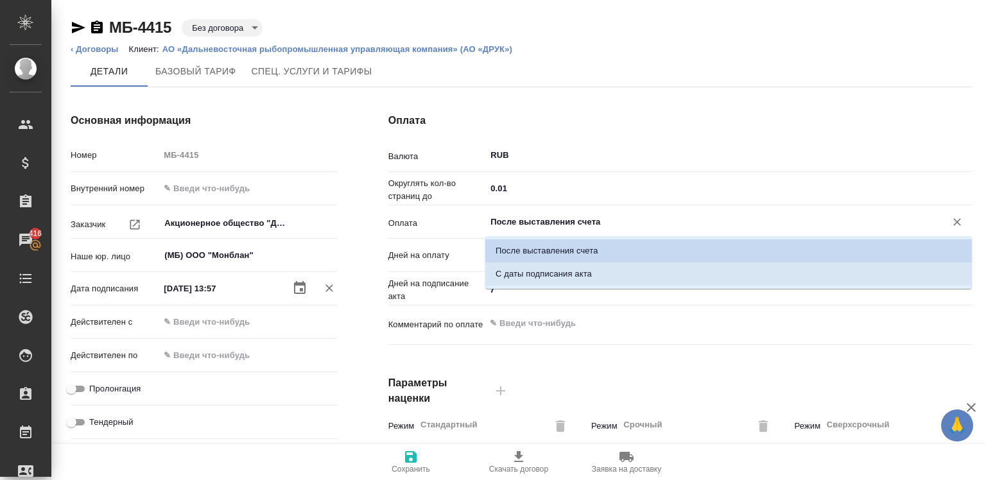
click at [509, 277] on p "С даты подписания акта" at bounding box center [544, 274] width 96 height 13
type input "Акционерное общество "Дальневосточная рыбопромышленная управляющая компания""
type input "С даты подписания акта"
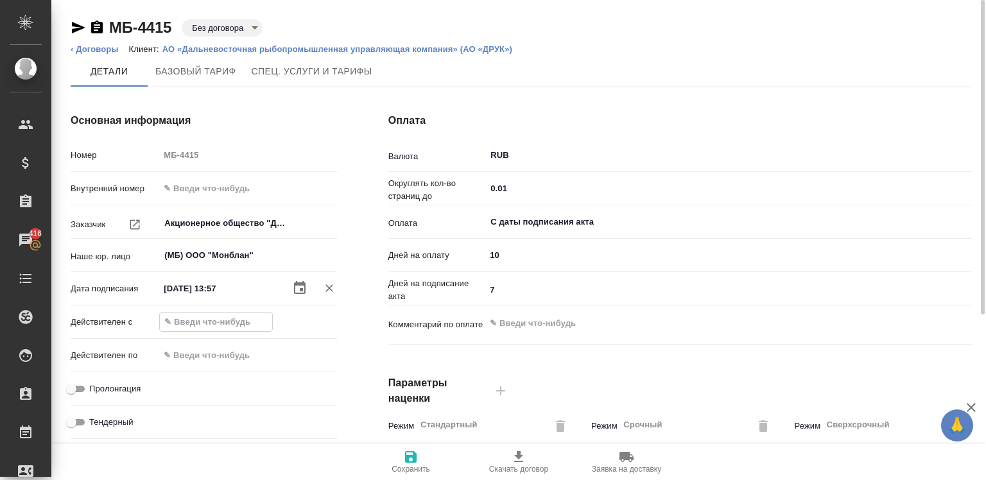
click at [196, 316] on input "text" at bounding box center [216, 322] width 112 height 19
type input "Акционерное общество "Дальневосточная рыбопромышленная управляющая компания""
type input "1_.__.____ __:__"
type input "Акционерное общество "Дальневосточная рыбопромышленная управляющая компания""
type input "13.__.____ __:__"
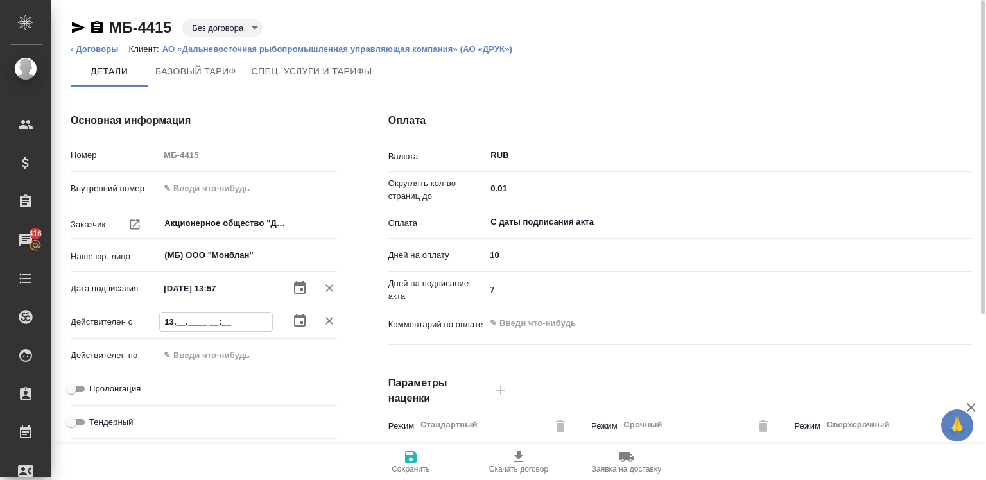
type input "Акционерное общество "Дальневосточная рыбопромышленная управляющая компания""
type input "13.08.____ __:__"
type input "Акционерное общество "Дальневосточная рыбопромышленная управляющая компания""
type input "13.08.2___ __:__"
type input "Акционерное общество "Дальневосточная рыбопромышленная управляющая компания""
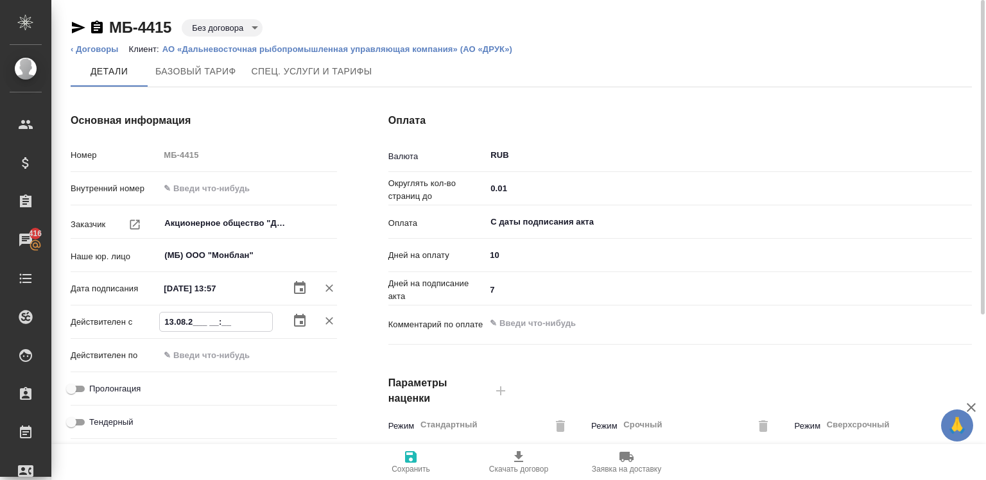
type input "[DATE]__ __:__"
type input "Акционерное общество "Дальневосточная рыбопромышленная управляющая компания""
type input "13.08.202_ __:__"
type input "Акционерное общество "Дальневосточная рыбопромышленная управляющая компания""
type input "[DATE] 1_:__"
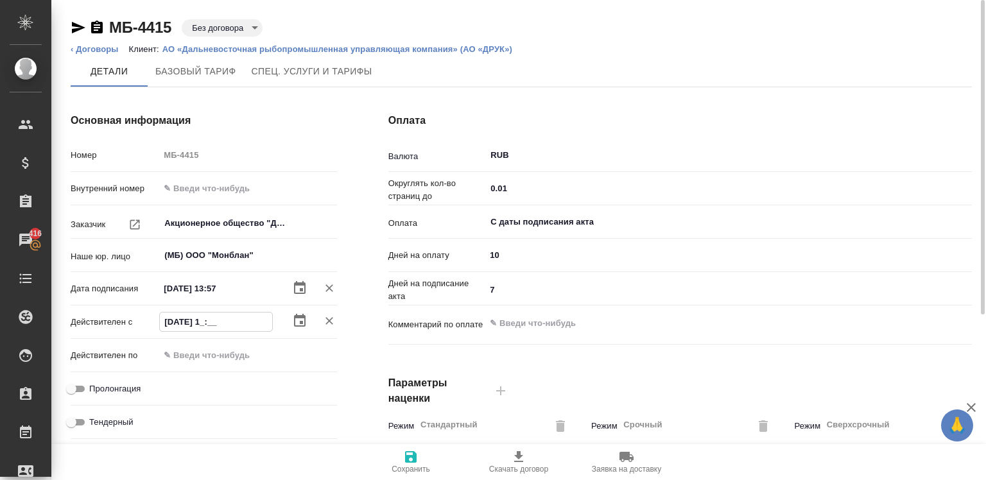
type input "Акционерное общество "Дальневосточная рыбопромышленная управляющая компания""
type input "[DATE] __:__"
type input "Акционерное общество "Дальневосточная рыбопромышленная управляющая компания""
type input "[DATE] 0_:__"
type input "Акционерное общество "Дальневосточная рыбопромышленная управляющая компания""
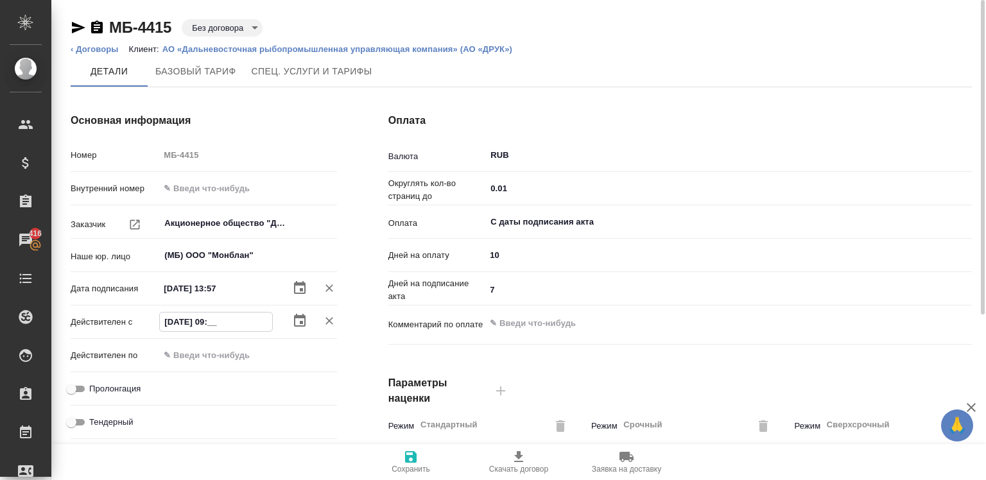
type input "[DATE] 09:0_"
type input "Акционерное общество "Дальневосточная рыбопромышленная управляющая компания""
type input "[DATE] 09:00"
click at [225, 288] on input "[DATE] 13:57" at bounding box center [216, 288] width 112 height 19
type input "Акционерное общество "Дальневосточная рыбопромышленная управляющая компания""
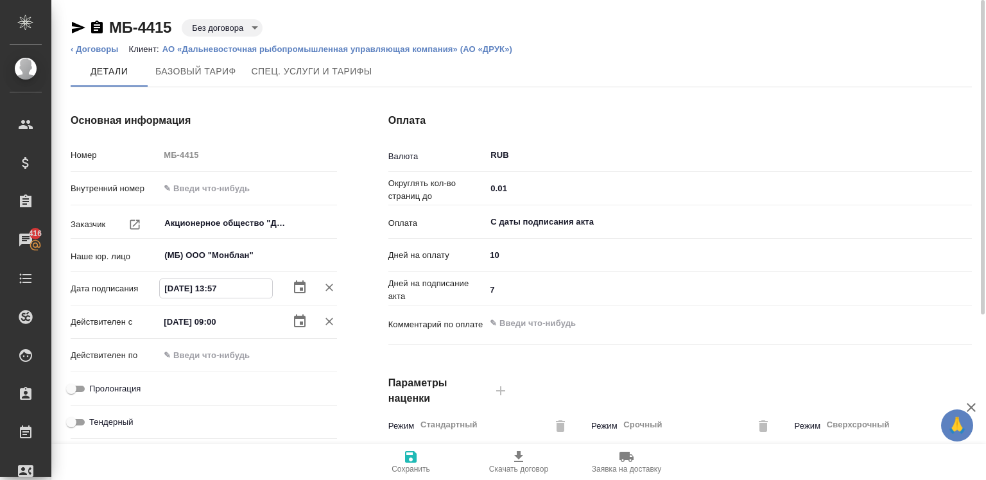
type input "[DATE] 13:5_"
type input "Акционерное общество "Дальневосточная рыбопромышленная управляющая компания""
type input "[DATE] 13:__"
type input "Акционерное общество "Дальневосточная рыбопромышленная управляющая компания""
type input "[DATE] __:__"
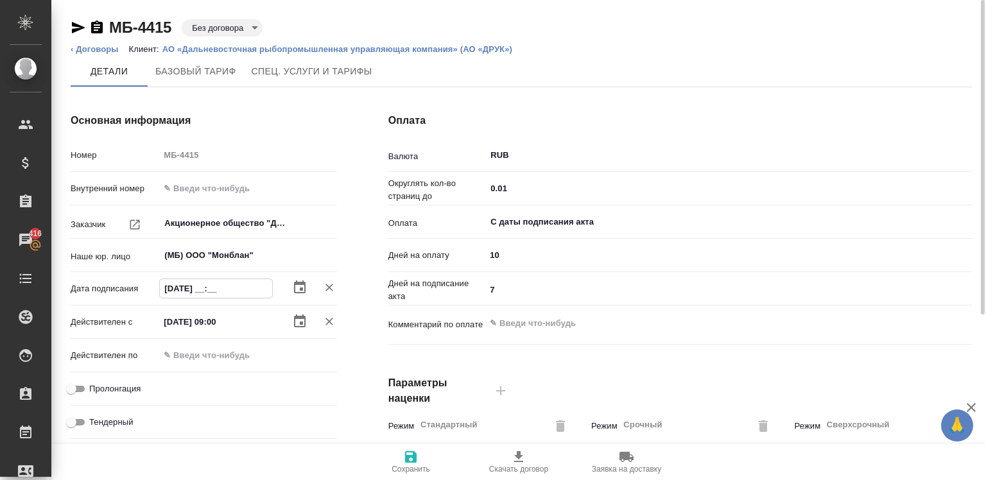
type input "Акционерное общество "Дальневосточная рыбопромышленная управляющая компания""
type input "[DATE] 0_:__"
type input "Акционерное общество "Дальневосточная рыбопромышленная управляющая компания""
type input "[DATE] 09:__"
type input "Акционерное общество "Дальневосточная рыбопромышленная управляющая компания""
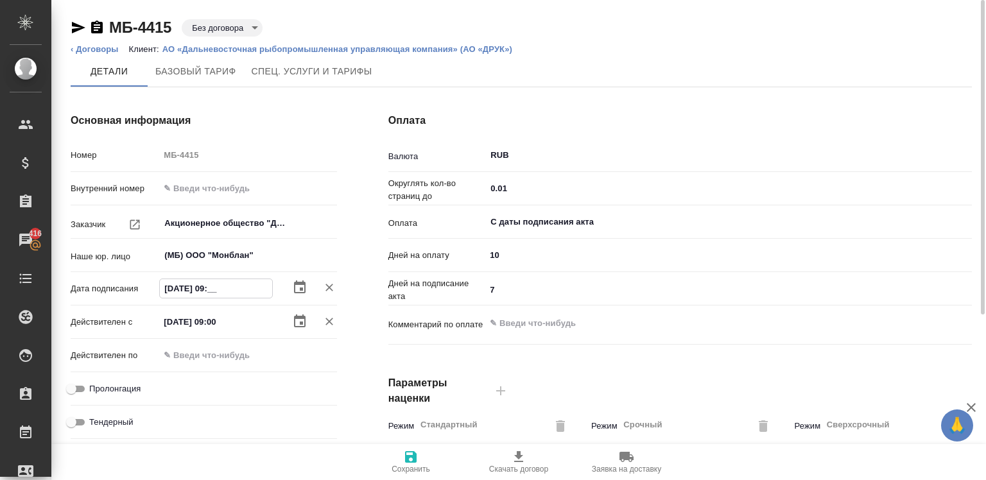
type input "[DATE] 09:0_"
type input "Акционерное общество "Дальневосточная рыбопромышленная управляющая компания""
type input "[DATE] 09:00"
click at [72, 385] on input "Пролонгация" at bounding box center [71, 388] width 46 height 15
checkbox input "true"
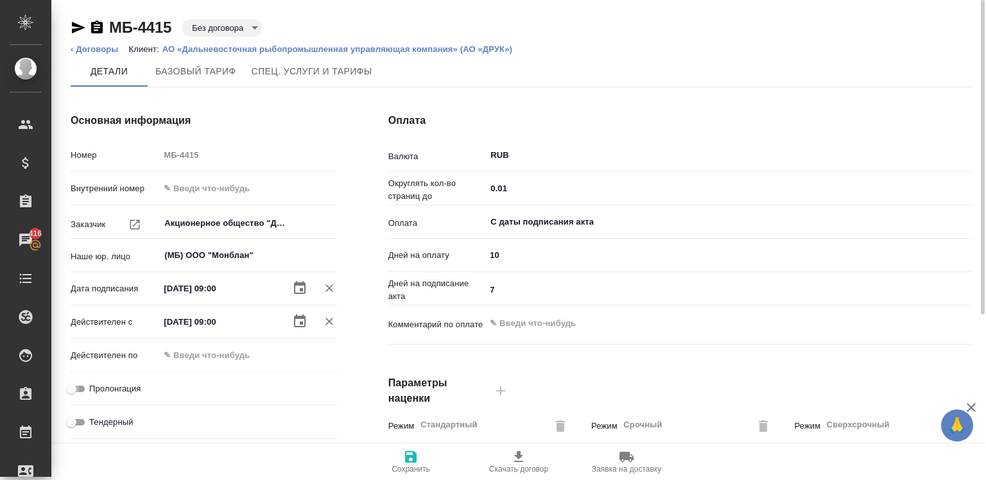
type input "Акционерное общество "Дальневосточная рыбопромышленная управляющая компания""
click at [410, 462] on icon "button" at bounding box center [411, 457] width 12 height 12
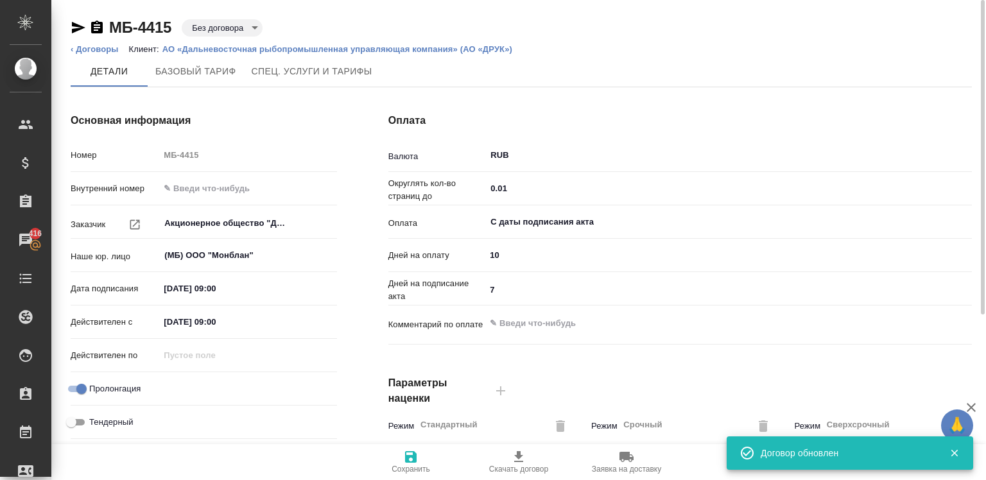
type input "Базовый ТП 2025"
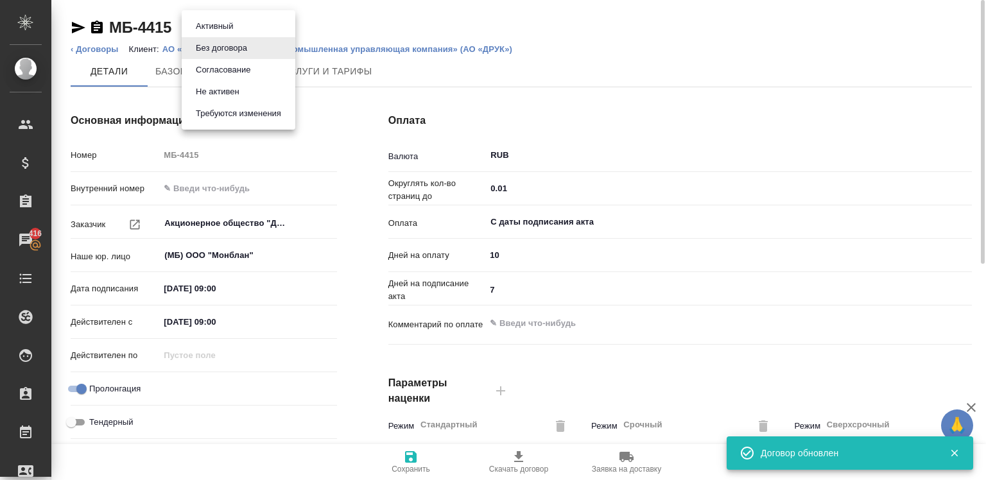
click at [247, 31] on body "🙏 .cls-1 fill:#fff; AWATERA Chigirina Alla Клиенты Спецификации Заказы 416 Чаты…" at bounding box center [493, 240] width 986 height 480
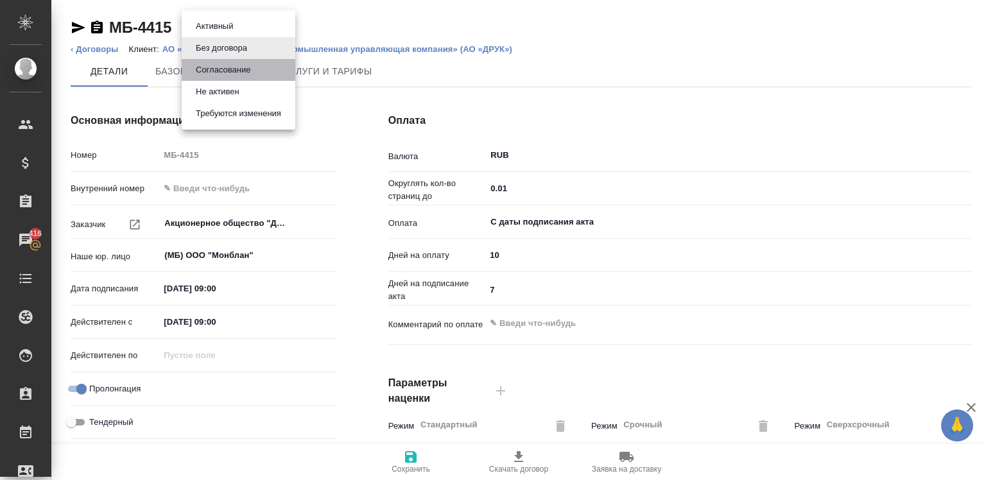
click at [237, 33] on button "Согласование" at bounding box center [214, 26] width 45 height 14
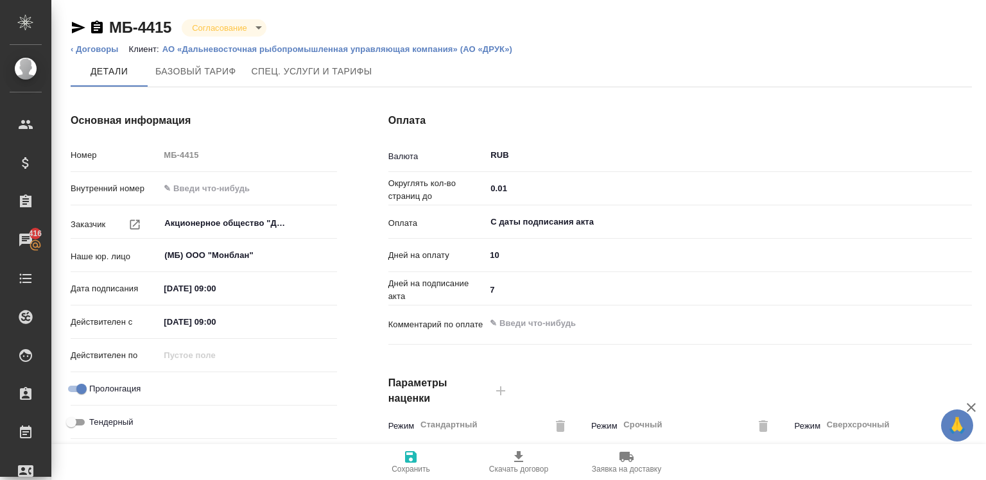
type input "Базовый ТП 2025"
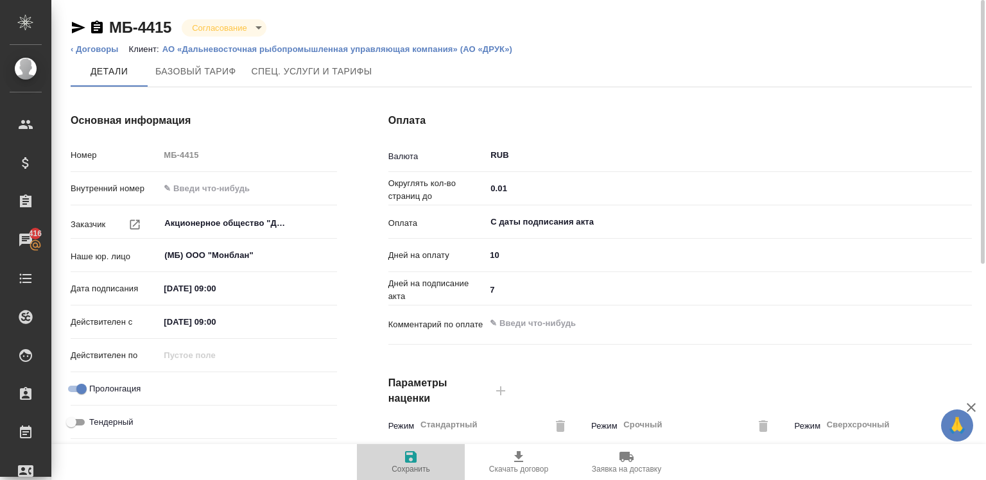
click at [399, 455] on span "Сохранить" at bounding box center [411, 461] width 92 height 24
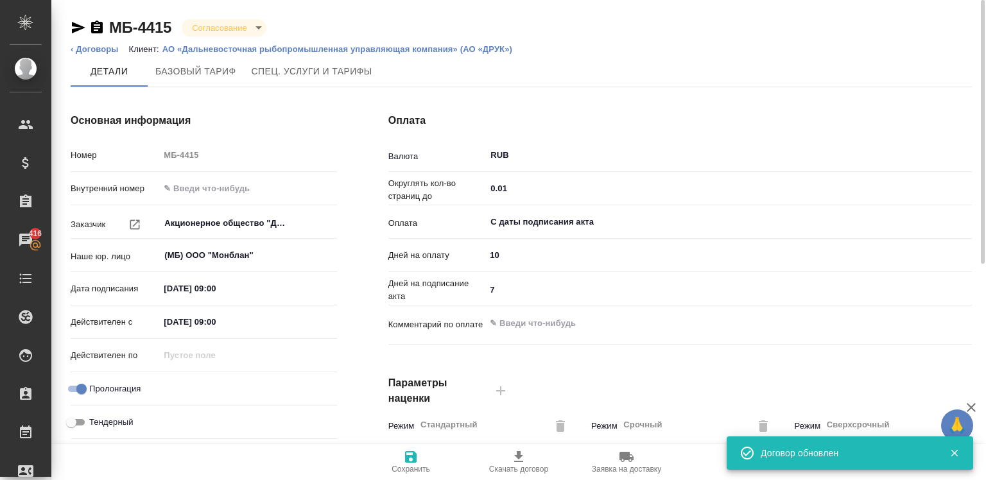
type input "Базовый ТП 2025"
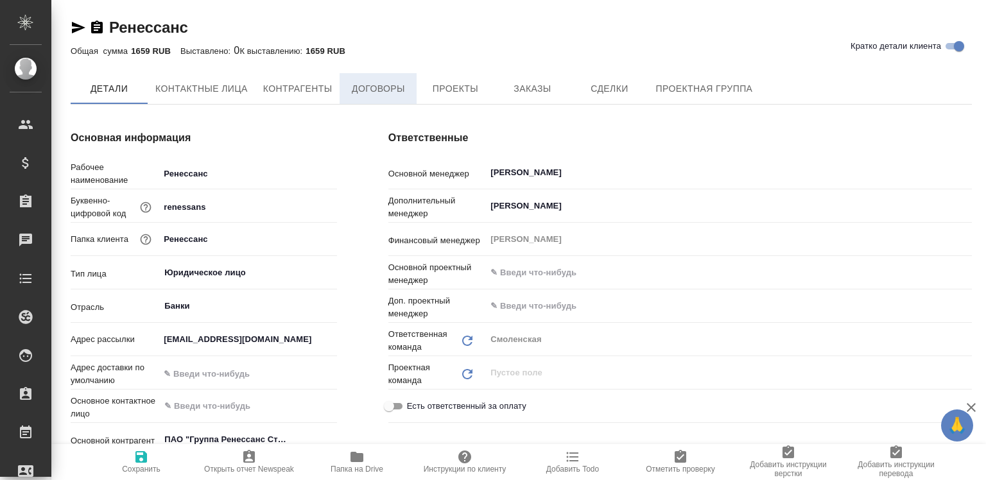
type textarea "x"
click at [369, 97] on span "Договоры" at bounding box center [378, 90] width 62 height 16
type textarea "x"
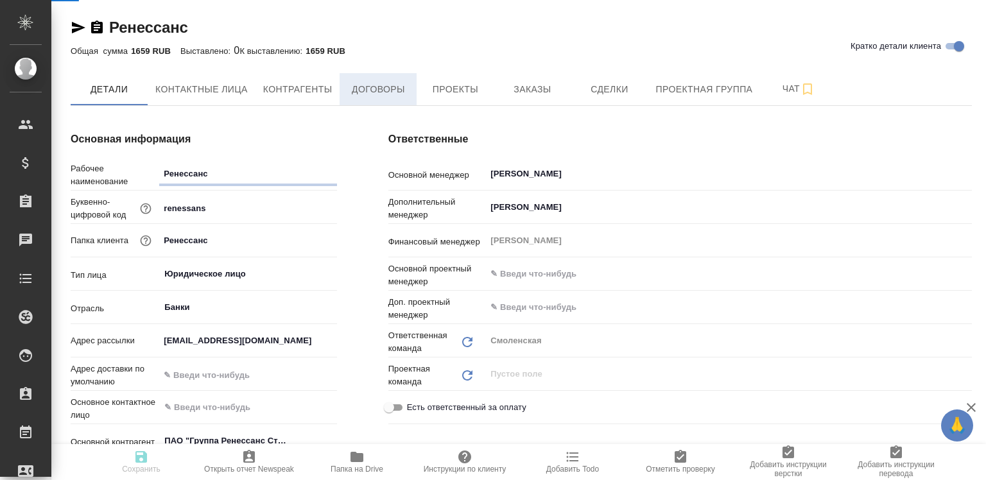
type textarea "x"
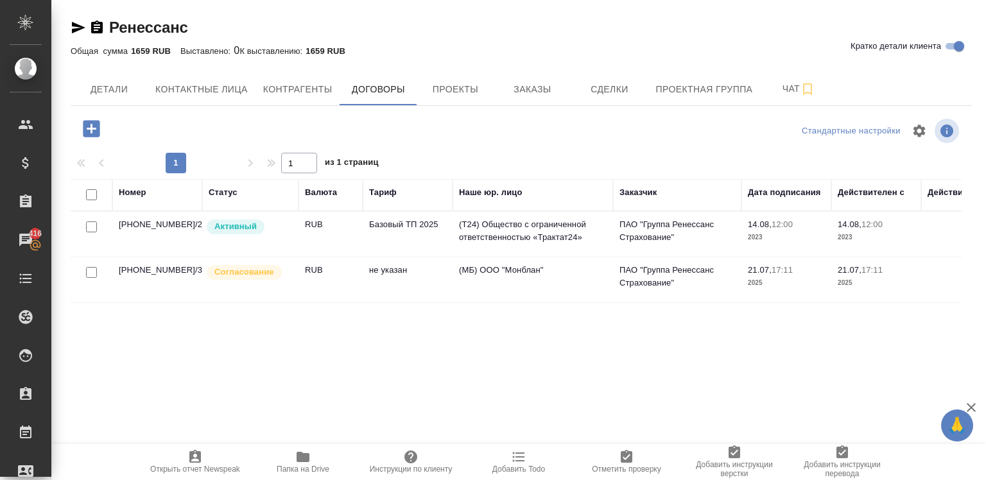
click at [471, 257] on td "(МБ) ООО "Монблан"" at bounding box center [533, 234] width 161 height 45
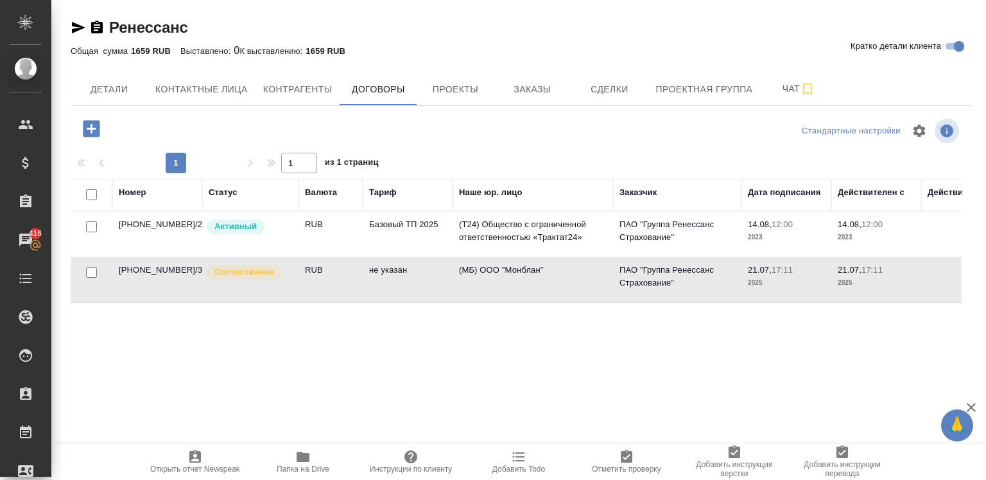
click at [471, 257] on td "(МБ) ООО "Монблан"" at bounding box center [533, 234] width 161 height 45
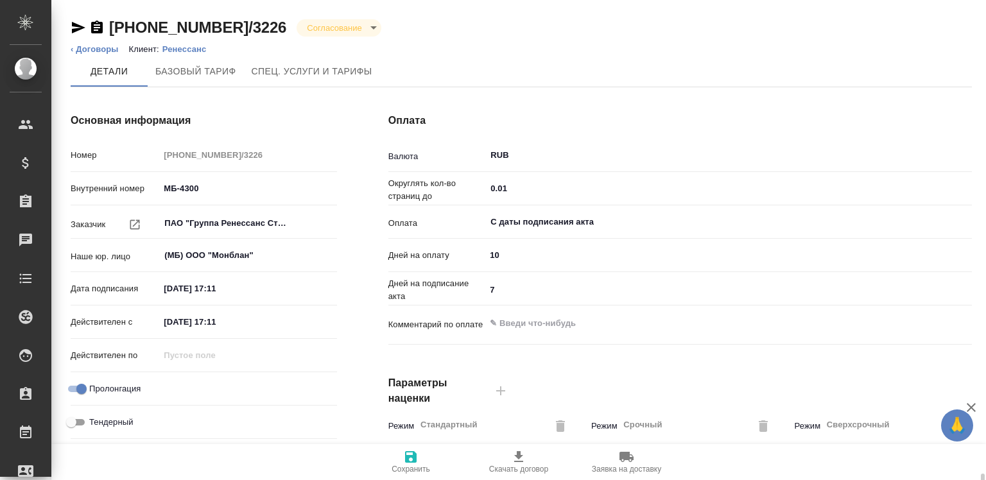
scroll to position [393, 0]
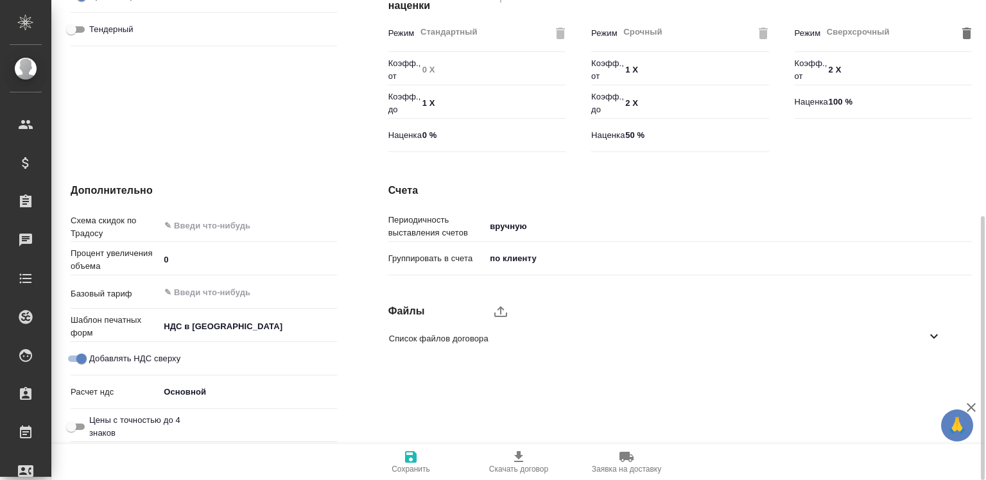
click at [460, 328] on div "Список файлов договора" at bounding box center [671, 339] width 584 height 30
click at [492, 307] on label "upload" at bounding box center [500, 311] width 31 height 31
click at [0, 0] on input "upload" at bounding box center [0, 0] width 0 height 0
click at [416, 454] on icon "button" at bounding box center [411, 457] width 12 height 12
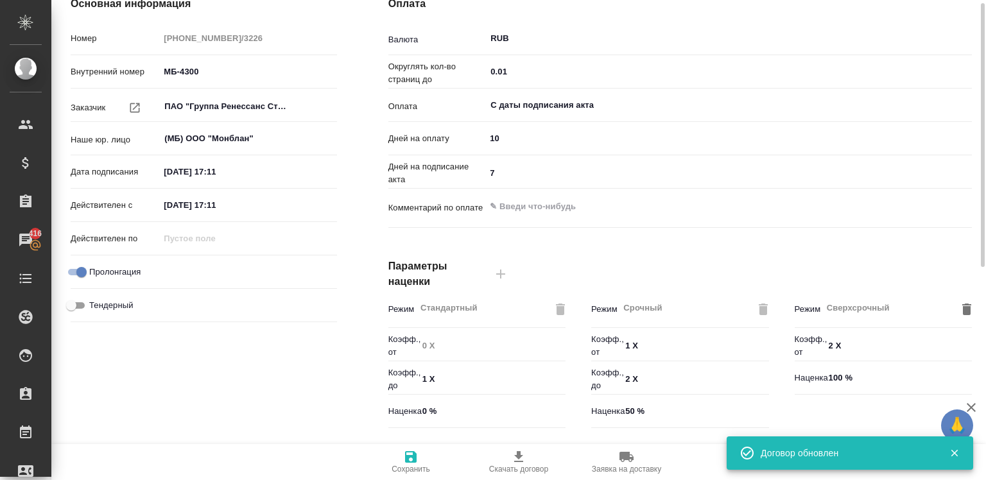
scroll to position [0, 0]
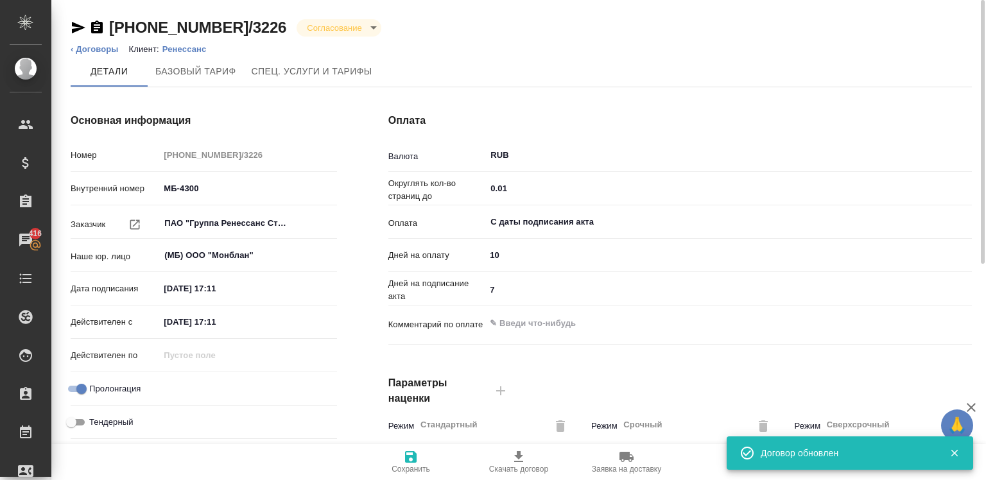
click at [297, 8] on div "[PHONE_NUMBER]/3226 Согласование confirmation ‹ Договоры Клиент: [PERSON_NAME] …" at bounding box center [522, 436] width 916 height 873
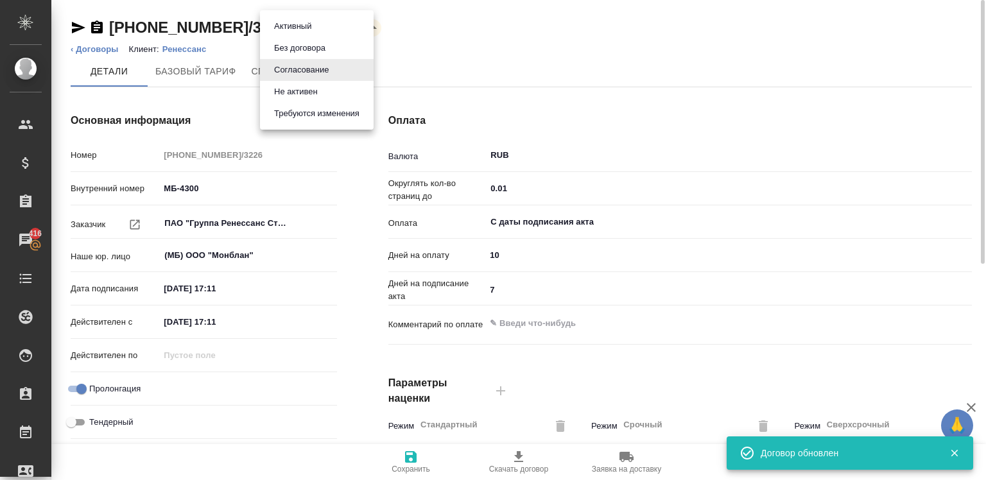
click at [305, 30] on body "🙏 .cls-1 fill:#fff; AWATERA Chigirina Alla Клиенты Спецификации Заказы 416 Чаты…" at bounding box center [493, 240] width 986 height 480
click at [318, 30] on li "Активный" at bounding box center [317, 26] width 114 height 22
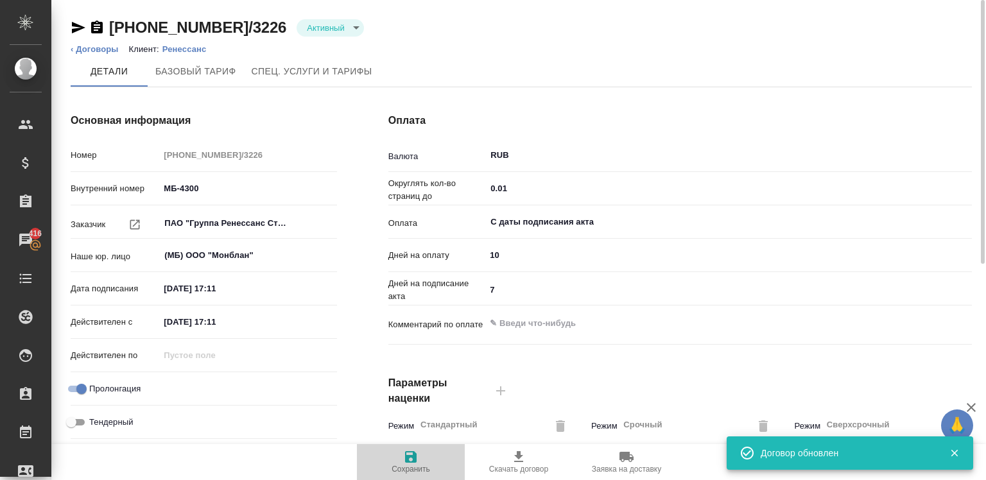
click at [402, 462] on span "Сохранить" at bounding box center [411, 461] width 92 height 24
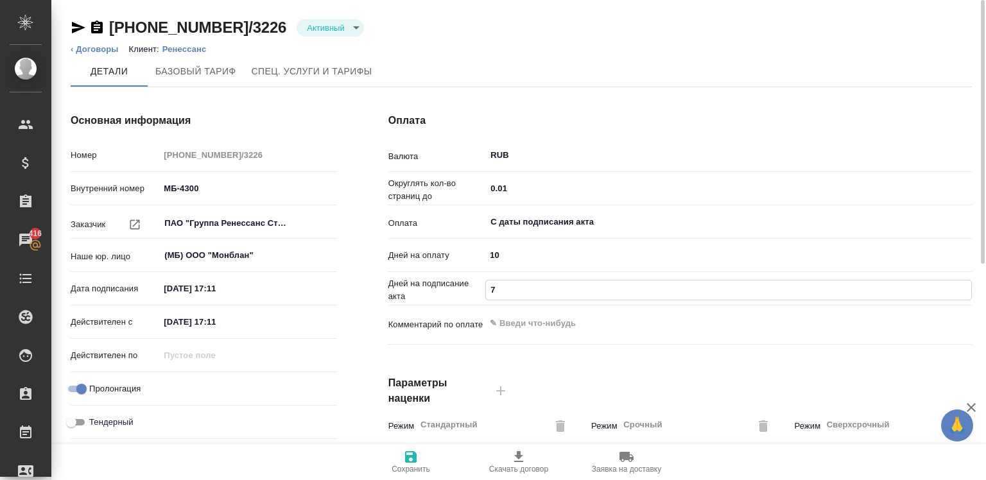
click at [503, 295] on input "7" at bounding box center [728, 290] width 485 height 19
type textarea "x"
type input "5"
type textarea "x"
type input "5"
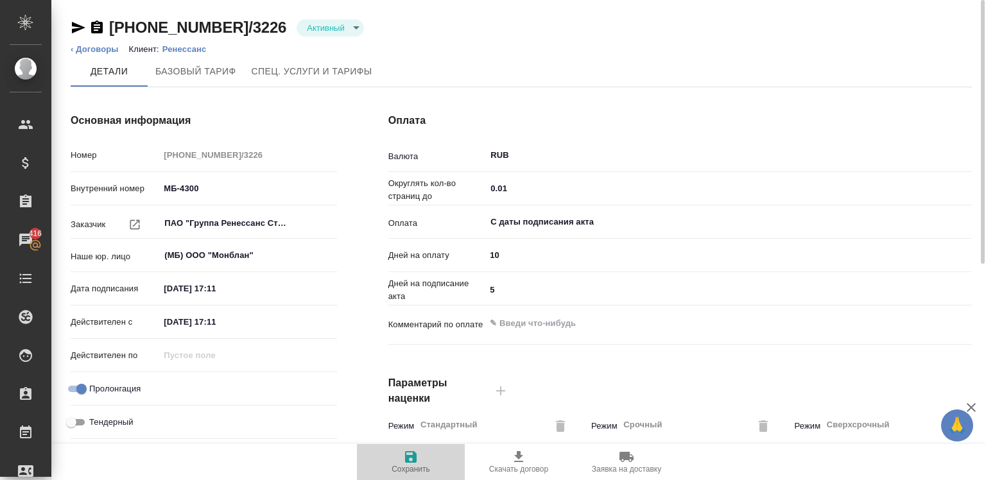
click at [413, 453] on icon "button" at bounding box center [411, 457] width 12 height 12
